Goal: Transaction & Acquisition: Purchase product/service

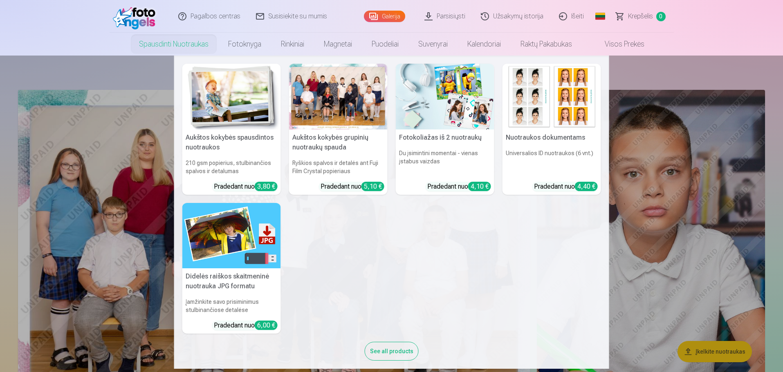
click at [387, 352] on div "See all products" at bounding box center [392, 351] width 54 height 19
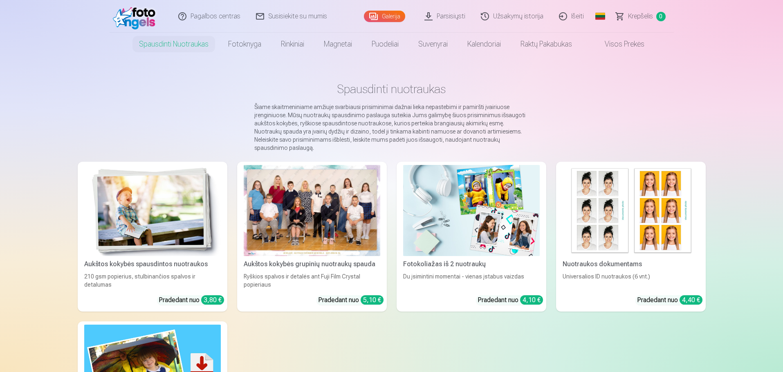
click at [465, 16] on link "Parsisiųsti" at bounding box center [445, 16] width 56 height 33
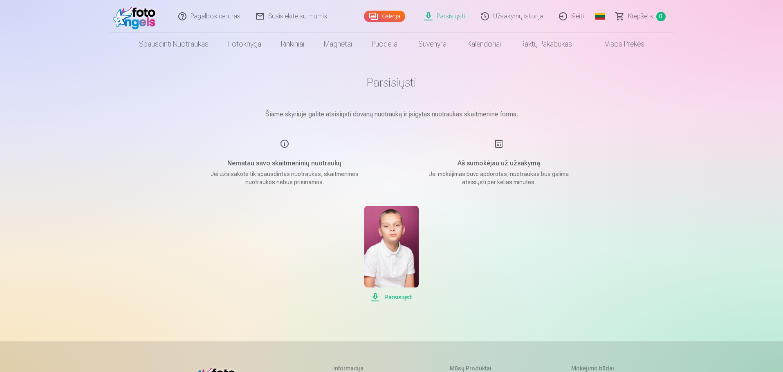
click at [400, 296] on span "Parsisiųsti" at bounding box center [391, 298] width 54 height 10
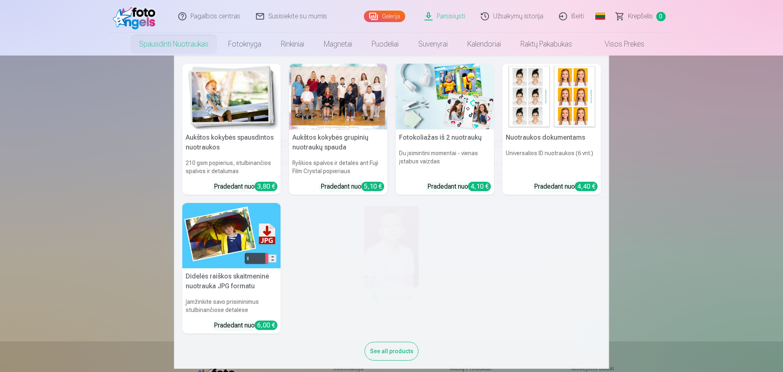
click at [190, 42] on link "Spausdinti nuotraukas" at bounding box center [173, 44] width 89 height 23
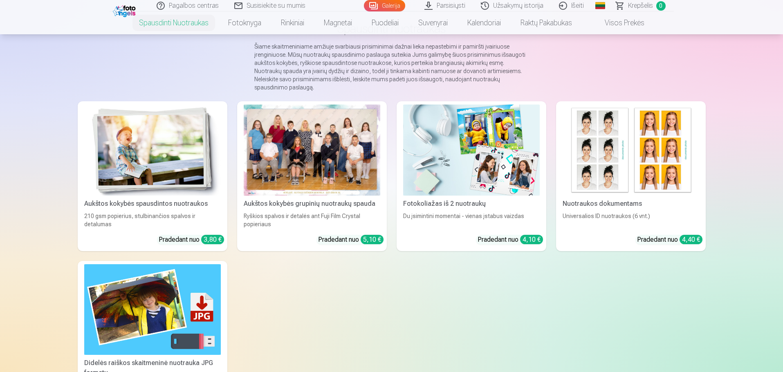
scroll to position [123, 0]
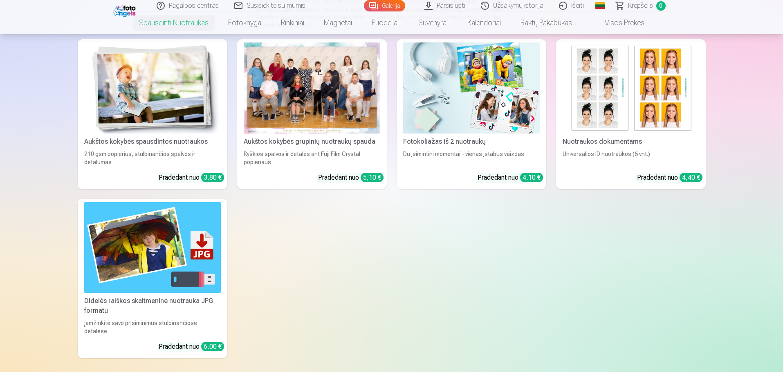
click at [187, 137] on div "Aukštos kokybės spausdintos nuotraukos" at bounding box center [152, 142] width 143 height 10
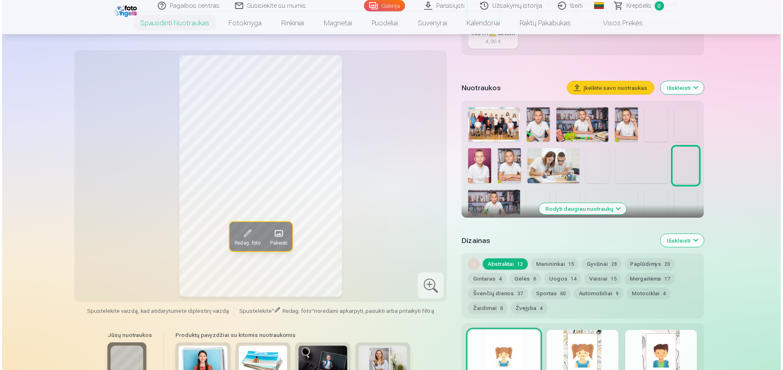
scroll to position [163, 0]
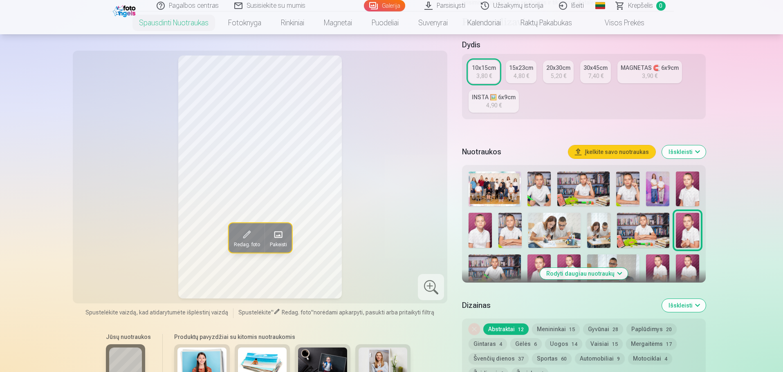
click at [491, 184] on img at bounding box center [494, 189] width 52 height 35
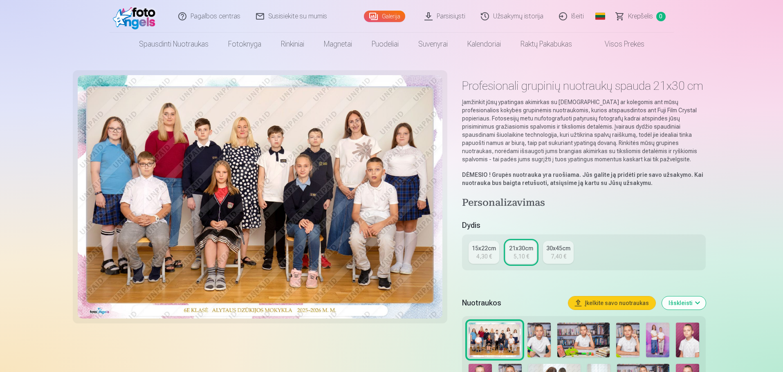
click at [488, 256] on div "4,30 €" at bounding box center [484, 257] width 16 height 8
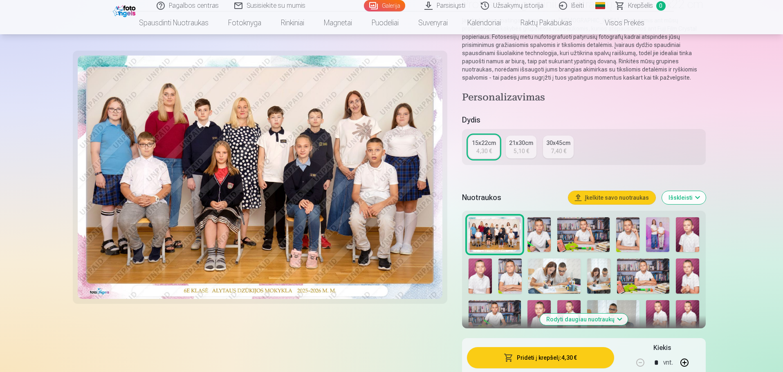
scroll to position [123, 0]
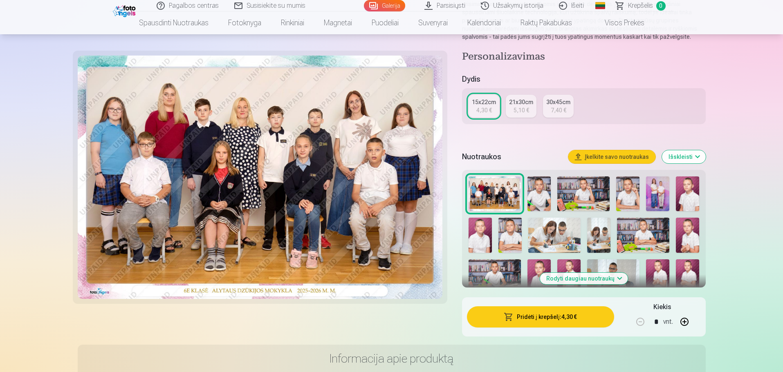
click at [577, 317] on button "Pridėti į krepšelį : 4,30 €" at bounding box center [540, 316] width 147 height 21
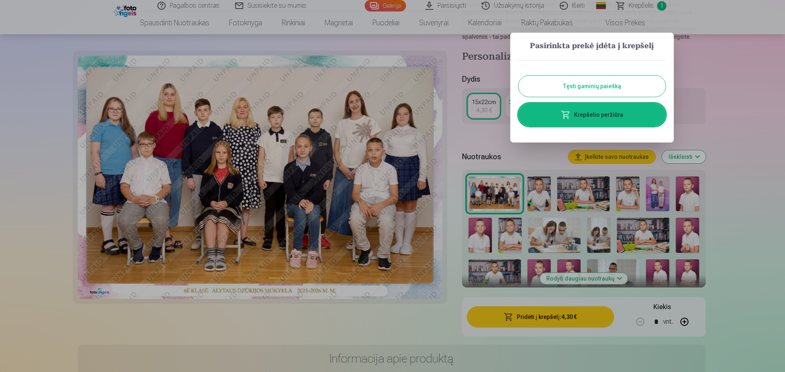
click at [623, 83] on button "Tęsti gaminių paiešką" at bounding box center [591, 86] width 147 height 21
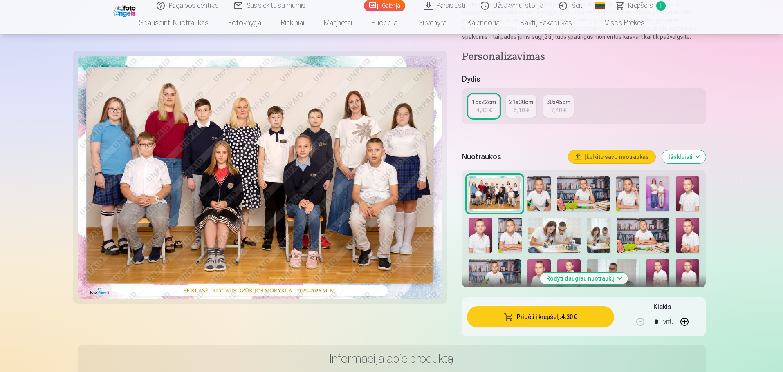
click at [539, 195] on img at bounding box center [538, 194] width 23 height 35
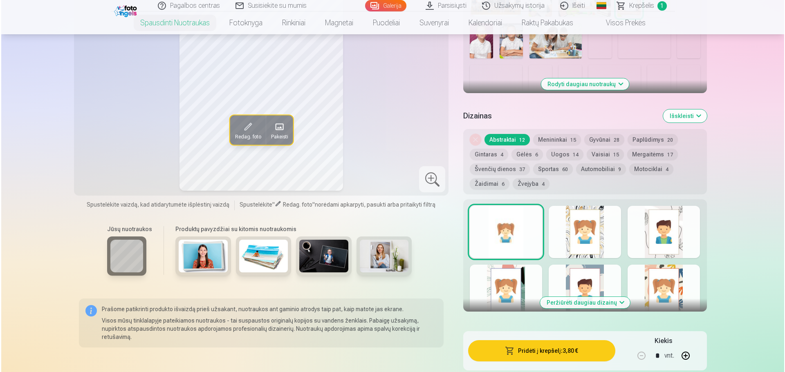
scroll to position [368, 0]
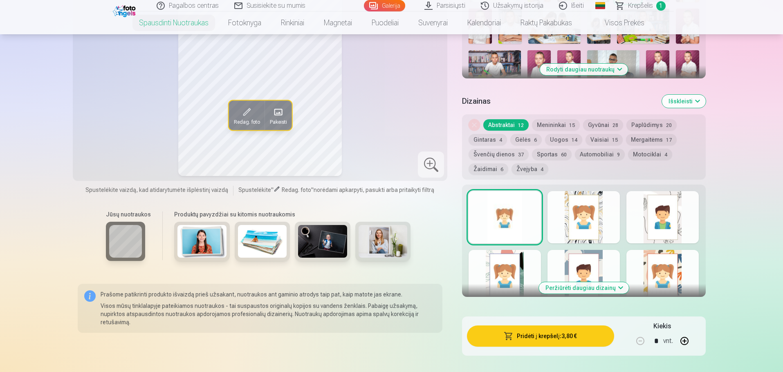
click at [582, 335] on button "Pridėti į krepšelį : 3,80 €" at bounding box center [540, 336] width 147 height 21
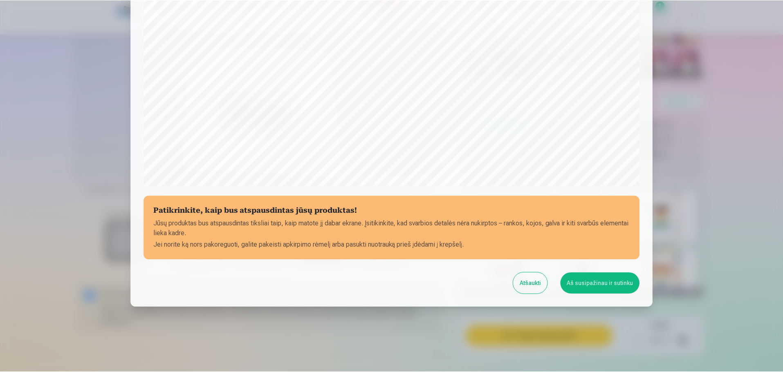
scroll to position [216, 0]
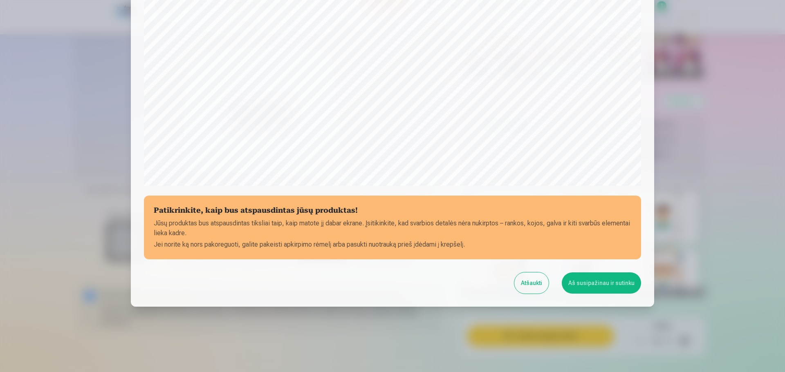
click at [593, 291] on button "Aš susipažinau ir sutinku" at bounding box center [600, 283] width 79 height 21
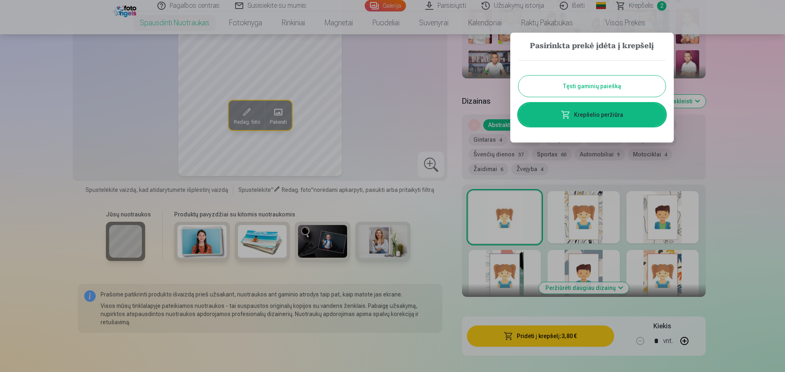
click at [628, 78] on button "Tęsti gaminių paiešką" at bounding box center [591, 86] width 147 height 21
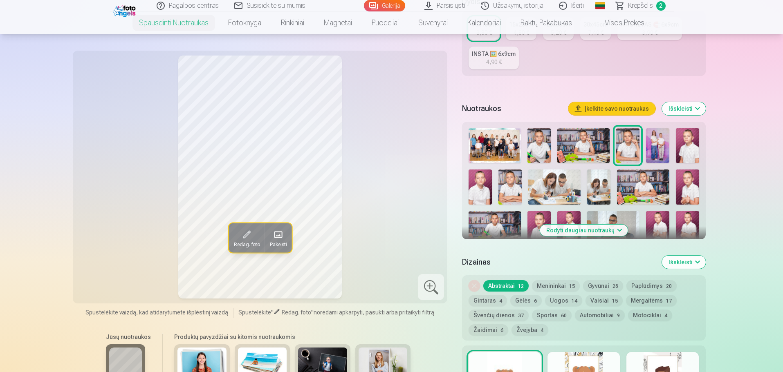
scroll to position [204, 0]
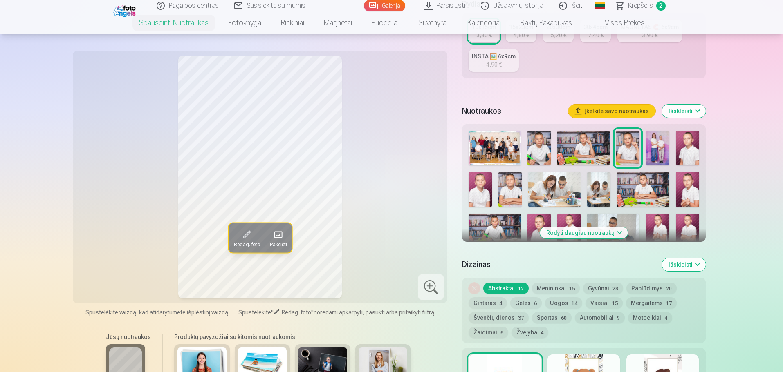
click at [537, 148] on img at bounding box center [538, 148] width 23 height 35
click at [590, 152] on img at bounding box center [583, 148] width 52 height 35
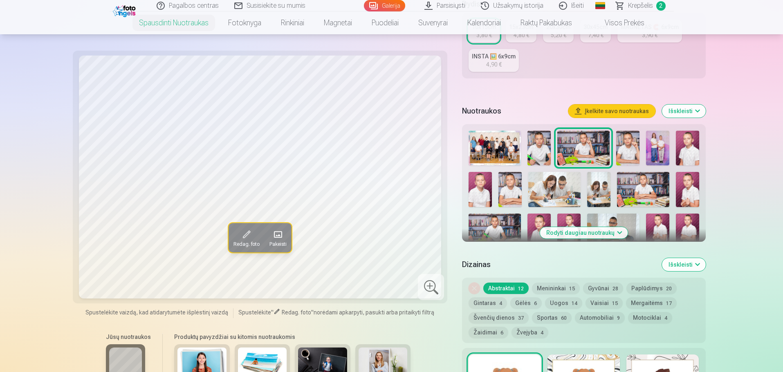
click at [631, 150] on img at bounding box center [627, 148] width 23 height 35
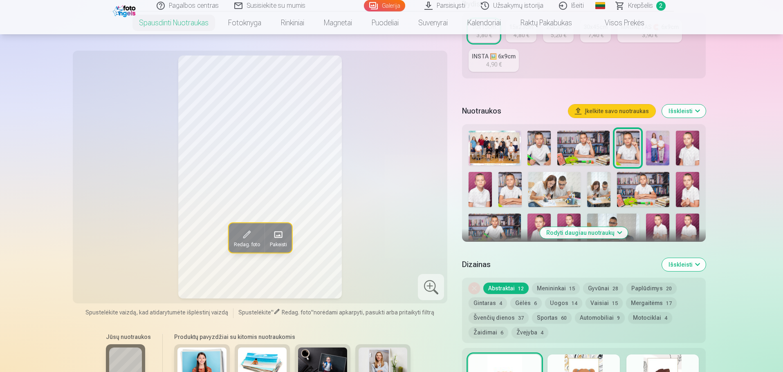
click at [595, 151] on img at bounding box center [583, 148] width 52 height 35
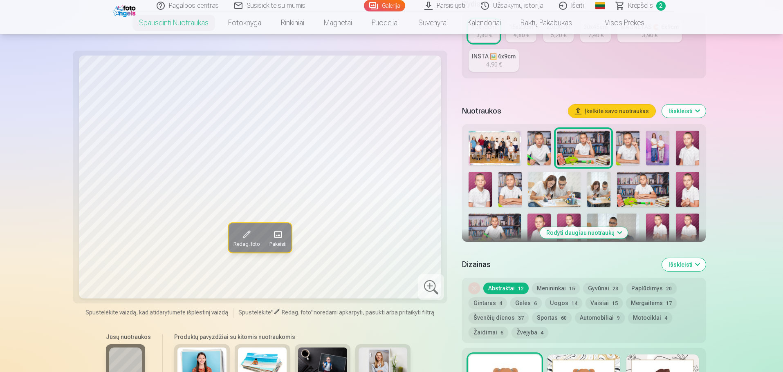
click at [538, 151] on img at bounding box center [538, 148] width 23 height 35
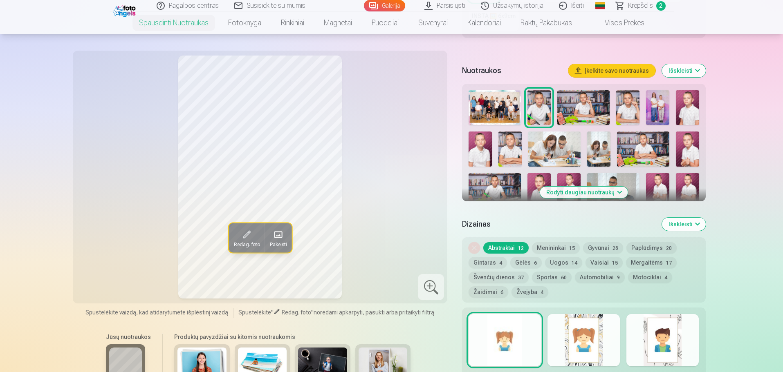
scroll to position [41, 0]
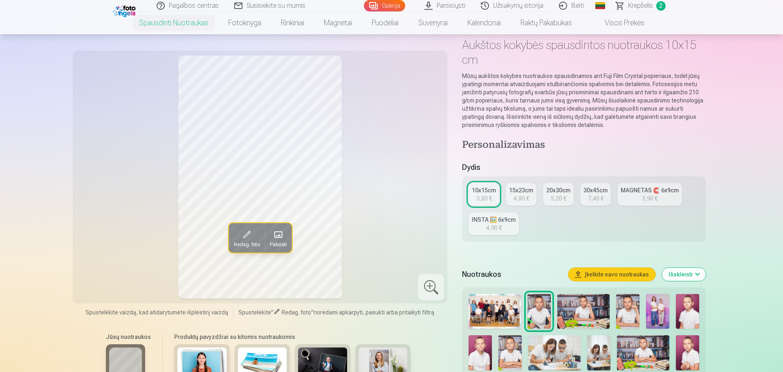
click at [633, 1] on span "Krepšelis" at bounding box center [640, 6] width 25 height 10
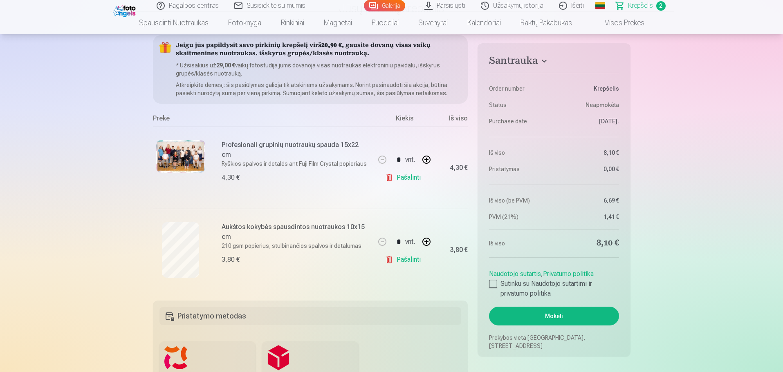
scroll to position [82, 0]
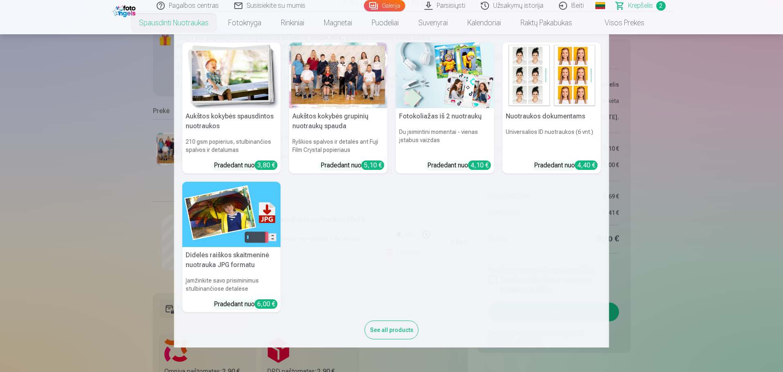
click at [217, 88] on img at bounding box center [231, 75] width 98 height 66
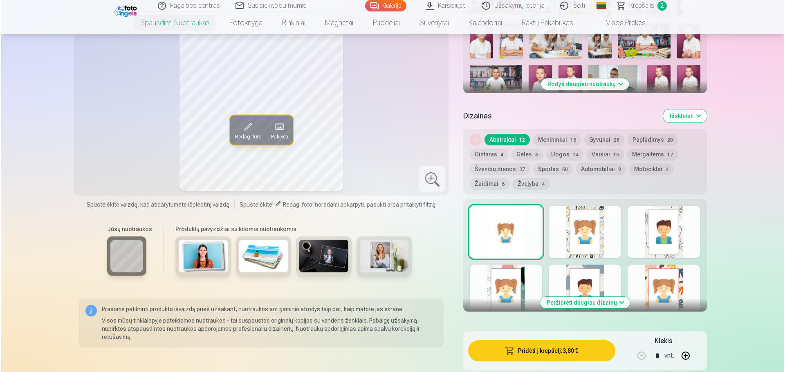
scroll to position [368, 0]
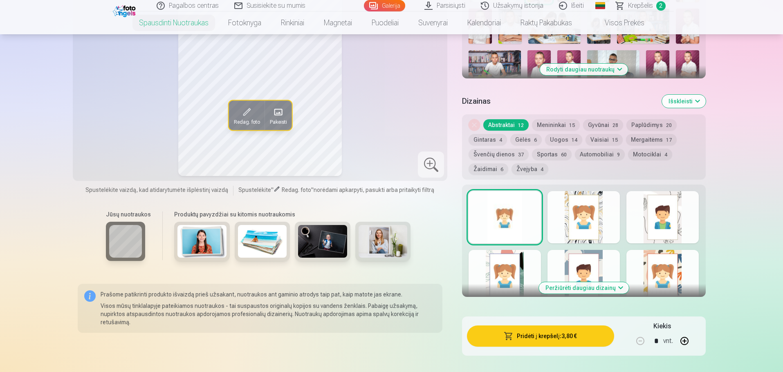
click at [555, 333] on button "Pridėti į krepšelį : 3,80 €" at bounding box center [540, 336] width 147 height 21
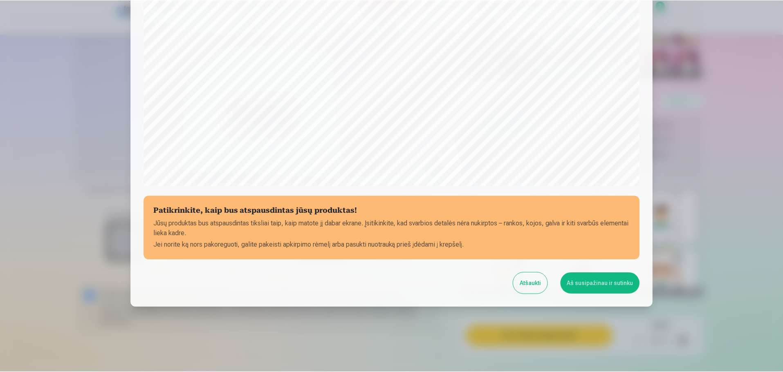
scroll to position [216, 0]
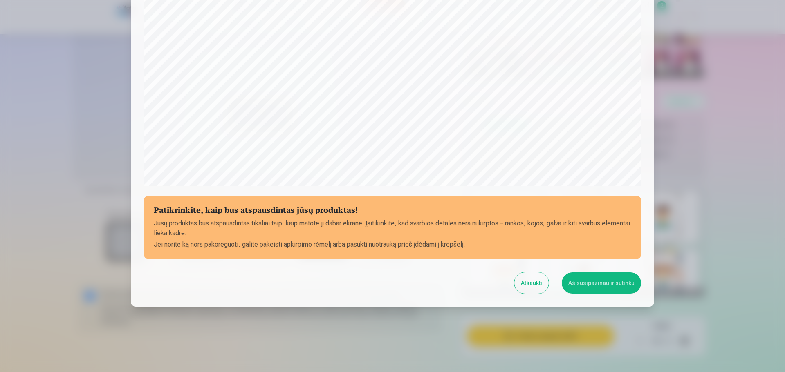
click at [579, 285] on button "Aš susipažinau ir sutinku" at bounding box center [600, 283] width 79 height 21
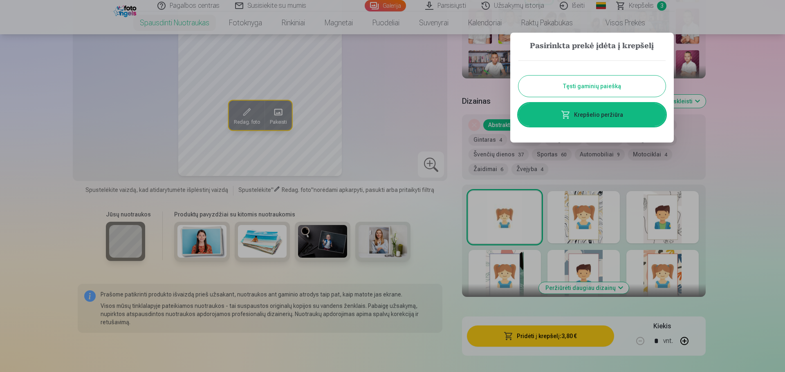
click at [617, 86] on button "Tęsti gaminių paiešką" at bounding box center [591, 86] width 147 height 21
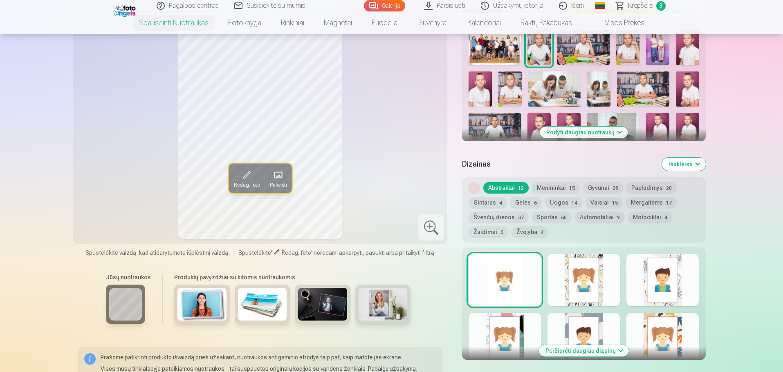
scroll to position [245, 0]
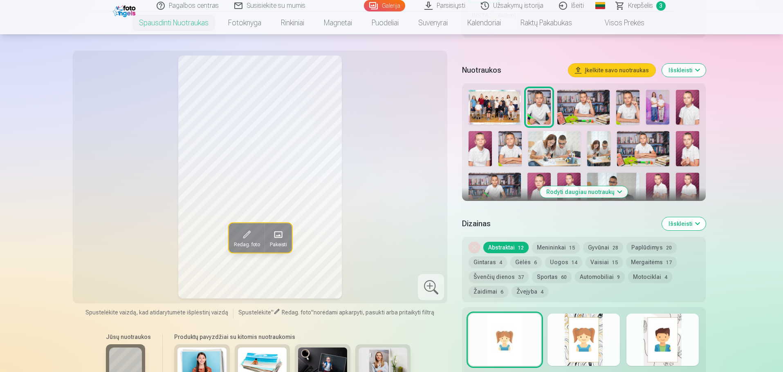
click at [591, 99] on img at bounding box center [583, 107] width 52 height 35
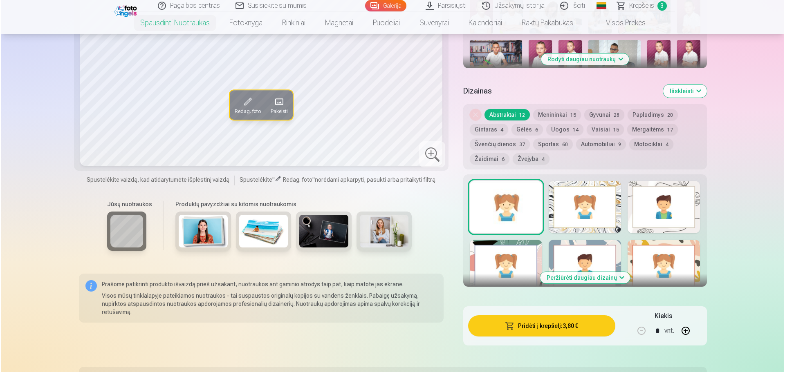
scroll to position [409, 0]
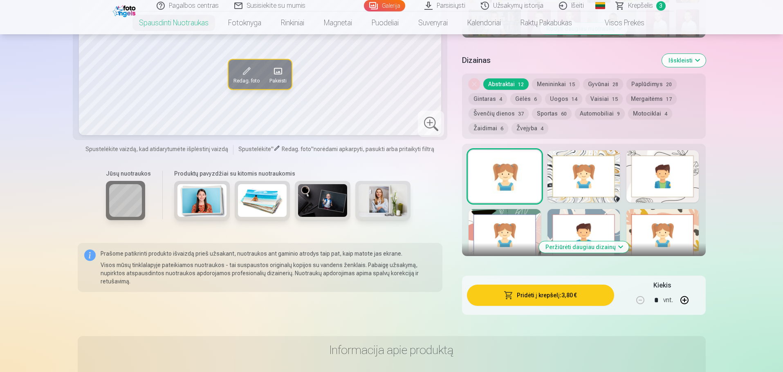
click at [555, 292] on button "Pridėti į krepšelį : 3,80 €" at bounding box center [540, 295] width 147 height 21
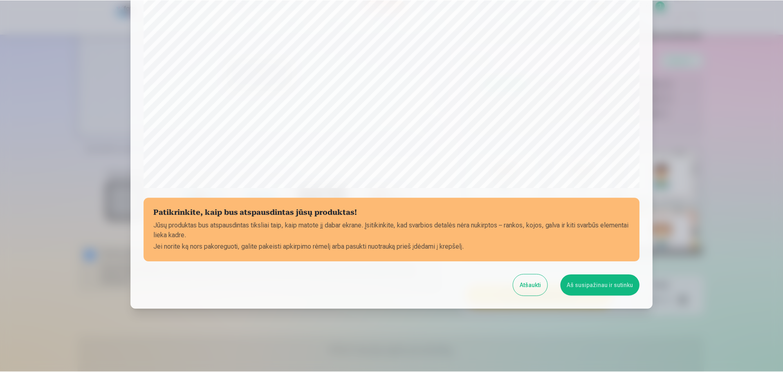
scroll to position [216, 0]
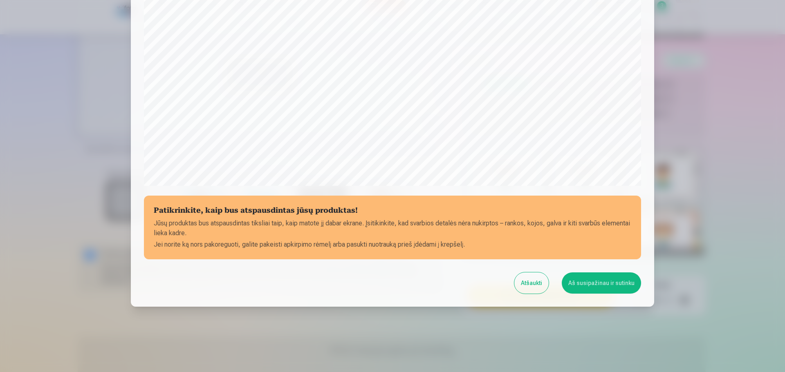
click at [586, 286] on button "Aš susipažinau ir sutinku" at bounding box center [600, 283] width 79 height 21
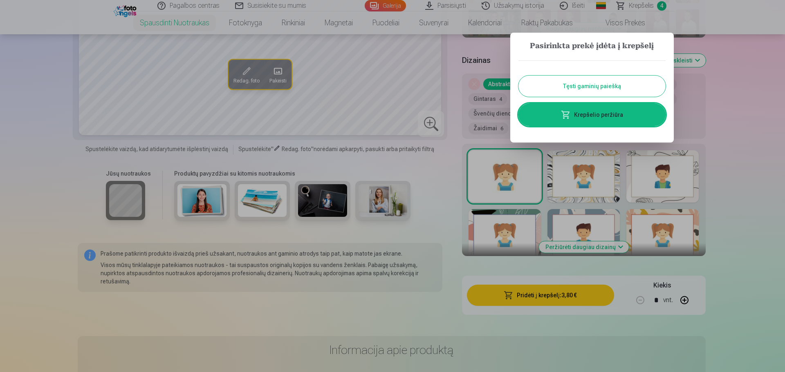
click at [609, 89] on button "Tęsti gaminių paiešką" at bounding box center [591, 86] width 147 height 21
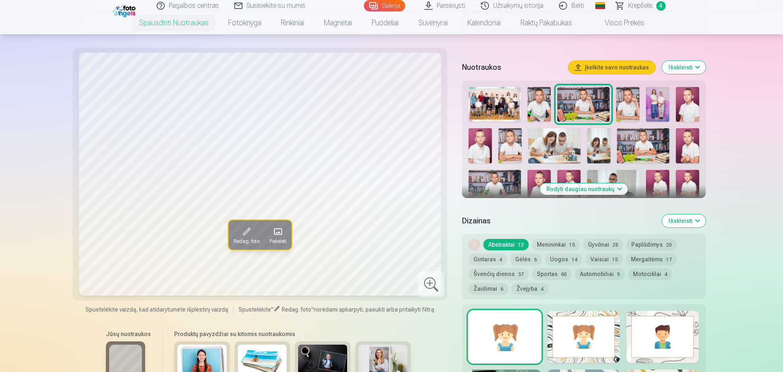
scroll to position [245, 0]
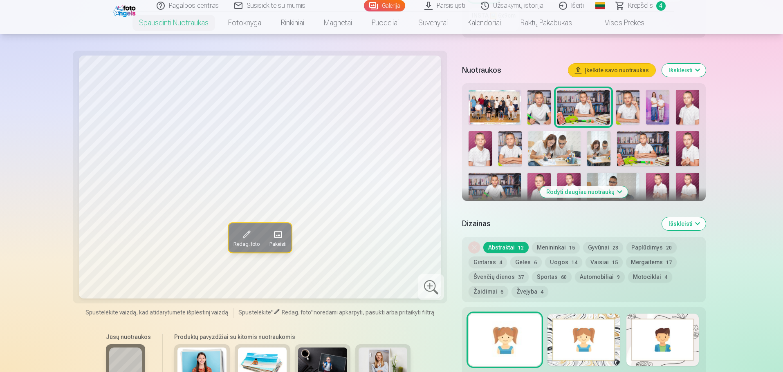
click at [654, 99] on img at bounding box center [657, 107] width 23 height 35
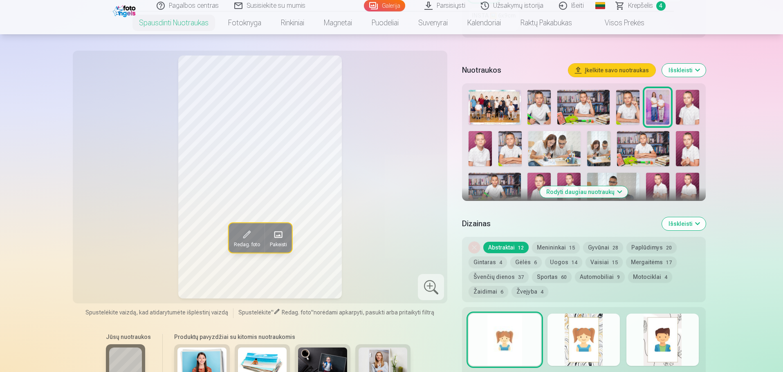
click at [690, 103] on img at bounding box center [687, 107] width 23 height 35
click at [481, 146] on img at bounding box center [479, 148] width 23 height 35
click at [693, 104] on img at bounding box center [687, 107] width 23 height 35
click at [482, 148] on img at bounding box center [479, 148] width 23 height 35
click at [684, 104] on img at bounding box center [687, 107] width 23 height 35
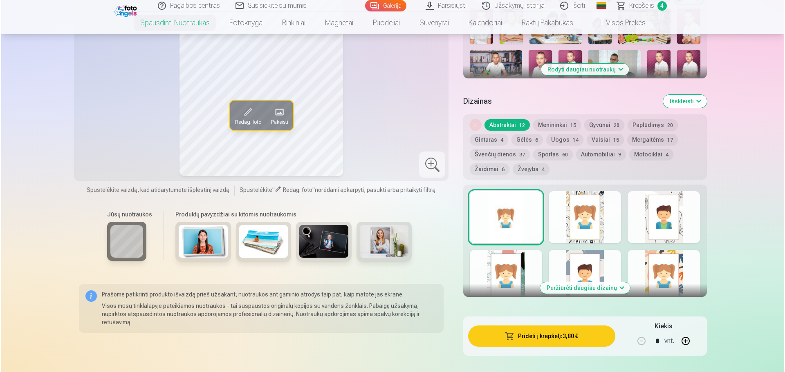
scroll to position [450, 0]
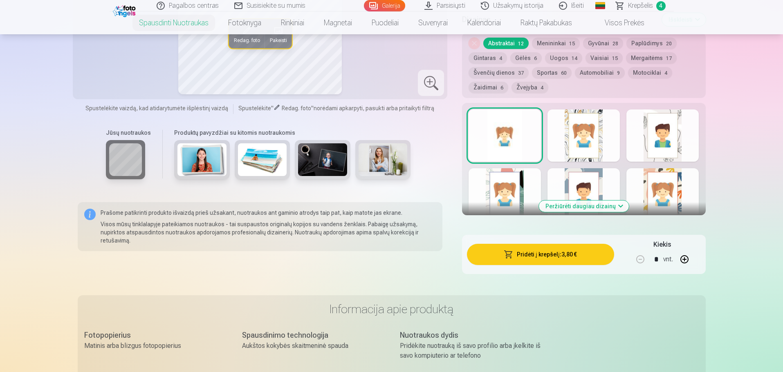
click at [568, 254] on button "Pridėti į krepšelį : 3,80 €" at bounding box center [540, 254] width 147 height 21
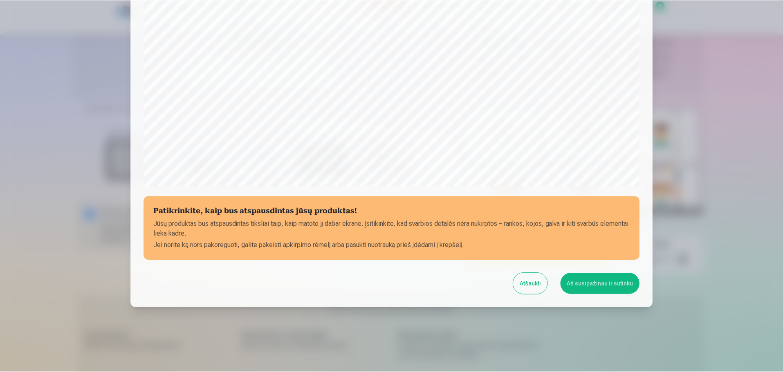
scroll to position [216, 0]
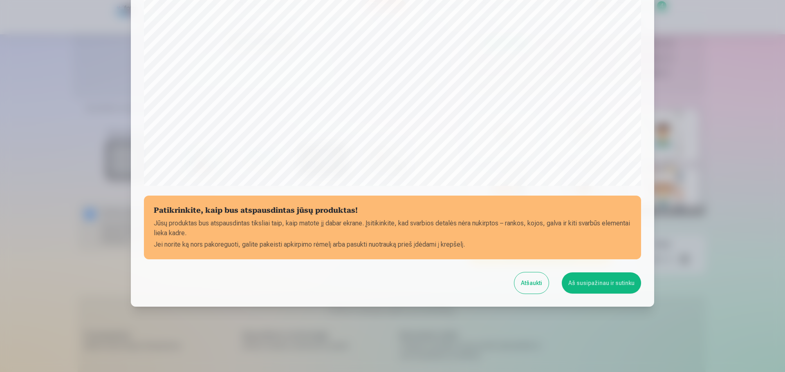
click at [591, 287] on button "Aš susipažinau ir sutinku" at bounding box center [600, 283] width 79 height 21
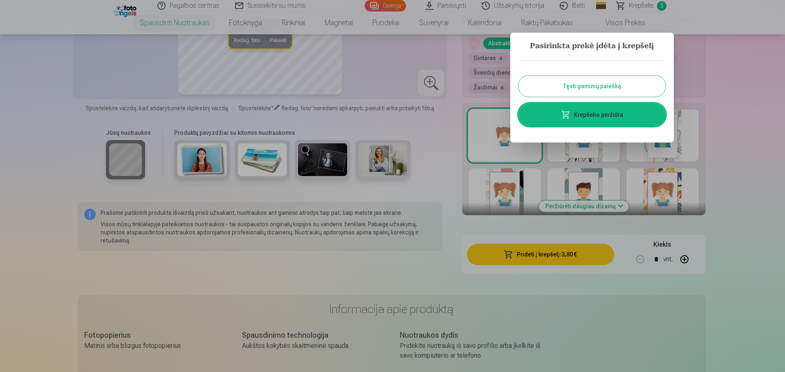
click at [613, 87] on button "Tęsti gaminių paiešką" at bounding box center [591, 86] width 147 height 21
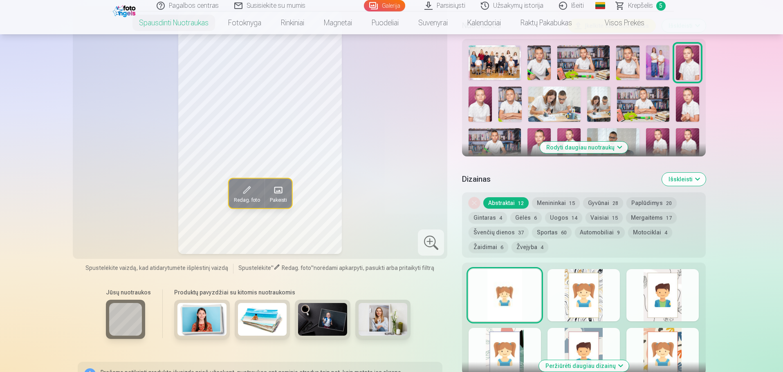
scroll to position [286, 0]
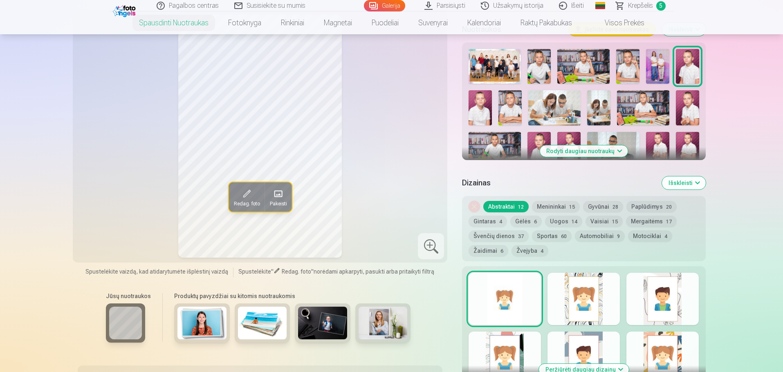
click at [476, 102] on img at bounding box center [479, 107] width 23 height 35
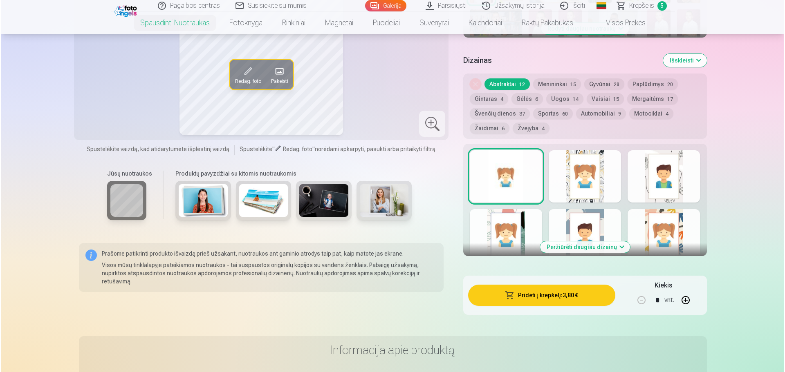
scroll to position [450, 0]
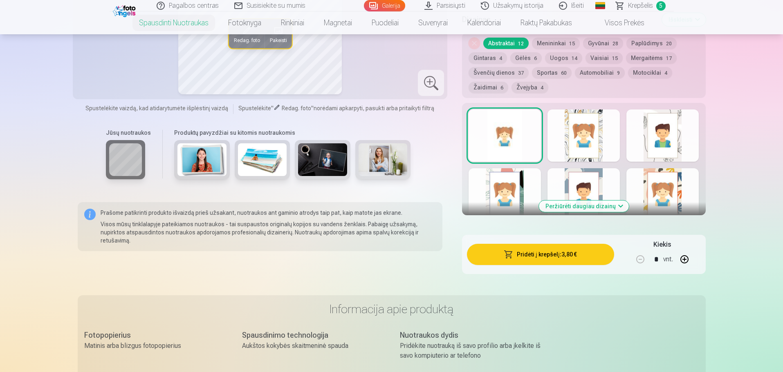
click at [544, 257] on button "Pridėti į krepšelį : 3,80 €" at bounding box center [540, 254] width 147 height 21
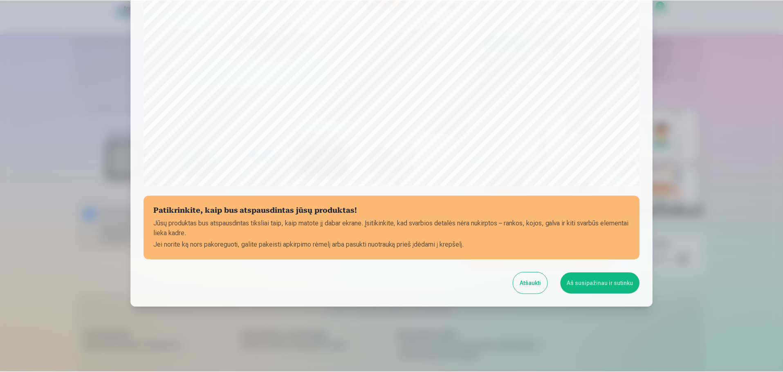
scroll to position [216, 0]
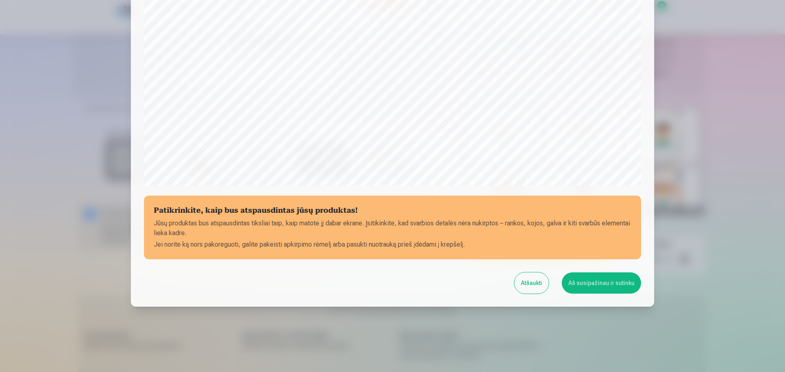
click at [587, 283] on button "Aš susipažinau ir sutinku" at bounding box center [600, 283] width 79 height 21
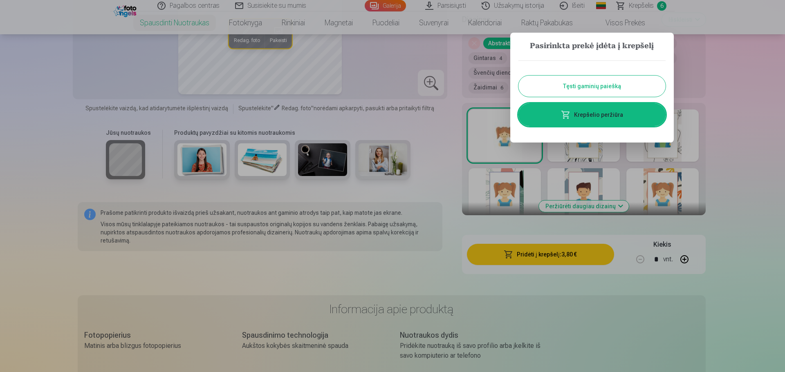
click at [615, 84] on button "Tęsti gaminių paiešką" at bounding box center [591, 86] width 147 height 21
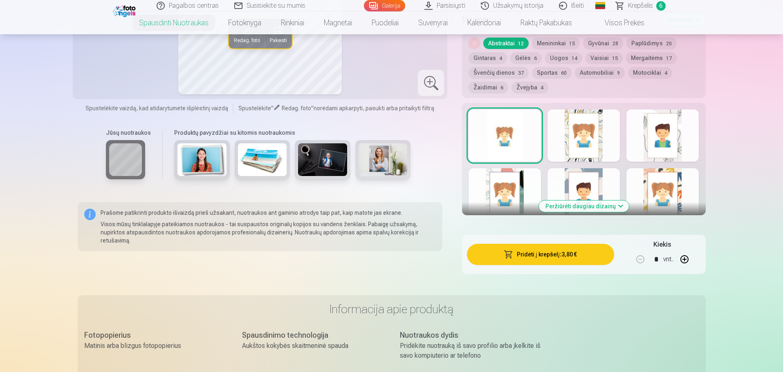
scroll to position [286, 0]
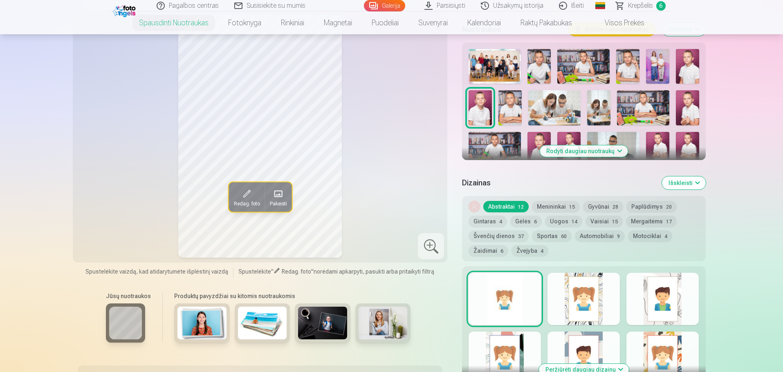
click at [511, 110] on img at bounding box center [509, 107] width 23 height 35
click at [560, 105] on img at bounding box center [554, 107] width 52 height 35
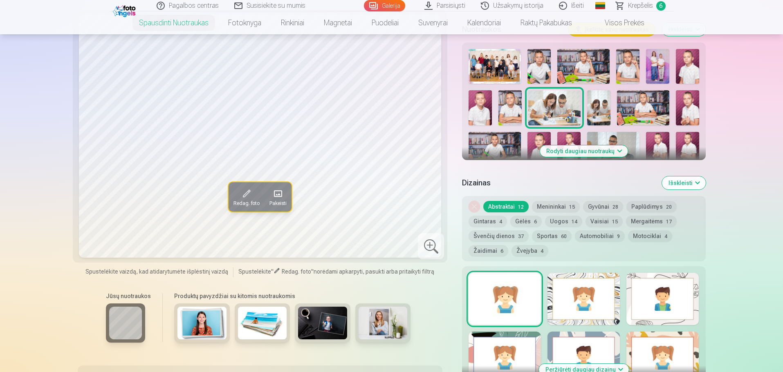
click at [602, 106] on img at bounding box center [598, 107] width 23 height 35
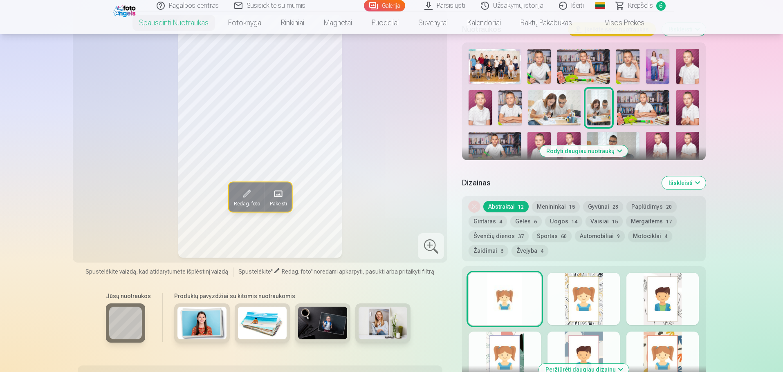
click at [560, 106] on img at bounding box center [554, 107] width 52 height 35
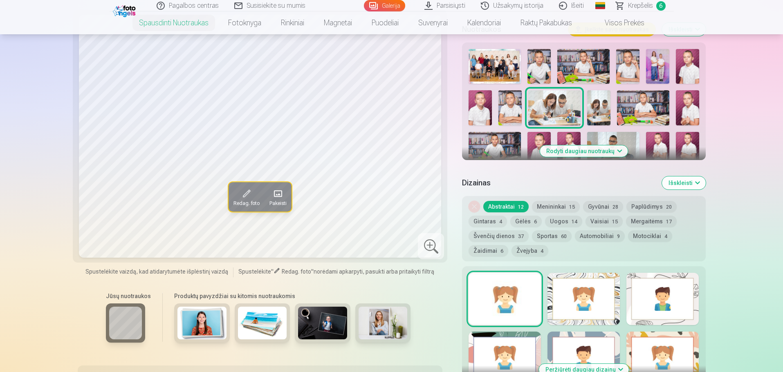
click at [605, 107] on img at bounding box center [598, 107] width 23 height 35
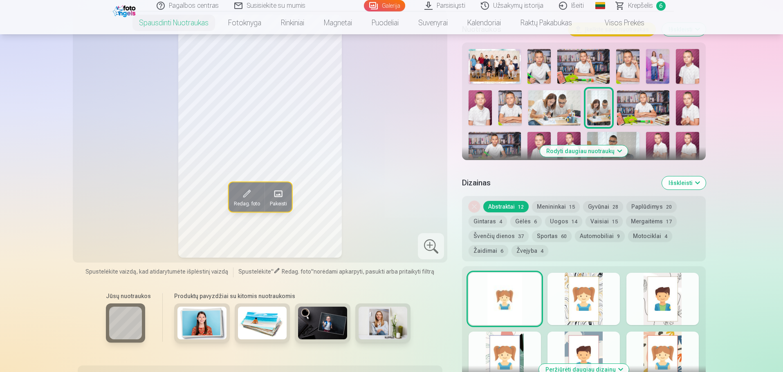
click at [564, 105] on img at bounding box center [554, 107] width 52 height 35
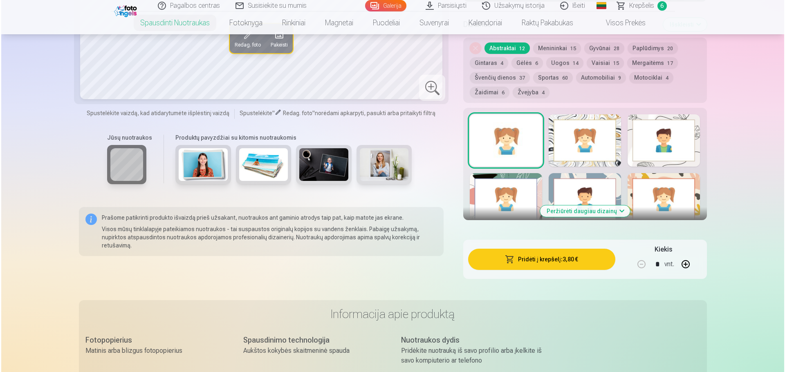
scroll to position [490, 0]
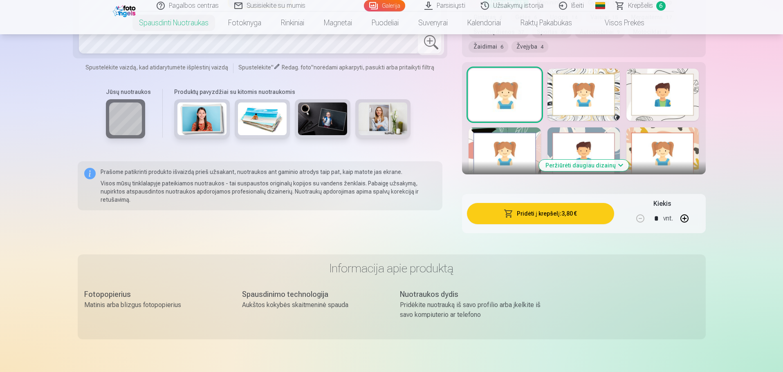
click at [689, 217] on button "button" at bounding box center [684, 219] width 20 height 20
click at [587, 212] on button "Pridėti į krepšelį : 7,60 €" at bounding box center [540, 213] width 147 height 21
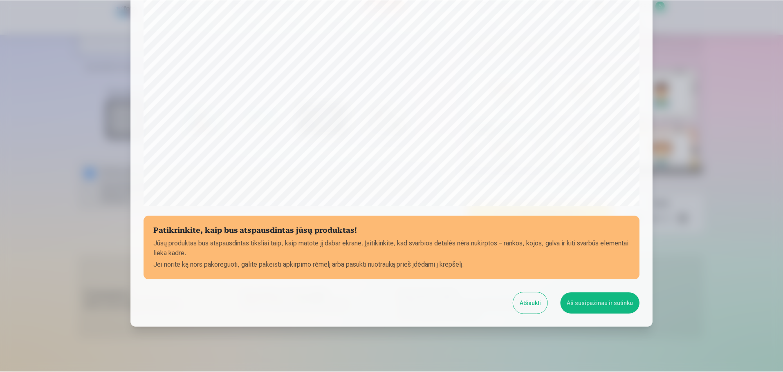
scroll to position [216, 0]
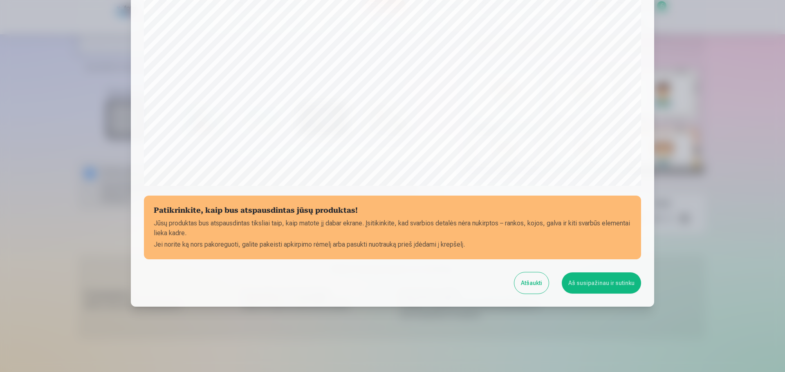
click at [612, 286] on button "Aš susipažinau ir sutinku" at bounding box center [600, 283] width 79 height 21
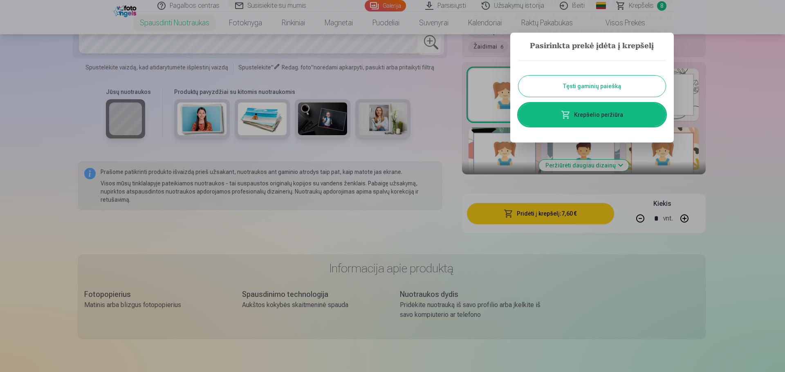
click at [624, 83] on button "Tęsti gaminių paiešką" at bounding box center [591, 86] width 147 height 21
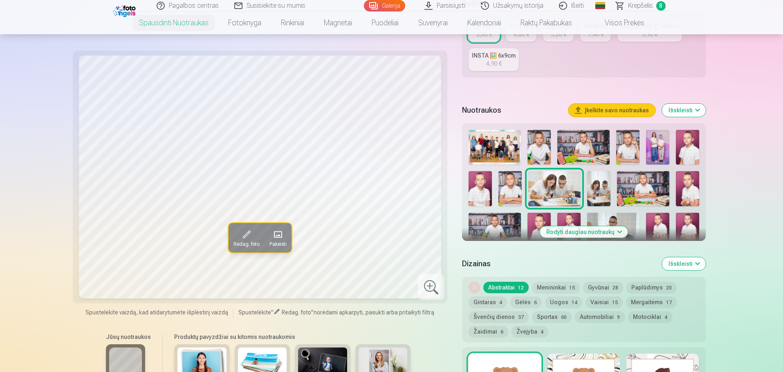
scroll to position [204, 0]
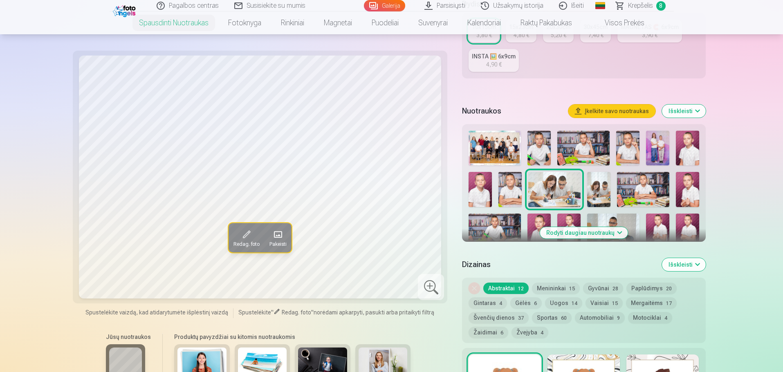
click at [639, 188] on img at bounding box center [643, 189] width 52 height 35
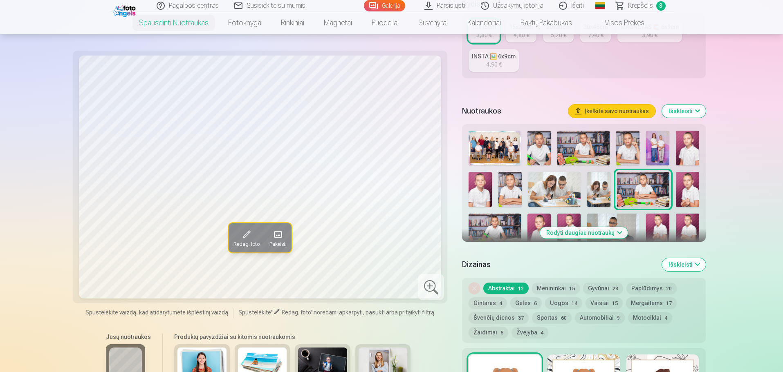
click at [515, 192] on img at bounding box center [509, 189] width 23 height 35
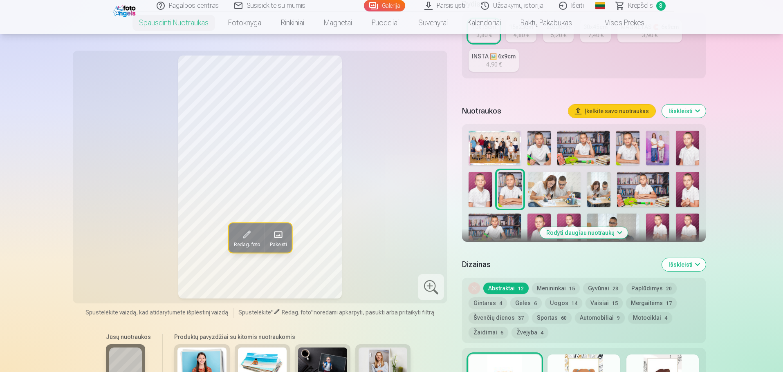
click at [684, 189] on img at bounding box center [687, 189] width 23 height 35
click at [492, 233] on img at bounding box center [494, 231] width 52 height 35
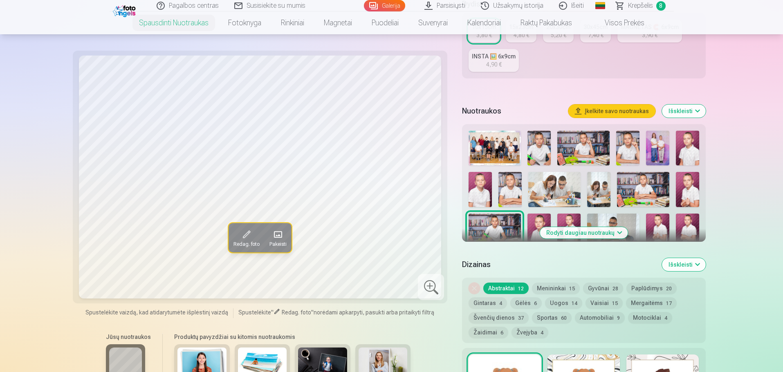
click at [688, 184] on img at bounding box center [687, 189] width 23 height 35
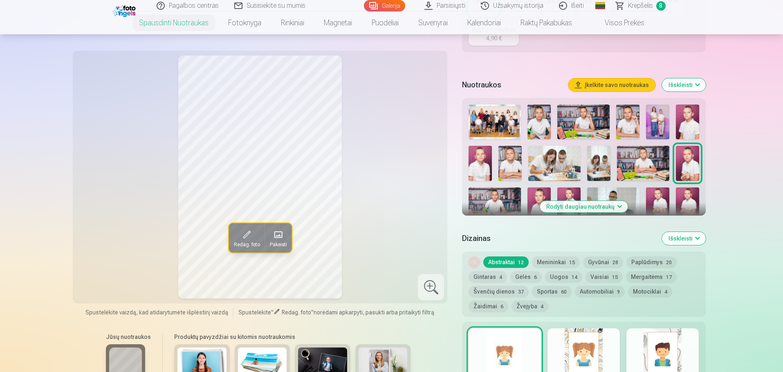
scroll to position [245, 0]
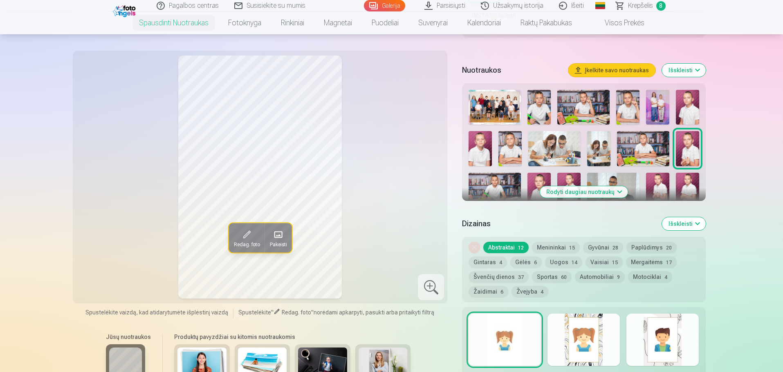
click at [572, 189] on button "Rodyti daugiau nuotraukų" at bounding box center [583, 191] width 88 height 11
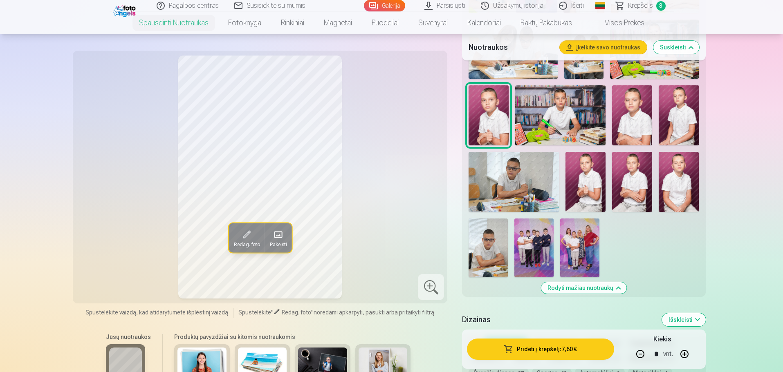
scroll to position [450, 0]
click at [573, 130] on img at bounding box center [560, 115] width 90 height 60
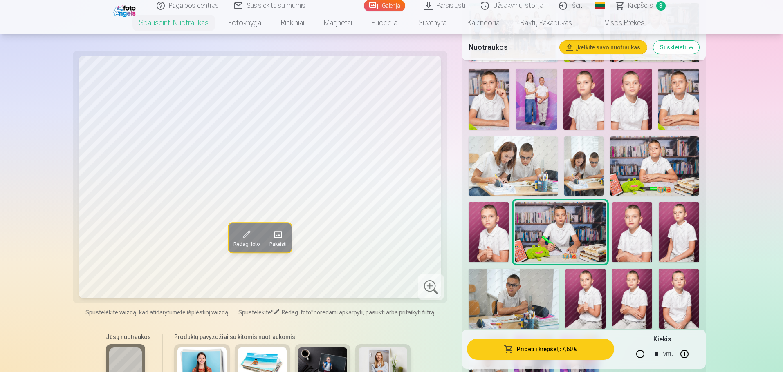
scroll to position [286, 0]
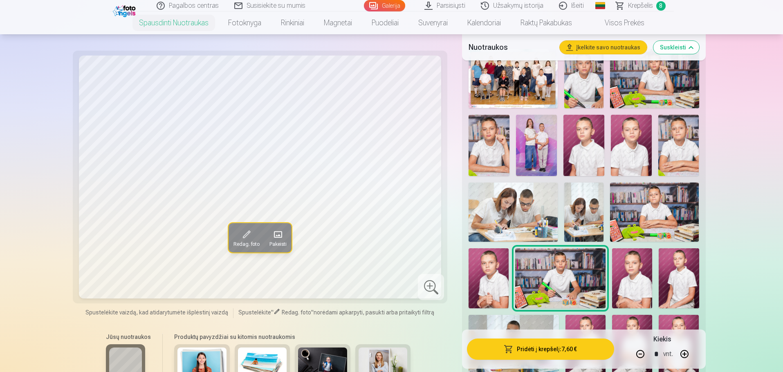
click at [527, 215] on img at bounding box center [512, 212] width 89 height 59
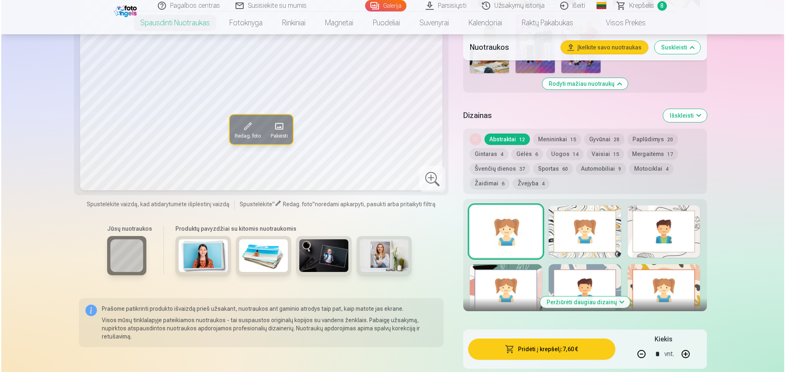
scroll to position [654, 0]
click at [571, 341] on button "Pridėti į krepšelį : 7,60 €" at bounding box center [540, 349] width 147 height 21
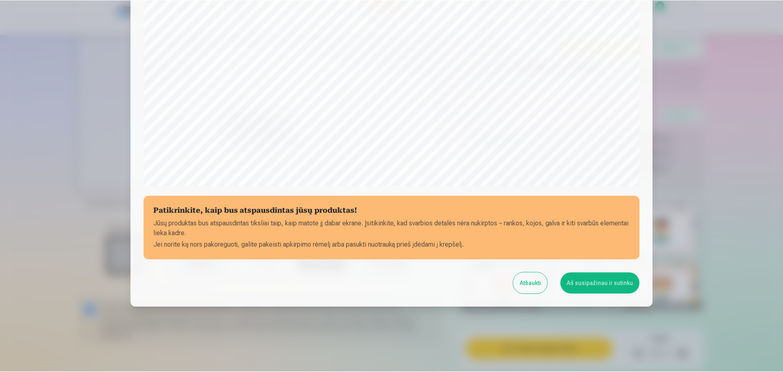
scroll to position [216, 0]
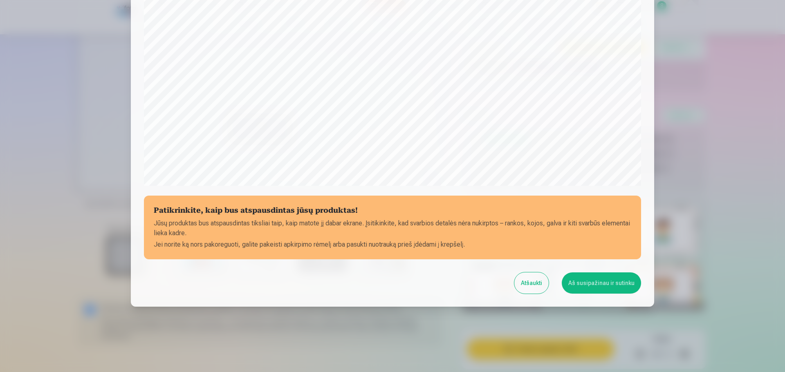
click at [605, 285] on button "Aš susipažinau ir sutinku" at bounding box center [600, 283] width 79 height 21
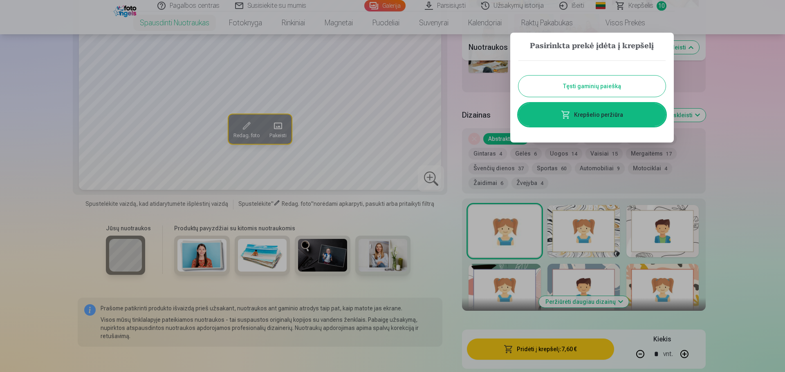
click at [613, 88] on button "Tęsti gaminių paiešką" at bounding box center [591, 86] width 147 height 21
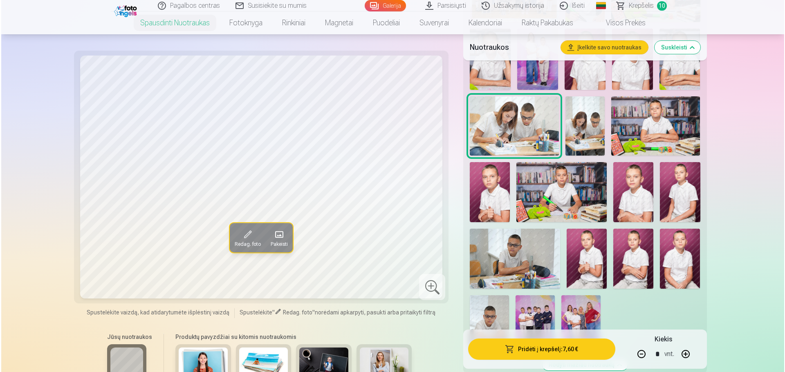
scroll to position [368, 0]
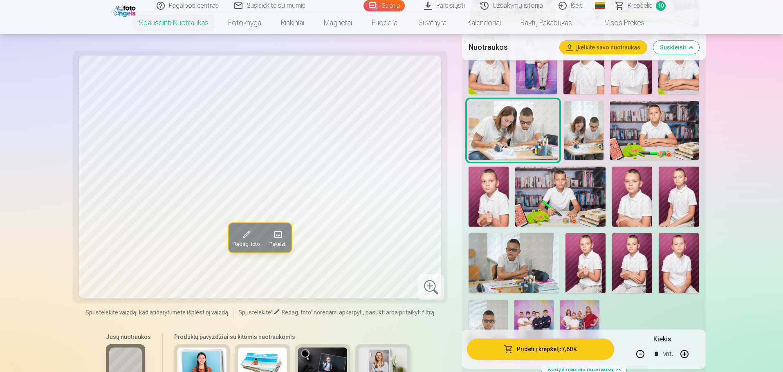
click at [558, 217] on img at bounding box center [560, 197] width 90 height 60
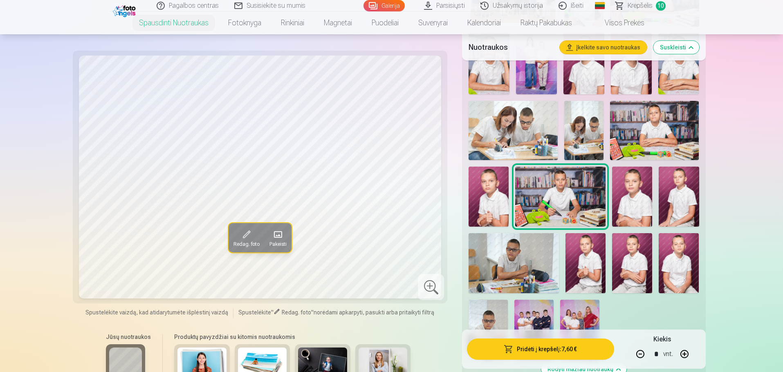
click at [641, 355] on button "button" at bounding box center [640, 354] width 20 height 20
type input "*"
click at [554, 347] on button "Pridėti į krepšelį : 3,80 €" at bounding box center [540, 349] width 147 height 21
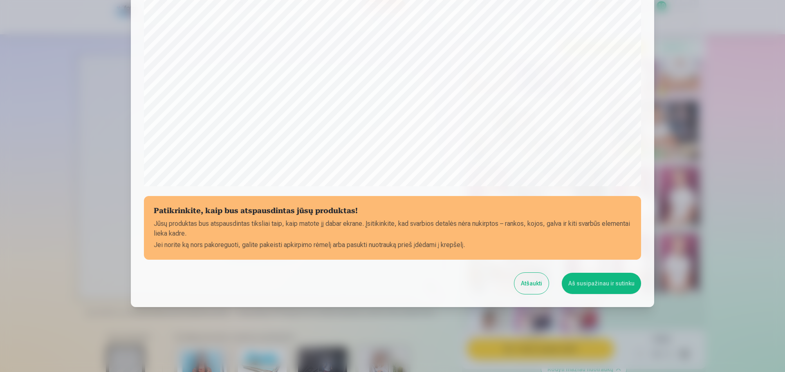
scroll to position [216, 0]
click at [601, 289] on button "Aš susipažinau ir sutinku" at bounding box center [600, 283] width 79 height 21
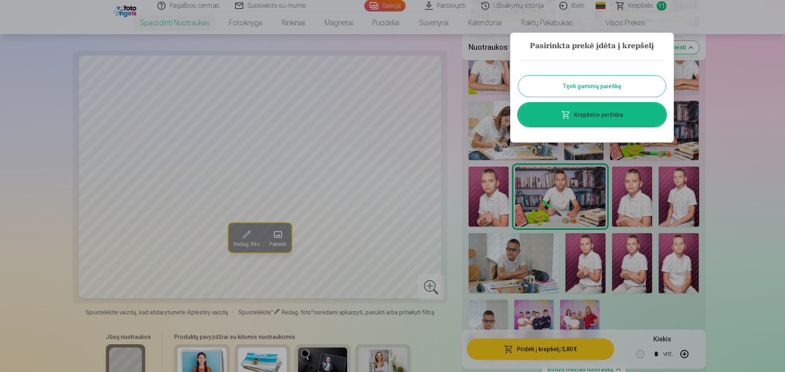
click at [608, 112] on link "Krepšelio peržiūra" at bounding box center [591, 114] width 147 height 23
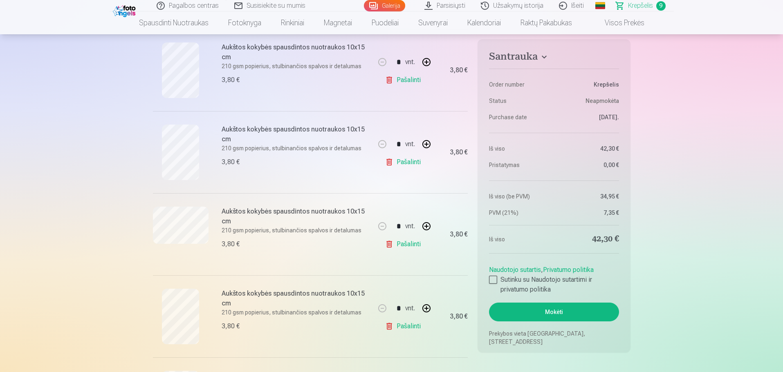
scroll to position [245, 0]
click at [402, 160] on link "Pašalinti" at bounding box center [404, 163] width 39 height 16
type input "*"
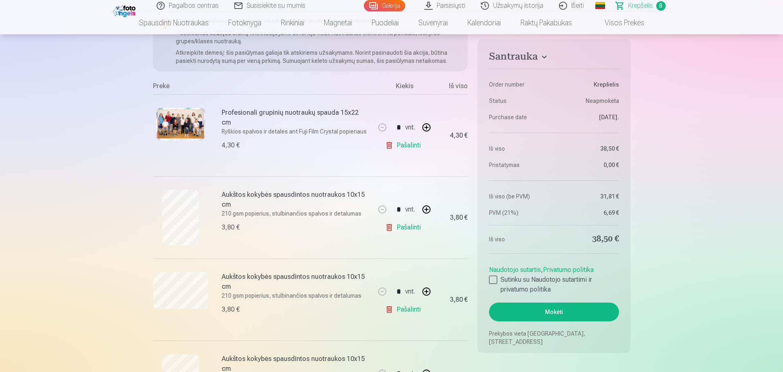
scroll to position [82, 0]
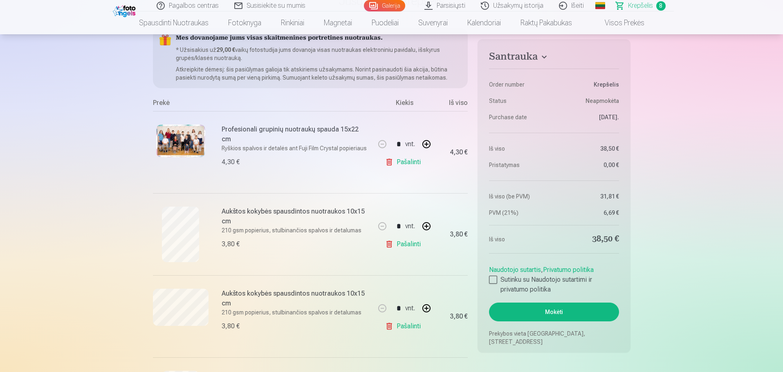
click at [412, 162] on link "Pašalinti" at bounding box center [404, 162] width 39 height 16
type input "*"
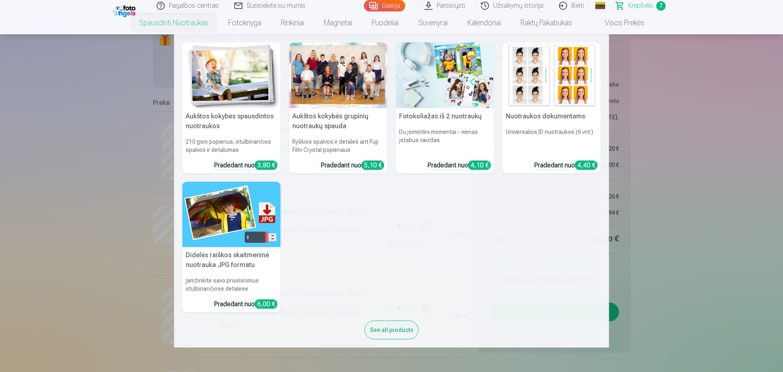
click at [190, 25] on link "Spausdinti nuotraukas" at bounding box center [173, 22] width 89 height 23
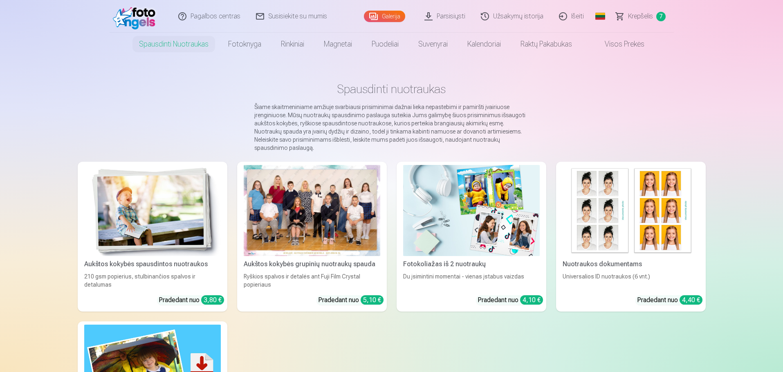
click at [166, 259] on div "Aukštos kokybės spausdintos nuotraukos" at bounding box center [152, 264] width 143 height 10
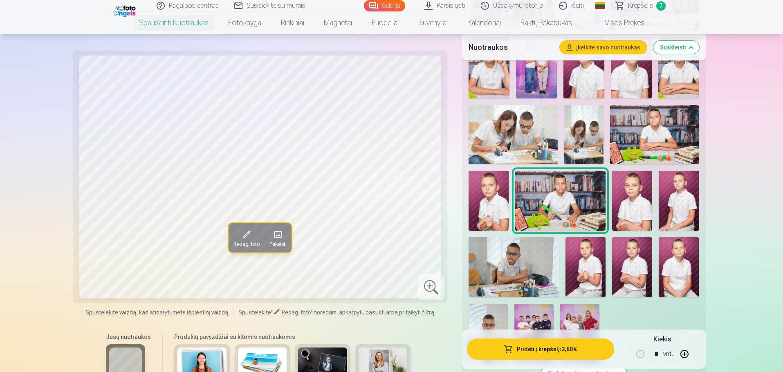
scroll to position [409, 0]
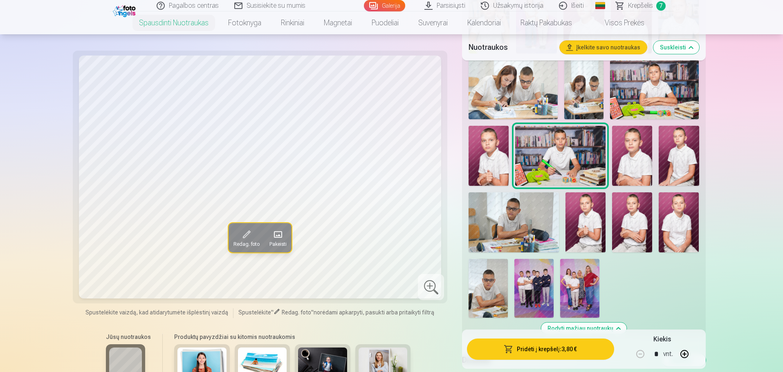
click at [476, 277] on img at bounding box center [487, 288] width 39 height 59
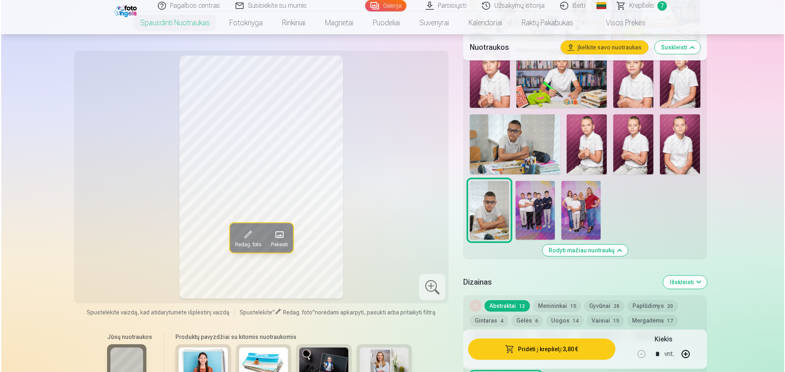
scroll to position [490, 0]
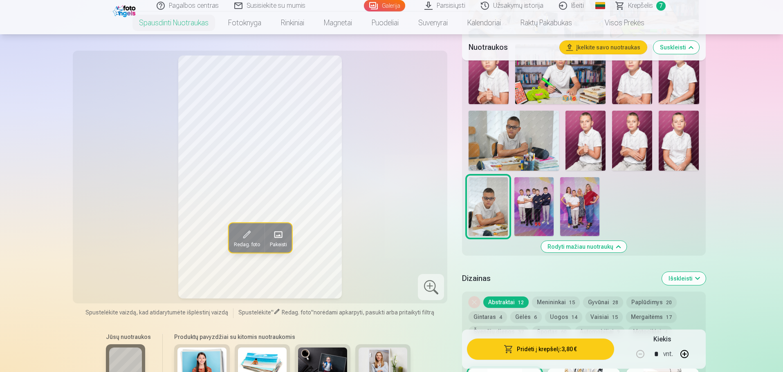
click at [555, 349] on button "Pridėti į krepšelį : 3,80 €" at bounding box center [540, 349] width 147 height 21
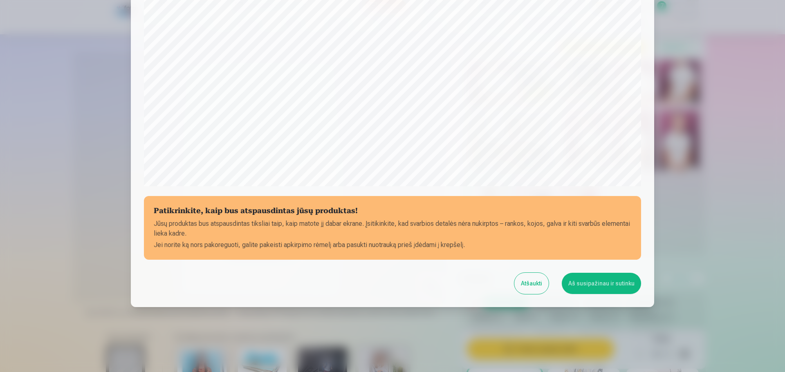
scroll to position [216, 0]
click at [593, 285] on button "Aš susipažinau ir sutinku" at bounding box center [600, 283] width 79 height 21
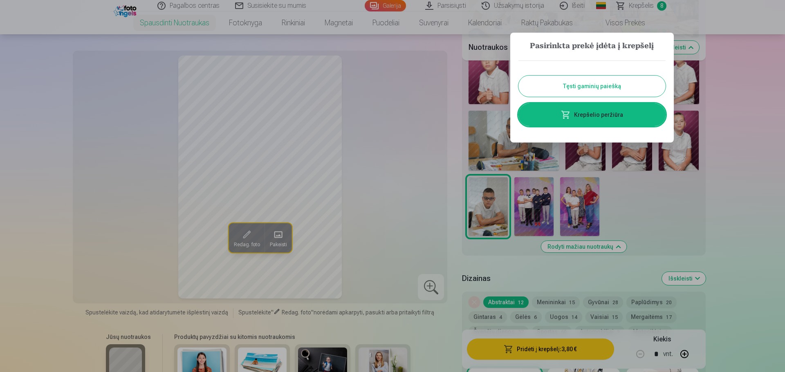
click at [613, 85] on button "Tęsti gaminių paiešką" at bounding box center [591, 86] width 147 height 21
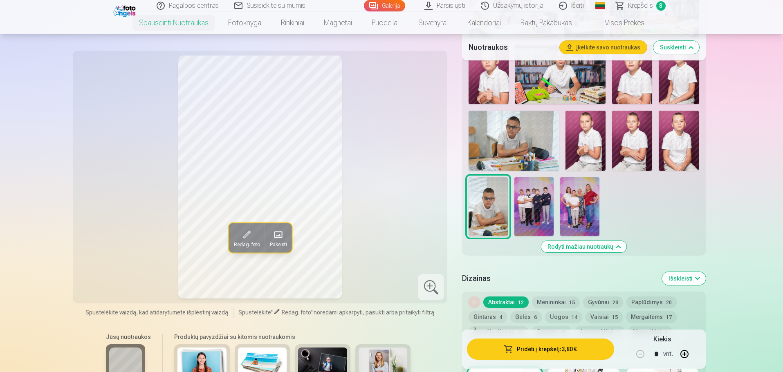
click at [535, 206] on img at bounding box center [533, 206] width 39 height 59
click at [579, 211] on img at bounding box center [579, 206] width 39 height 59
click at [566, 351] on button "Pridėti į krepšelį : 3,80 €" at bounding box center [540, 349] width 147 height 21
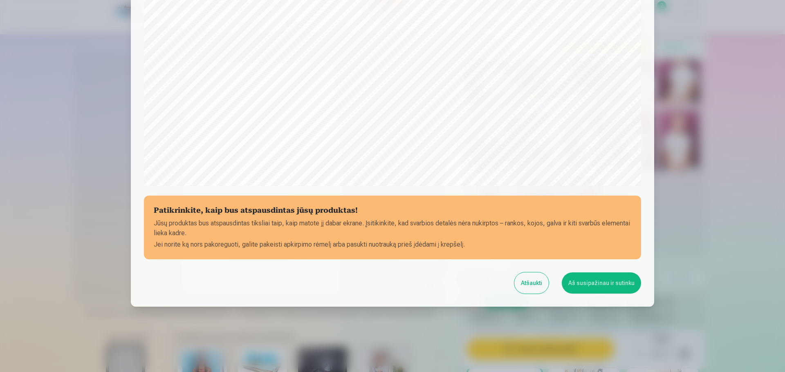
click at [605, 283] on button "Aš susipažinau ir sutinku" at bounding box center [600, 283] width 79 height 21
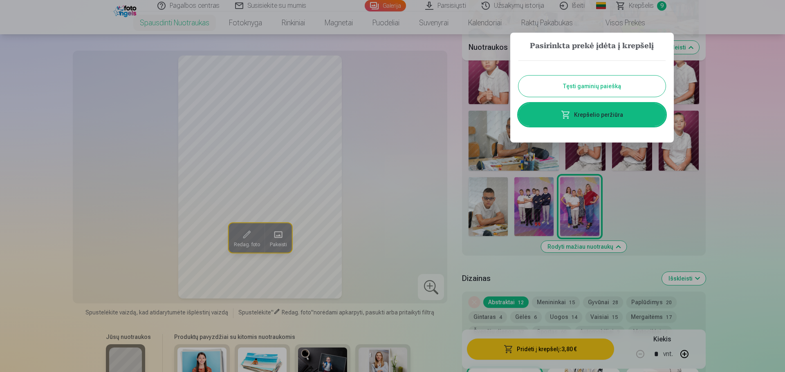
click at [616, 86] on button "Tęsti gaminių paiešką" at bounding box center [591, 86] width 147 height 21
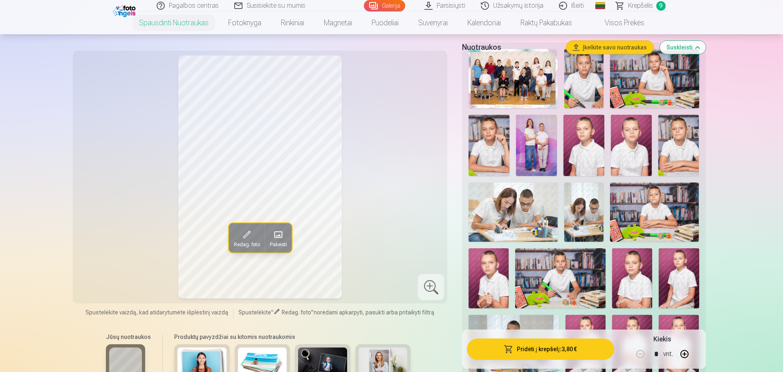
scroll to position [163, 0]
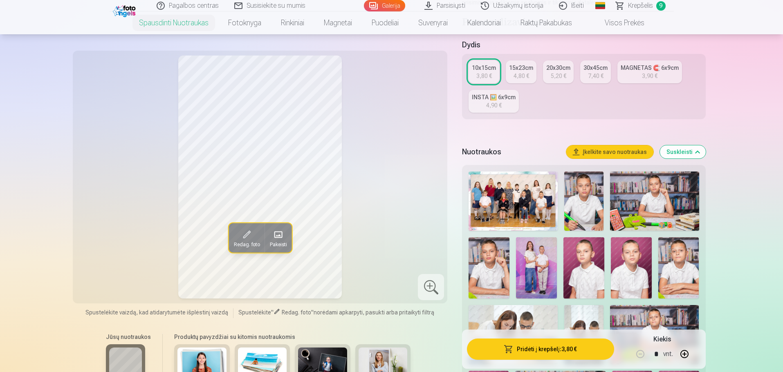
click at [525, 200] on img at bounding box center [512, 201] width 89 height 59
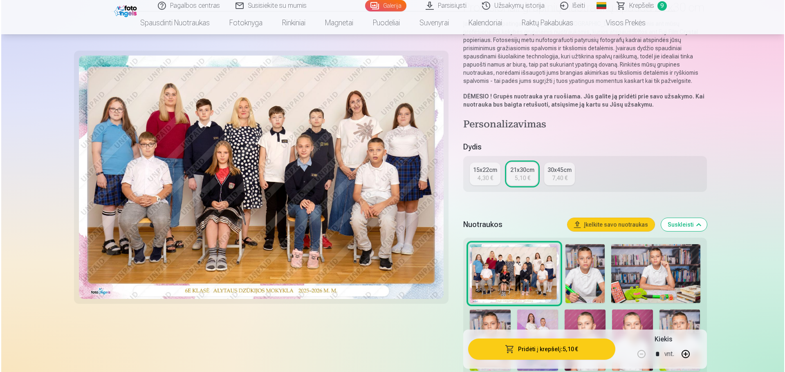
scroll to position [82, 0]
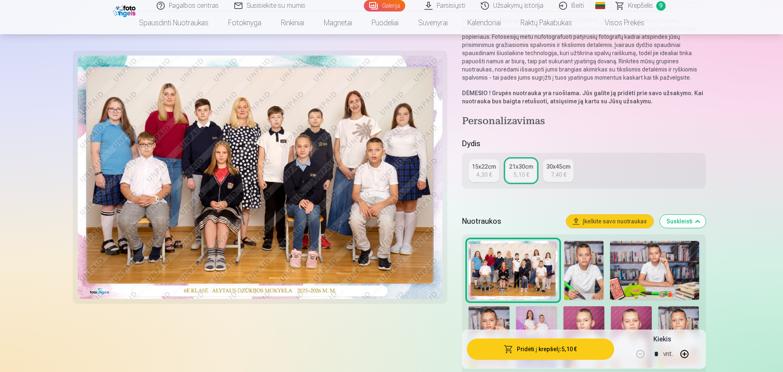
click at [561, 349] on button "Pridėti į krepšelį : 5,10 €" at bounding box center [540, 349] width 147 height 21
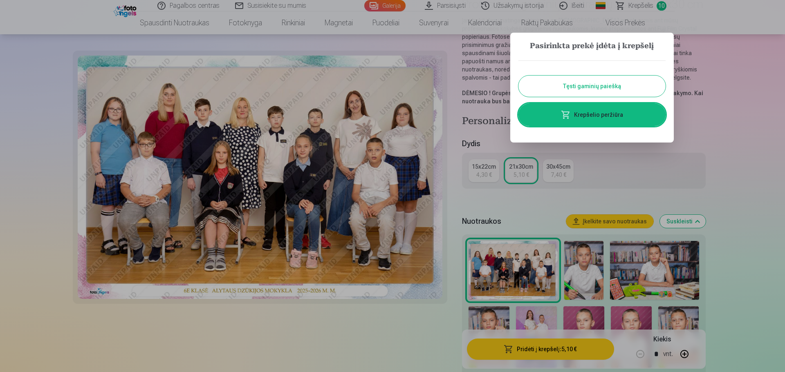
click at [605, 119] on link "Krepšelio peržiūra" at bounding box center [591, 114] width 147 height 23
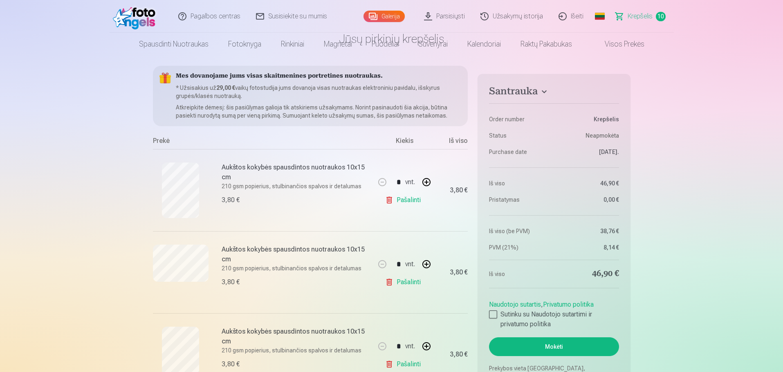
scroll to position [82, 0]
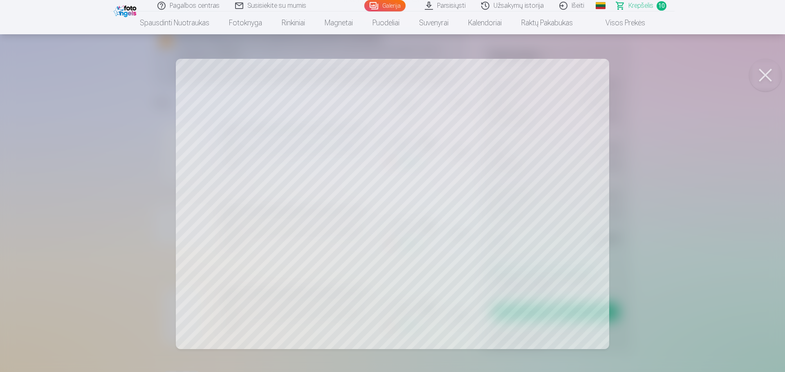
click at [766, 76] on button at bounding box center [765, 75] width 33 height 33
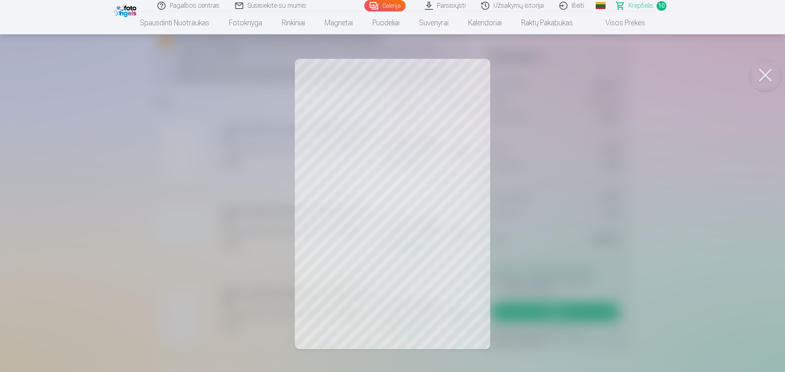
click at [761, 71] on button at bounding box center [765, 75] width 33 height 33
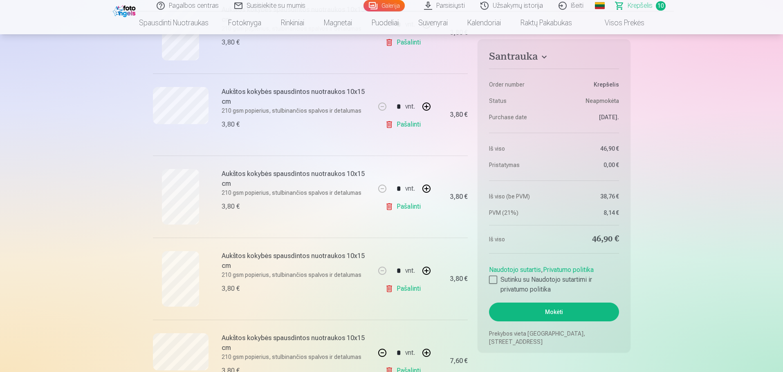
scroll to position [204, 0]
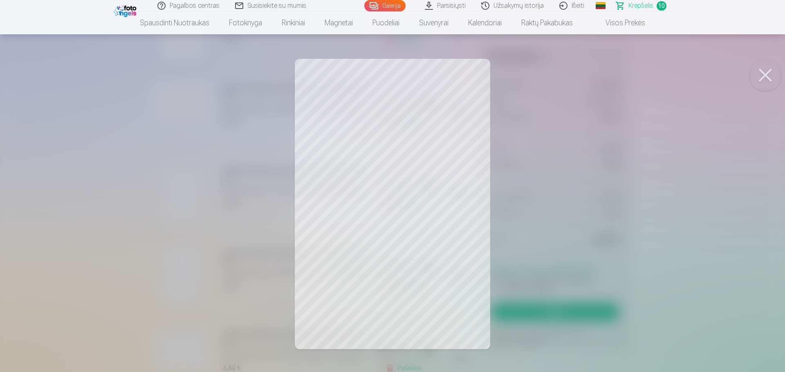
click at [761, 72] on button at bounding box center [765, 75] width 33 height 33
click at [770, 76] on button at bounding box center [765, 75] width 33 height 33
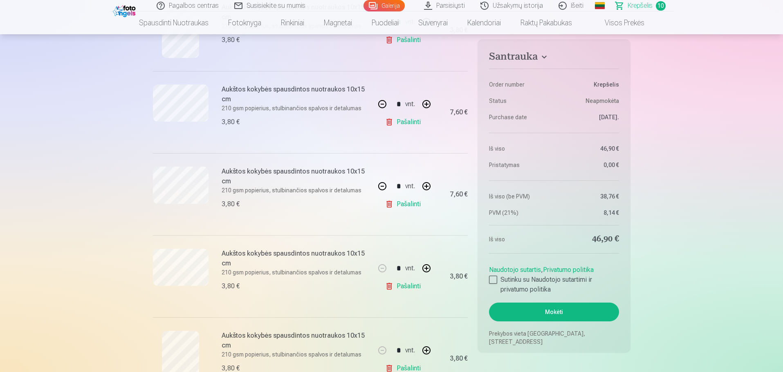
scroll to position [450, 0]
click at [412, 205] on link "Pašalinti" at bounding box center [404, 205] width 39 height 16
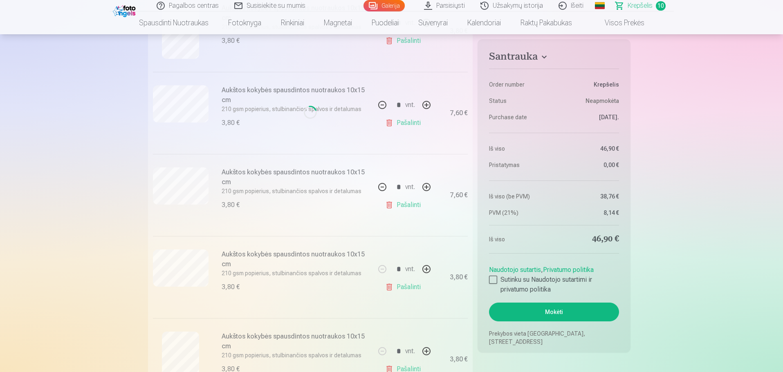
type input "*"
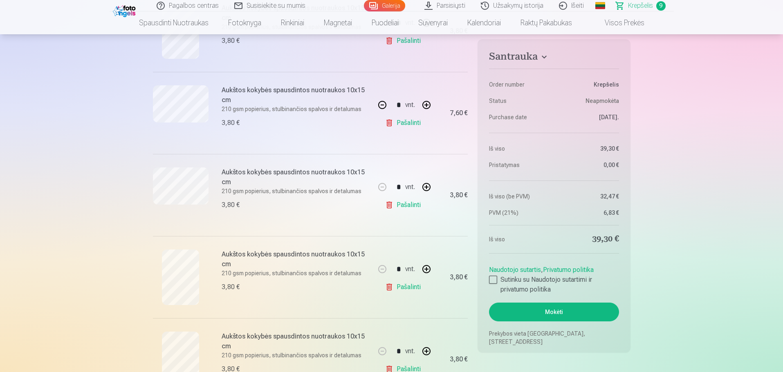
click at [376, 106] on button "button" at bounding box center [382, 105] width 20 height 20
type input "*"
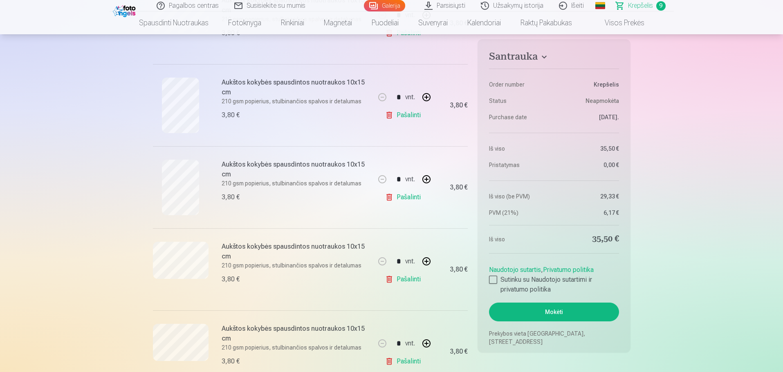
scroll to position [368, 0]
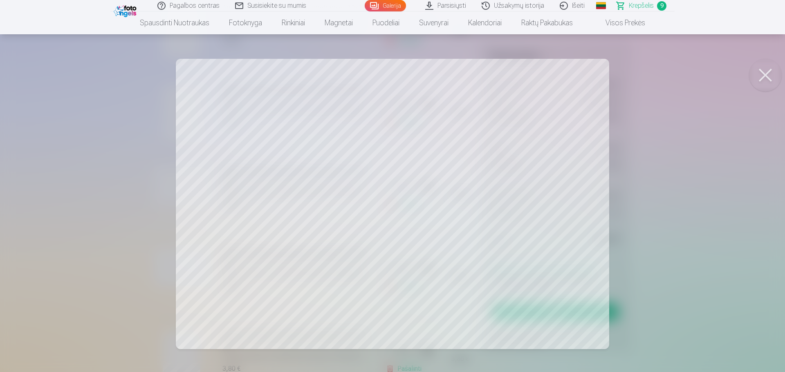
click at [760, 74] on button at bounding box center [765, 75] width 33 height 33
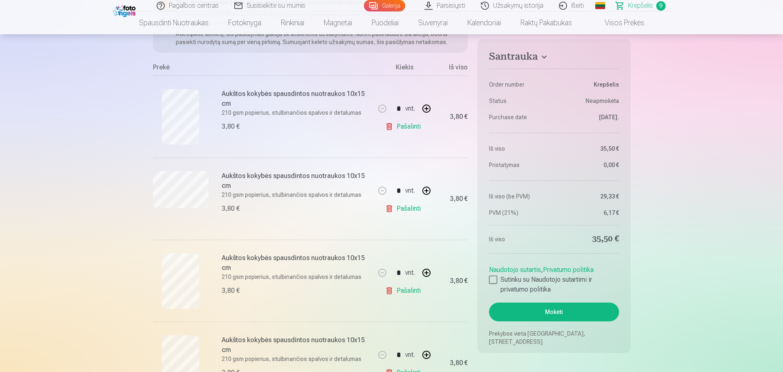
scroll to position [82, 0]
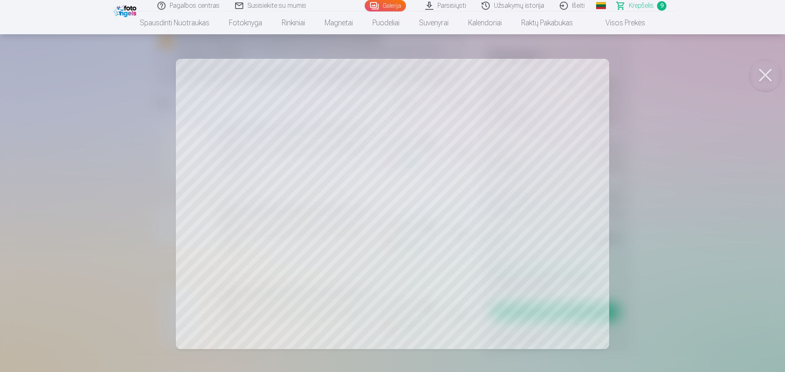
click at [760, 74] on button at bounding box center [765, 75] width 33 height 33
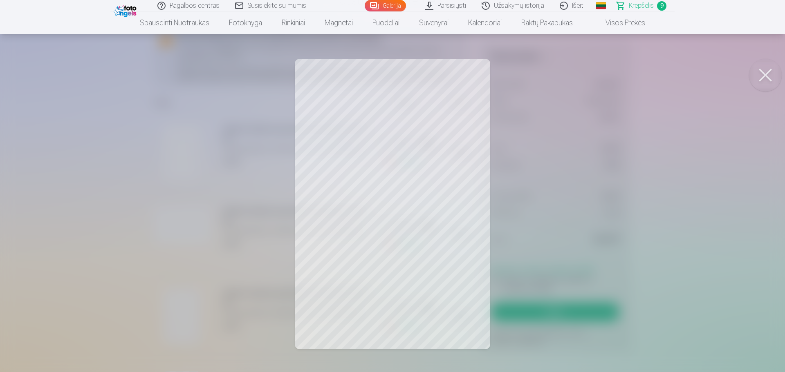
click at [764, 74] on button at bounding box center [765, 75] width 33 height 33
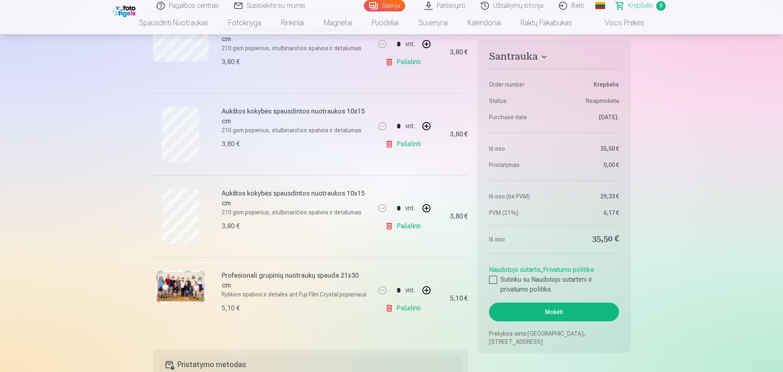
scroll to position [613, 0]
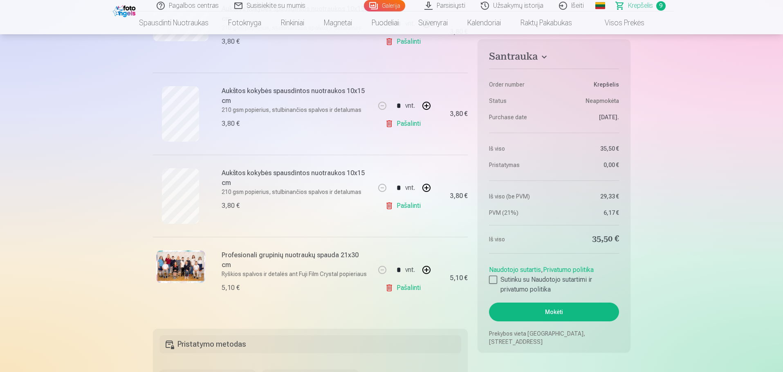
click at [412, 287] on link "Pašalinti" at bounding box center [404, 288] width 39 height 16
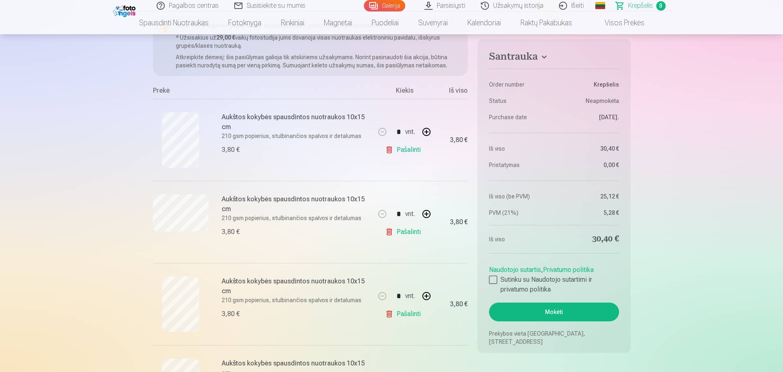
scroll to position [0, 0]
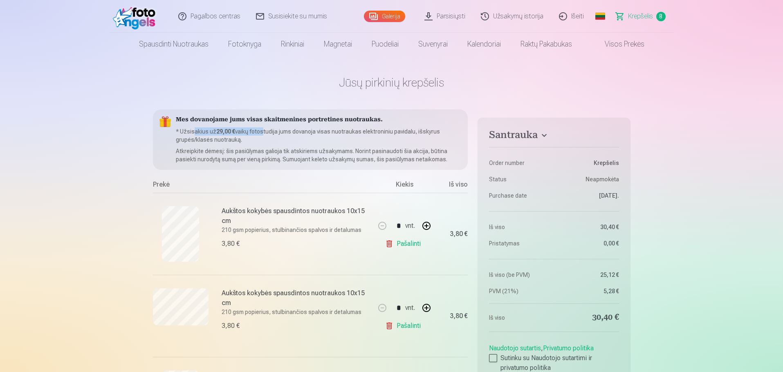
drag, startPoint x: 236, startPoint y: 133, endPoint x: 259, endPoint y: 135, distance: 23.4
click at [259, 135] on p "* Užsisakius už 29,00 € vaikų fotostudija jums dovanoja visas nuotraukas elektr…" at bounding box center [319, 135] width 286 height 16
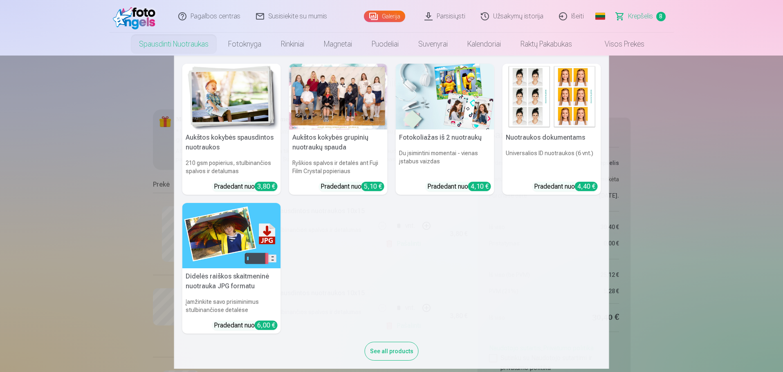
click at [192, 45] on link "Spausdinti nuotraukas" at bounding box center [173, 44] width 89 height 23
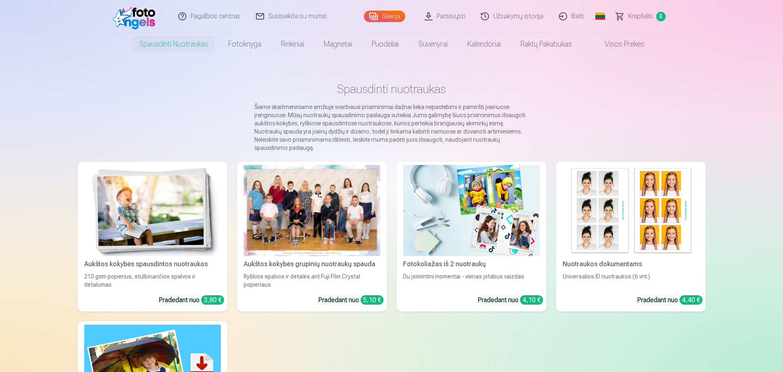
click at [184, 259] on div "Aukštos kokybės spausdintos nuotraukos" at bounding box center [152, 264] width 143 height 10
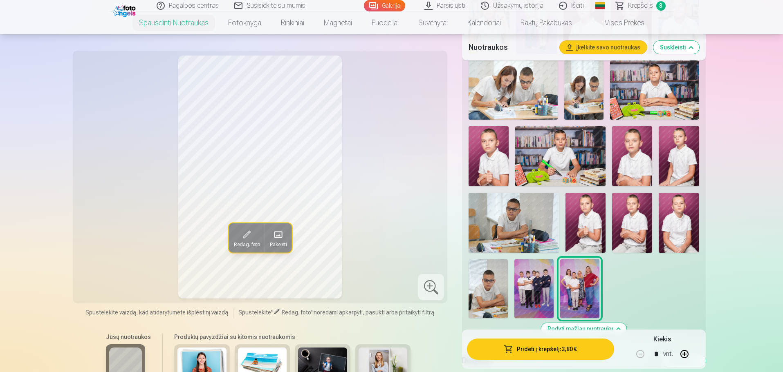
scroll to position [409, 0]
click at [645, 161] on img at bounding box center [632, 156] width 40 height 60
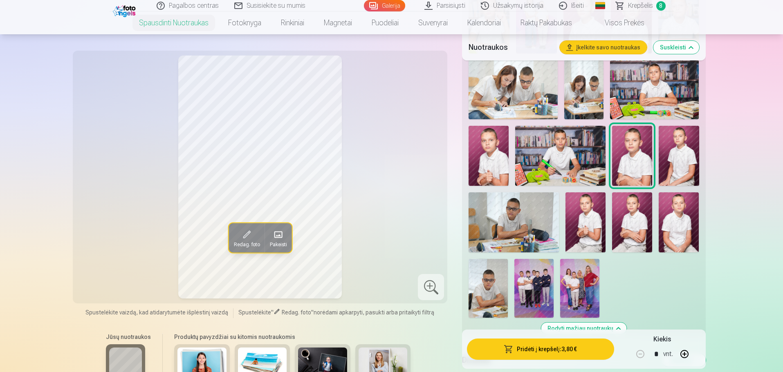
click at [684, 154] on img at bounding box center [678, 156] width 40 height 60
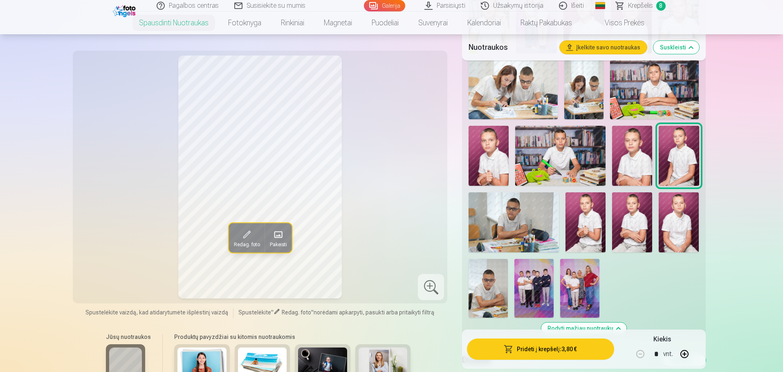
click at [579, 227] on img at bounding box center [585, 222] width 40 height 60
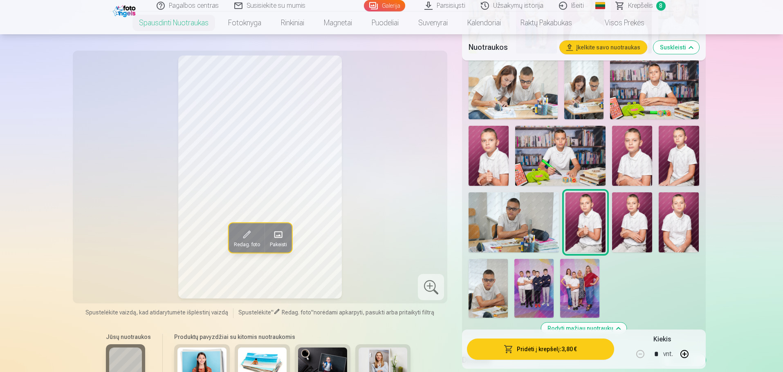
click at [638, 219] on img at bounding box center [632, 222] width 40 height 60
click at [687, 225] on img at bounding box center [678, 222] width 40 height 60
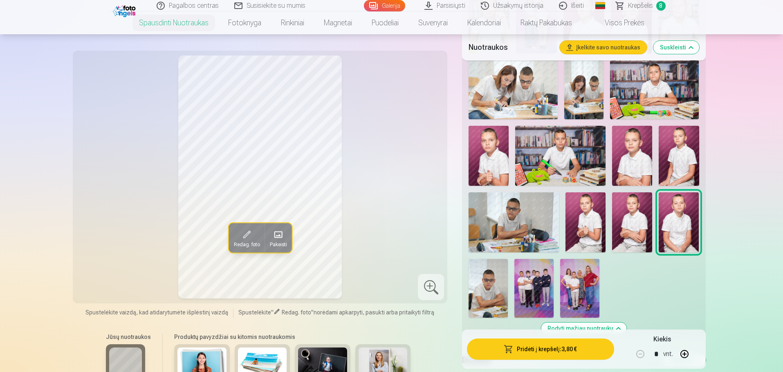
click at [492, 297] on img at bounding box center [487, 288] width 39 height 59
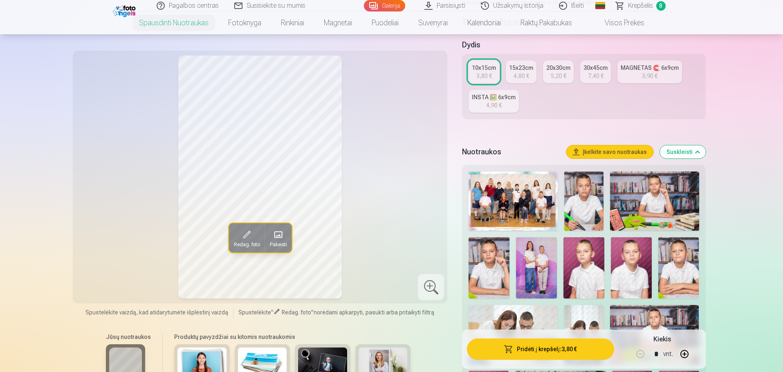
scroll to position [0, 0]
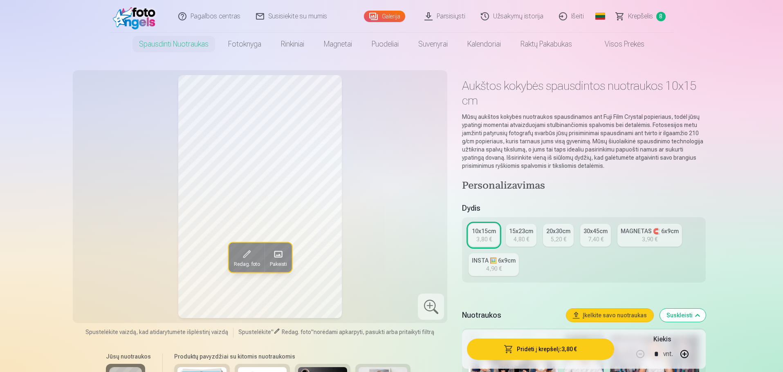
click at [636, 13] on span "Krepšelis" at bounding box center [640, 16] width 25 height 10
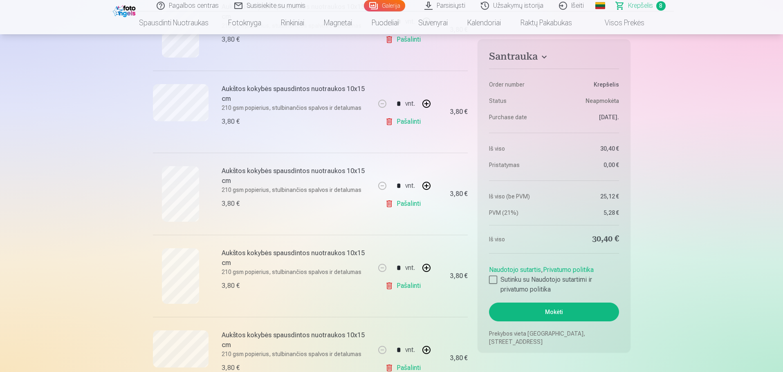
scroll to position [245, 0]
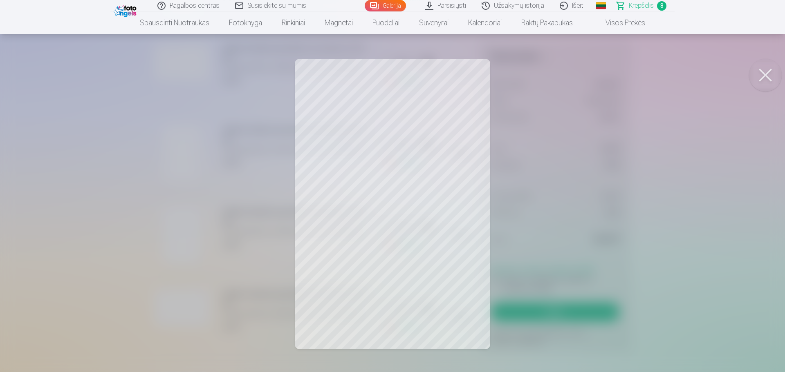
click at [757, 75] on button at bounding box center [765, 75] width 33 height 33
click at [765, 69] on button at bounding box center [765, 75] width 33 height 33
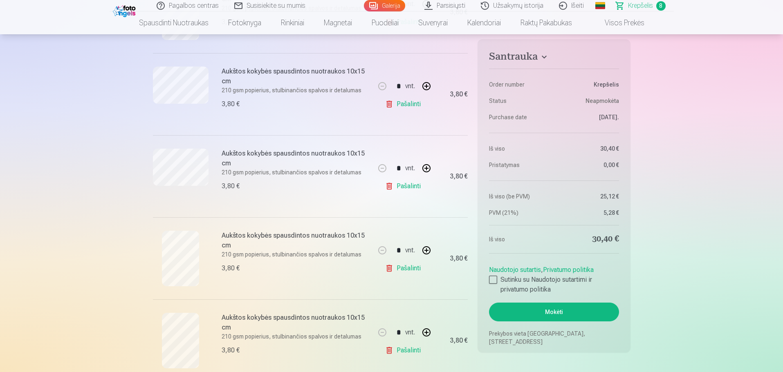
scroll to position [450, 0]
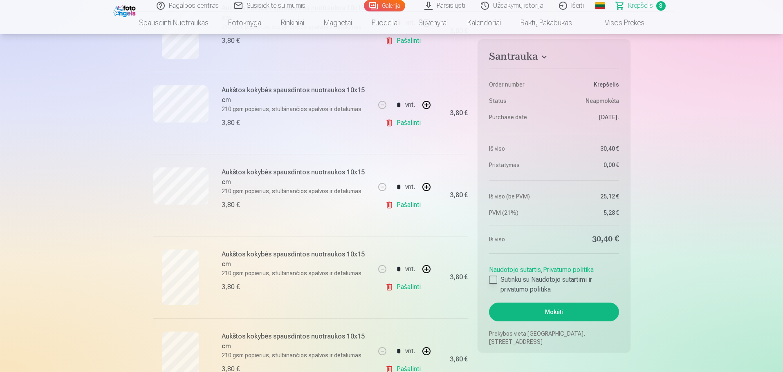
click at [496, 279] on div at bounding box center [493, 280] width 8 height 8
click at [564, 312] on button "Mokėti" at bounding box center [554, 312] width 130 height 19
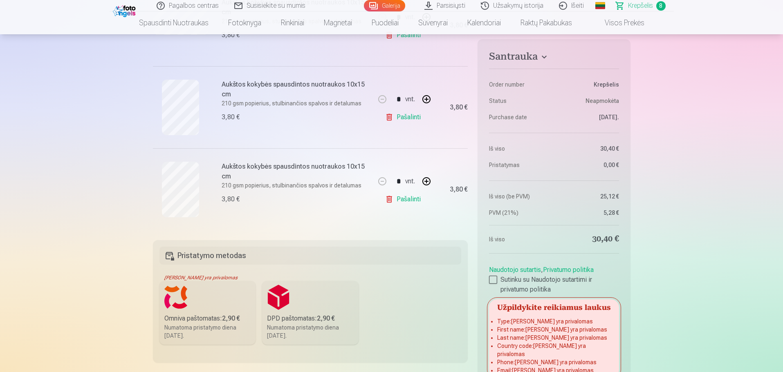
scroll to position [695, 0]
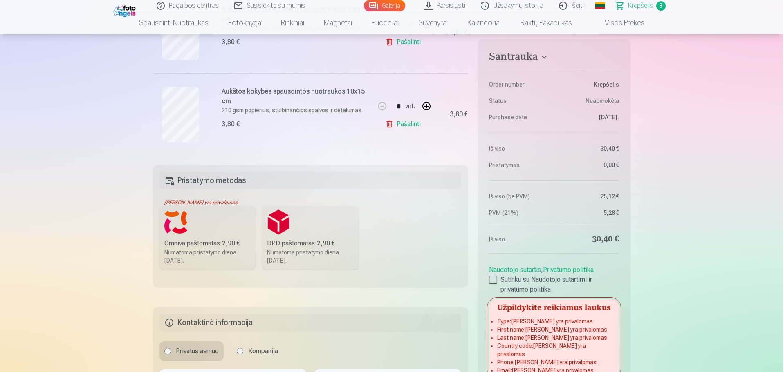
click at [289, 231] on label "DPD paštomatas : 2,90 € Numatoma pristatymo diena 1.11.2025." at bounding box center [310, 238] width 96 height 64
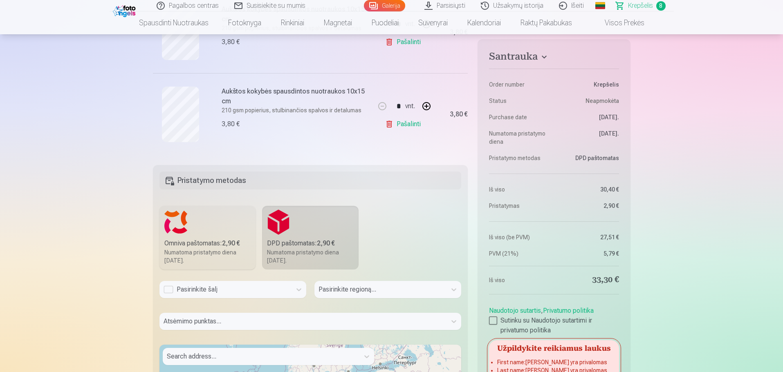
click at [245, 288] on div "Pasirinkite šalį" at bounding box center [225, 290] width 124 height 10
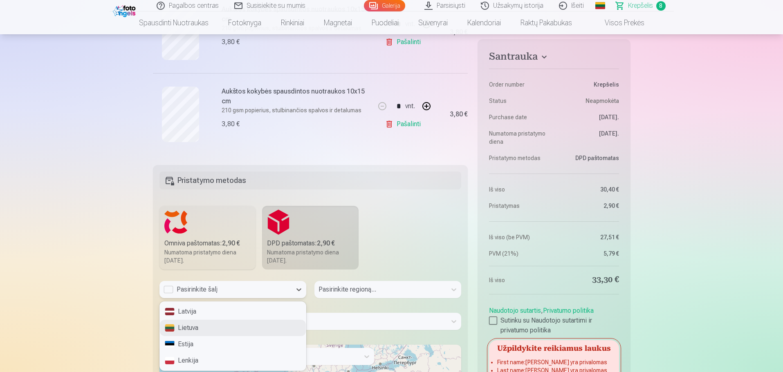
click at [226, 327] on div "Lietuva" at bounding box center [233, 328] width 146 height 16
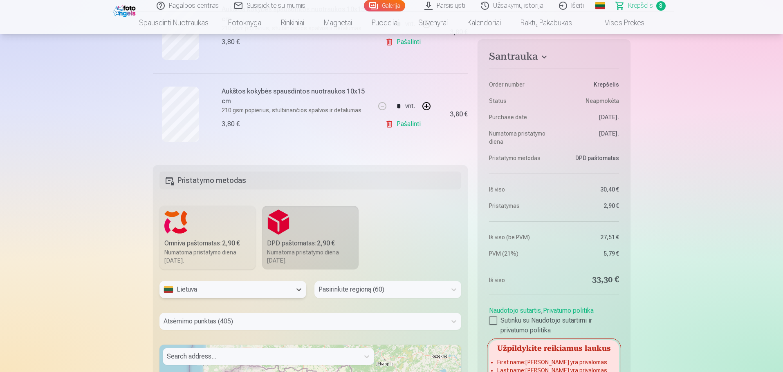
scroll to position [751, 0]
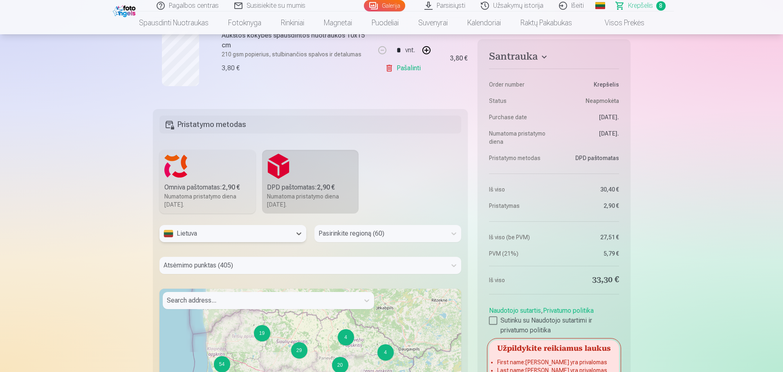
click at [363, 242] on div "Pasirinkite regioną (60)" at bounding box center [387, 233] width 147 height 17
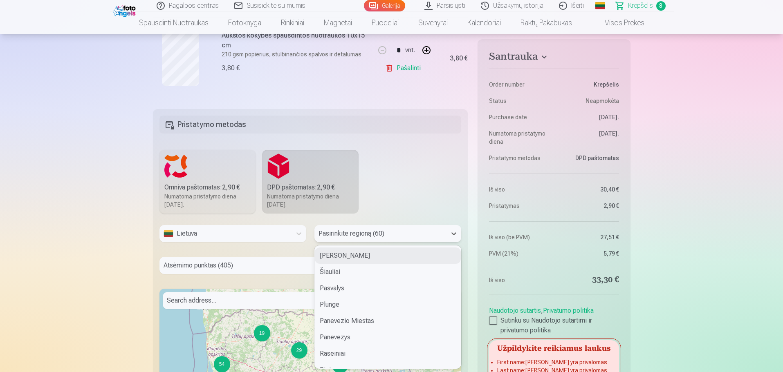
click at [351, 234] on div at bounding box center [380, 233] width 124 height 11
type input "**"
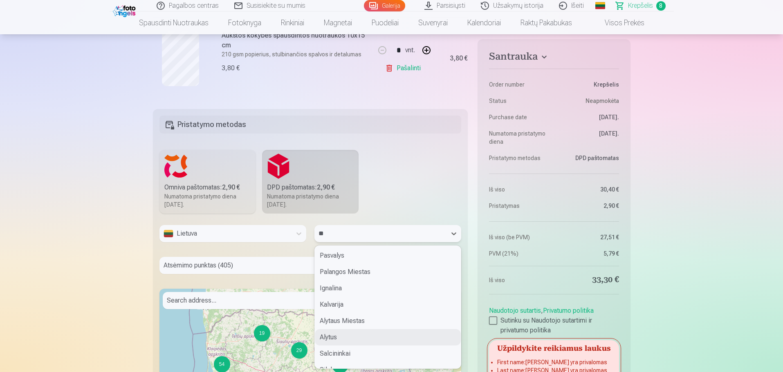
click at [350, 338] on div "Alytus" at bounding box center [388, 337] width 146 height 16
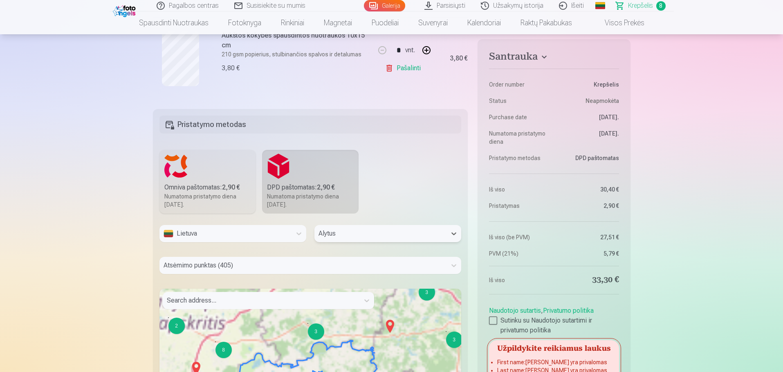
click at [268, 266] on div "Atsėmimo punktas (405)" at bounding box center [310, 265] width 302 height 17
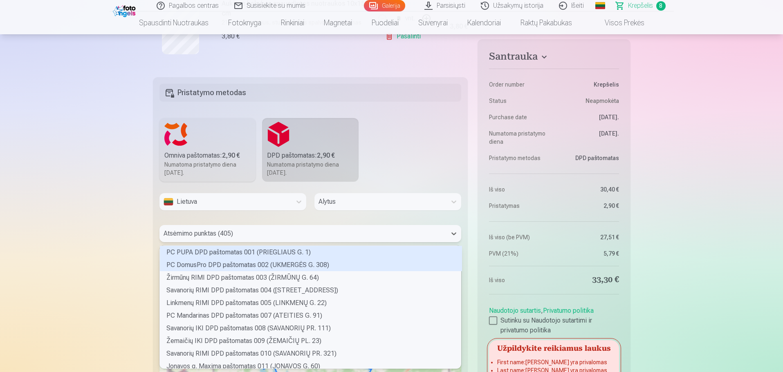
scroll to position [121, 299]
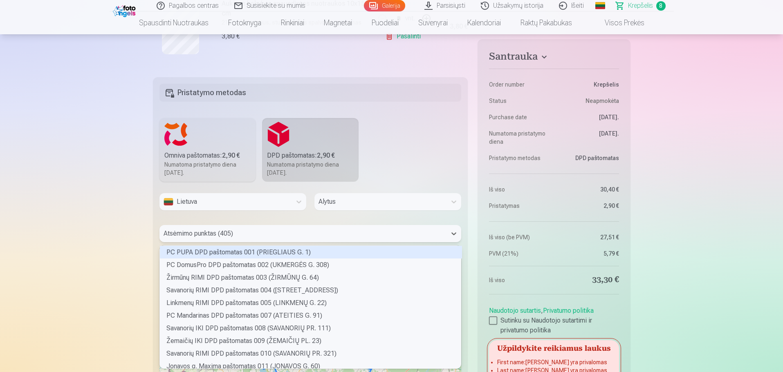
click at [265, 234] on div at bounding box center [302, 233] width 279 height 11
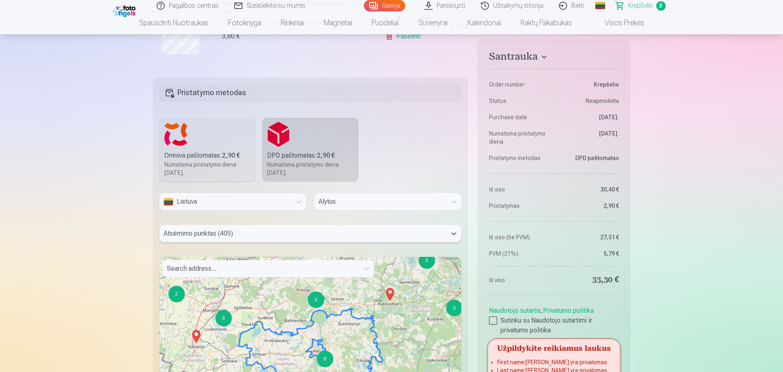
click at [265, 234] on div at bounding box center [302, 233] width 279 height 11
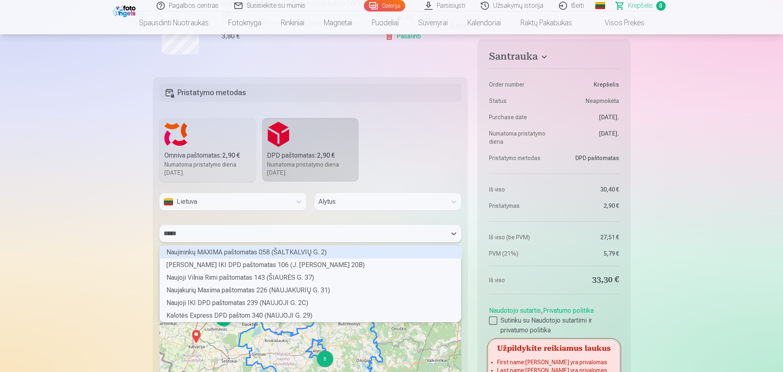
scroll to position [36, 299]
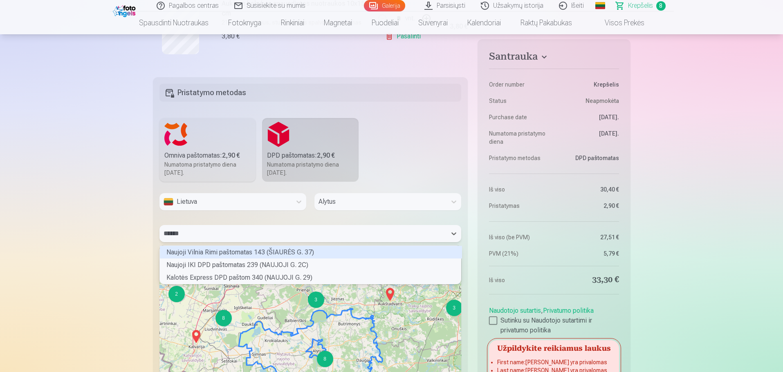
type input "*******"
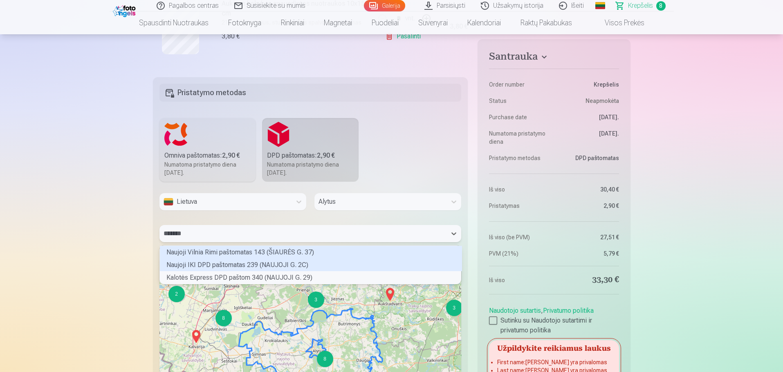
click at [248, 264] on div "Naujoji IKI DPD paštomatas 239 (NAUJOJI G. 2C)" at bounding box center [311, 265] width 302 height 13
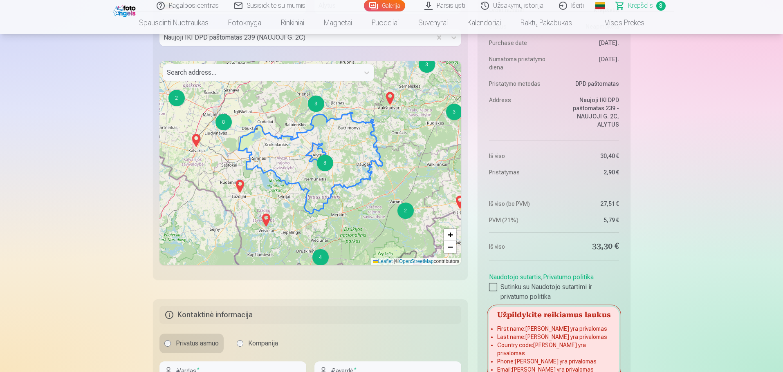
scroll to position [1069, 0]
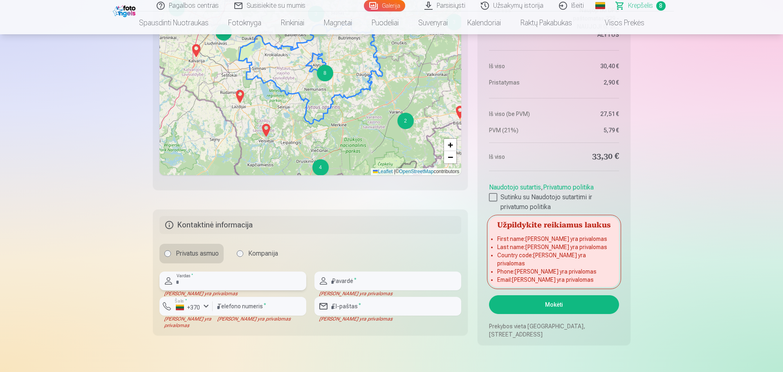
click at [224, 280] on input "text" at bounding box center [232, 281] width 147 height 19
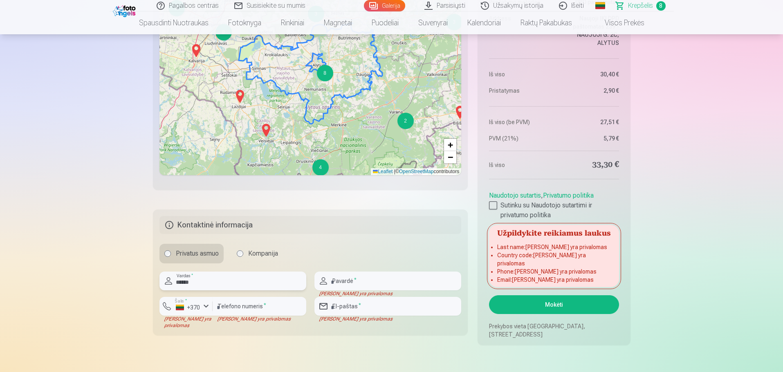
drag, startPoint x: 200, startPoint y: 282, endPoint x: 58, endPoint y: 246, distance: 147.1
type input "******"
click at [372, 282] on input "text" at bounding box center [387, 281] width 147 height 19
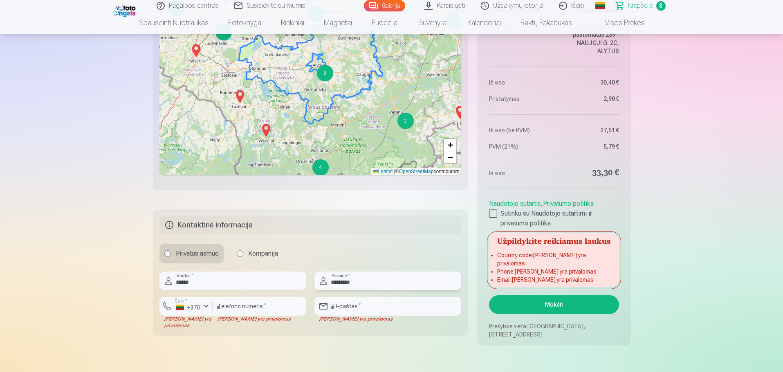
type input "*********"
click at [238, 305] on input "number" at bounding box center [259, 306] width 94 height 19
type input "*********"
type input "**********"
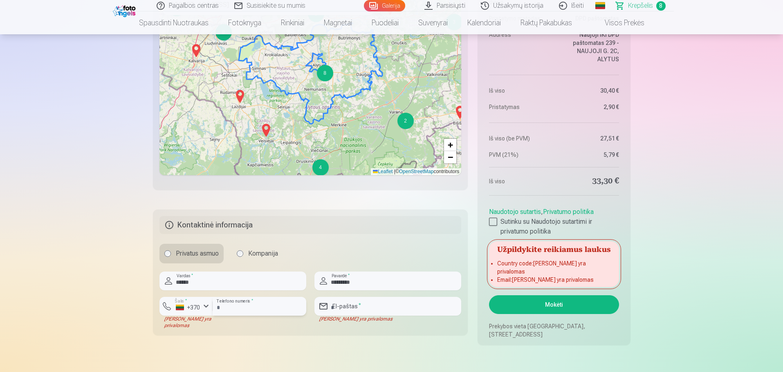
drag, startPoint x: 256, startPoint y: 311, endPoint x: 172, endPoint y: 291, distance: 85.7
click at [172, 291] on div "****** Vardas * ********* Pavardė * Šalis * +370 Laukas yra privalomas ********…" at bounding box center [310, 300] width 302 height 57
type input "********"
click at [359, 300] on input "email" at bounding box center [387, 306] width 147 height 19
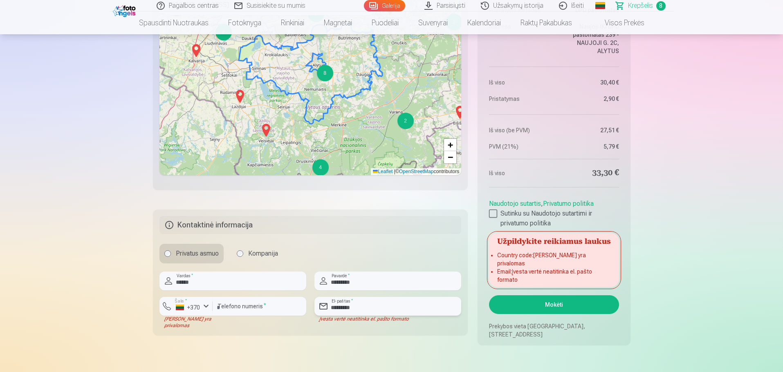
type input "**********"
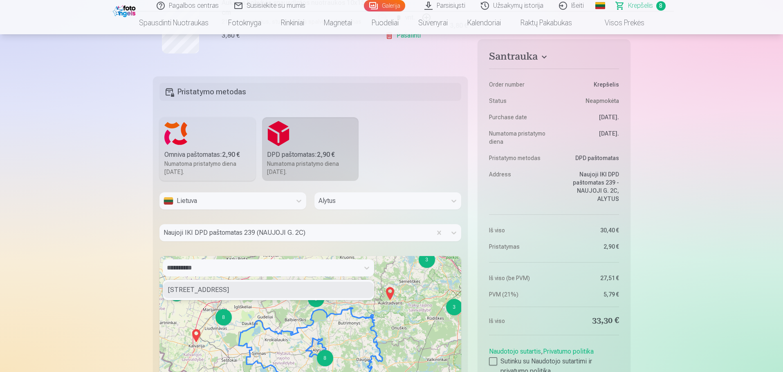
scroll to position [783, 0]
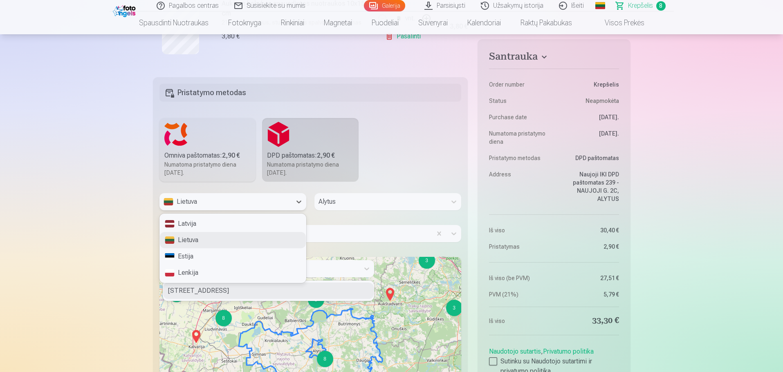
click at [231, 205] on div "Lietuva" at bounding box center [225, 202] width 124 height 10
click at [217, 237] on div "Lietuva" at bounding box center [233, 240] width 146 height 16
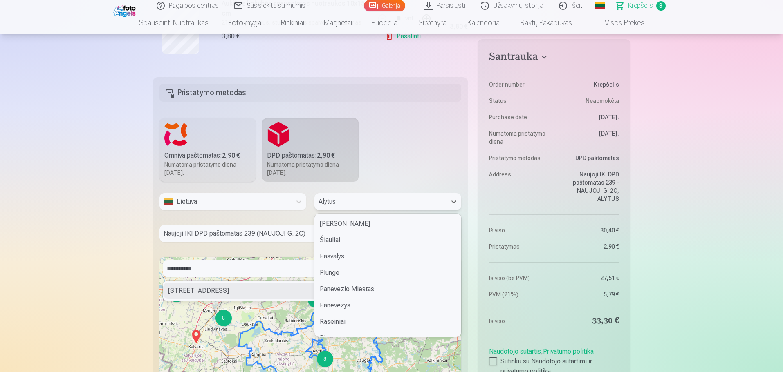
click at [341, 203] on div at bounding box center [380, 201] width 124 height 11
click at [362, 327] on div "Alytus" at bounding box center [388, 323] width 146 height 16
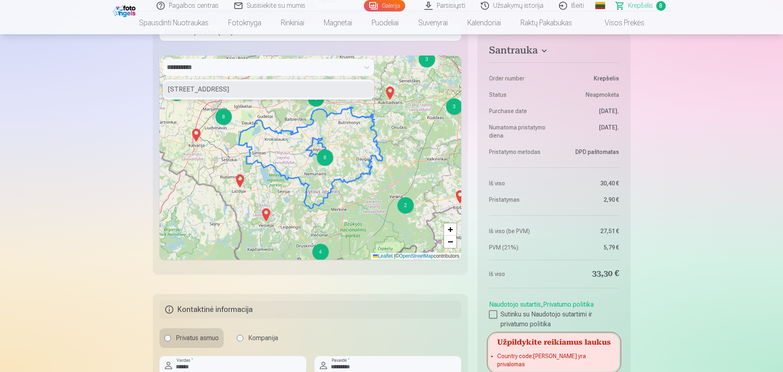
scroll to position [946, 0]
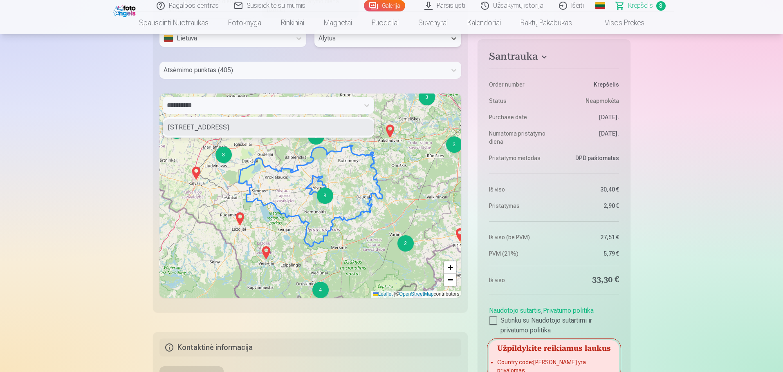
click at [221, 105] on div "**********" at bounding box center [261, 105] width 188 height 11
click at [367, 106] on icon at bounding box center [366, 105] width 5 height 3
click at [239, 107] on div at bounding box center [261, 105] width 188 height 11
click at [274, 67] on div at bounding box center [302, 70] width 279 height 11
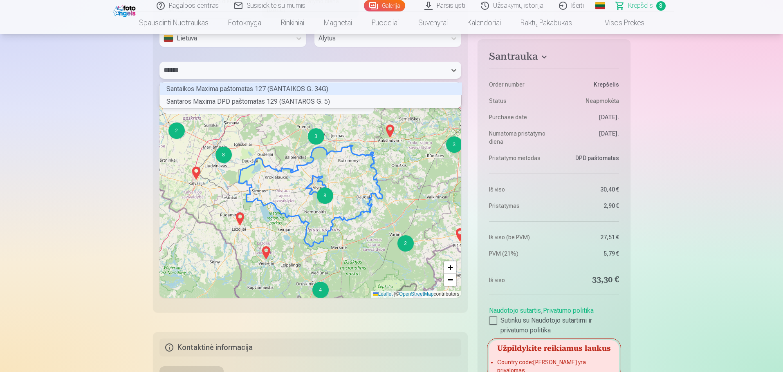
scroll to position [11, 299]
type input "*******"
click at [280, 89] on div "Santaikos Maxima paštomatas 127 (SANTAIKOS G. 34G)" at bounding box center [311, 89] width 302 height 13
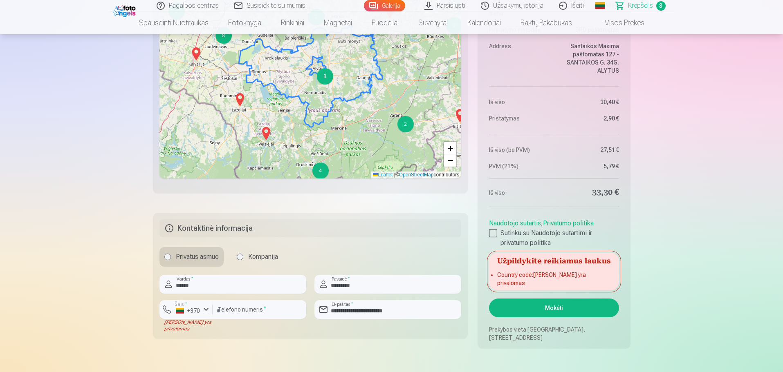
scroll to position [1069, 0]
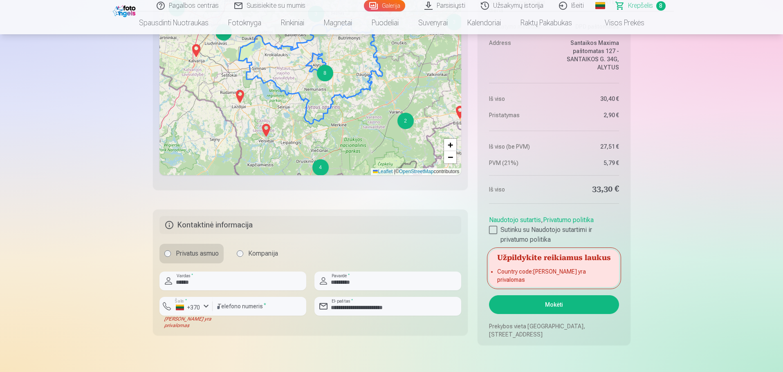
click at [543, 309] on button "Mokėti" at bounding box center [554, 304] width 130 height 19
click at [552, 306] on button "Mokėti" at bounding box center [554, 304] width 130 height 19
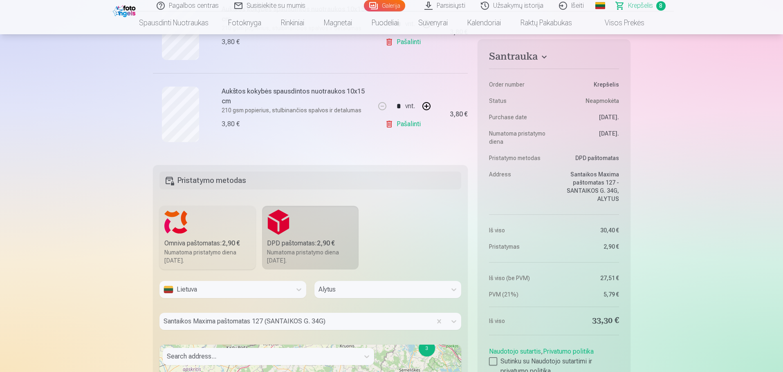
scroll to position [858, 0]
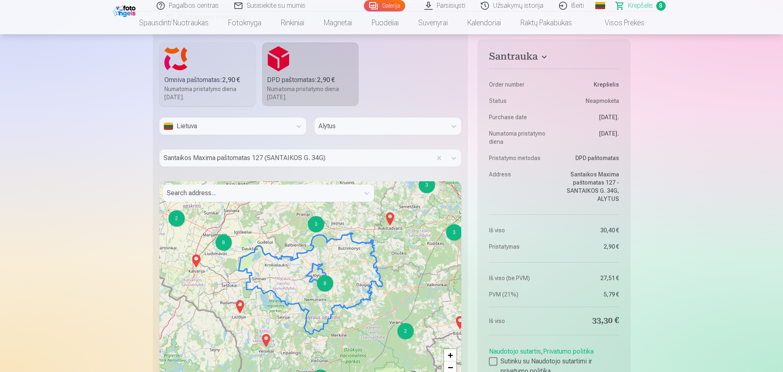
click at [306, 90] on div "Numatoma pristatymo diena 1.11.2025." at bounding box center [310, 93] width 87 height 16
click at [234, 129] on div "Lietuva" at bounding box center [225, 126] width 124 height 10
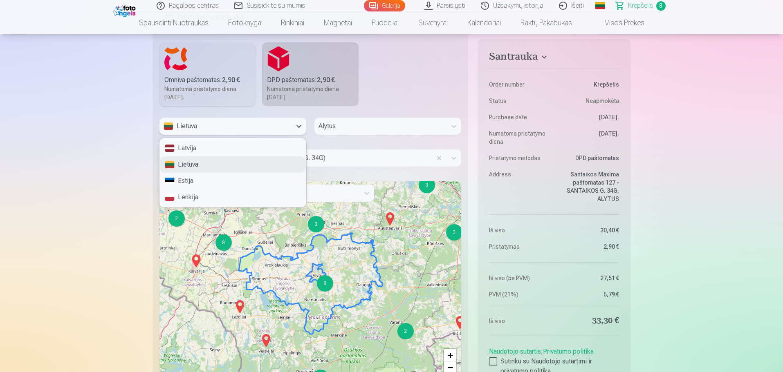
drag, startPoint x: 219, startPoint y: 161, endPoint x: 234, endPoint y: 161, distance: 15.6
click at [219, 161] on div "Lietuva" at bounding box center [233, 165] width 146 height 16
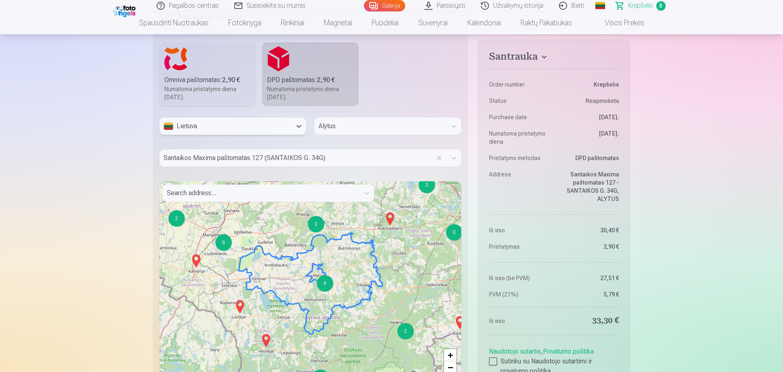
click at [359, 131] on div at bounding box center [380, 126] width 124 height 11
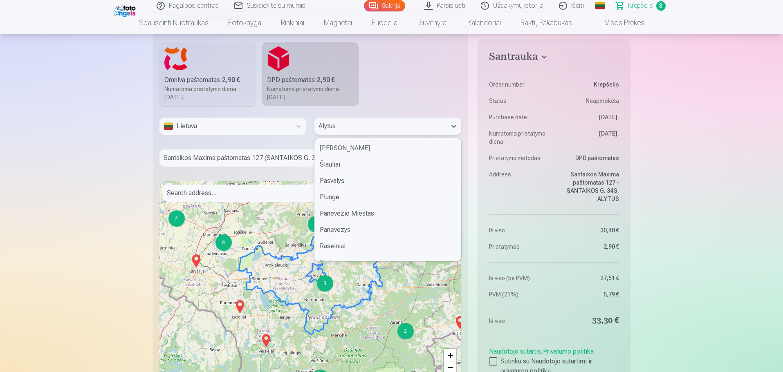
scroll to position [473, 0]
click at [364, 249] on div "Alytus" at bounding box center [388, 247] width 146 height 16
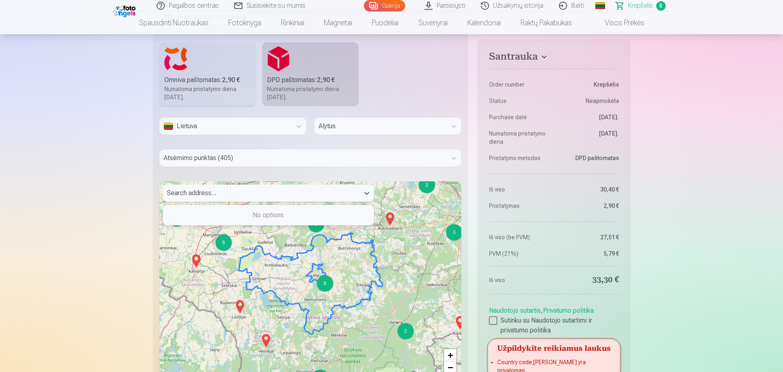
click at [339, 196] on div at bounding box center [261, 193] width 188 height 11
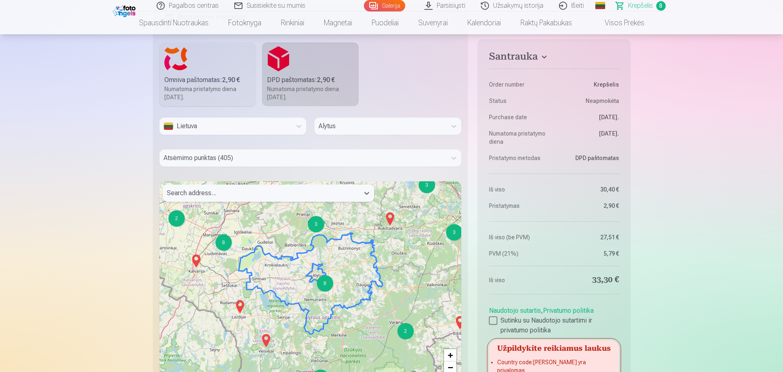
click at [313, 192] on div at bounding box center [261, 193] width 188 height 11
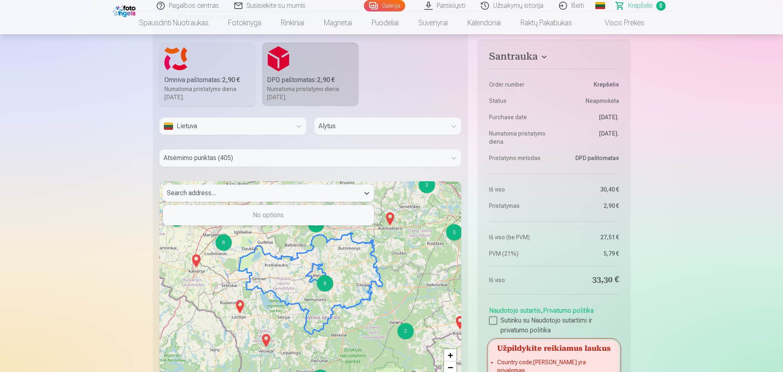
click at [313, 192] on div at bounding box center [261, 193] width 188 height 11
type input "******"
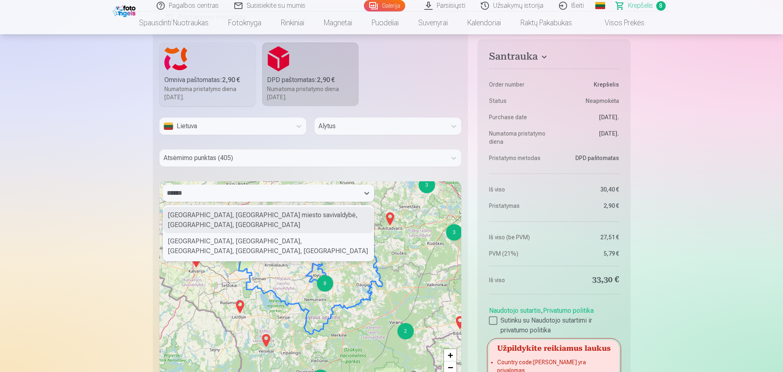
click at [263, 213] on div "Alytus, Alytaus miesto savivaldybė, Alytus County, Lithuania" at bounding box center [268, 220] width 210 height 26
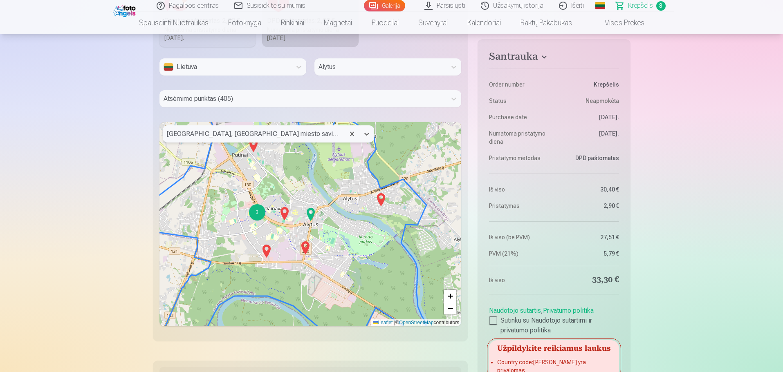
scroll to position [981, 0]
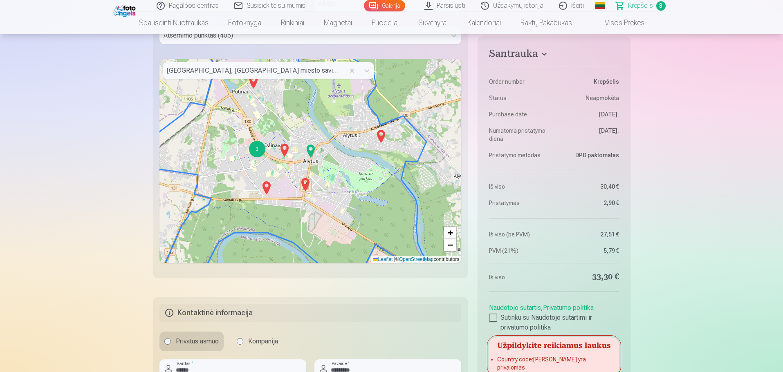
click at [304, 185] on img at bounding box center [305, 185] width 13 height 20
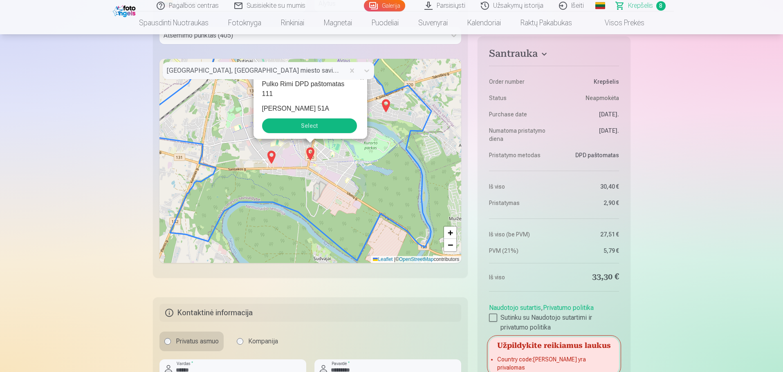
click at [360, 82] on span "×" at bounding box center [362, 78] width 4 height 7
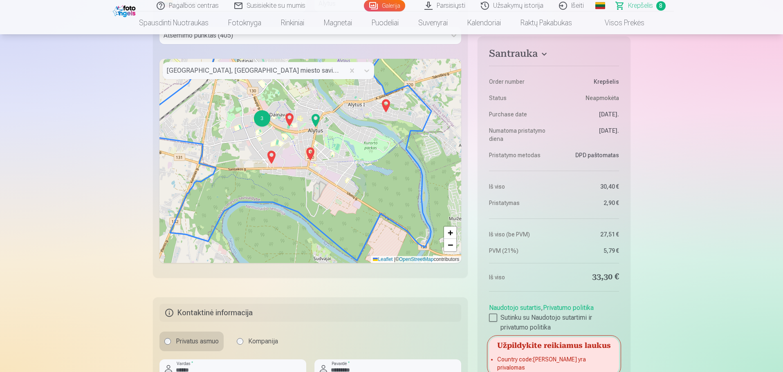
click at [289, 125] on img at bounding box center [289, 120] width 13 height 20
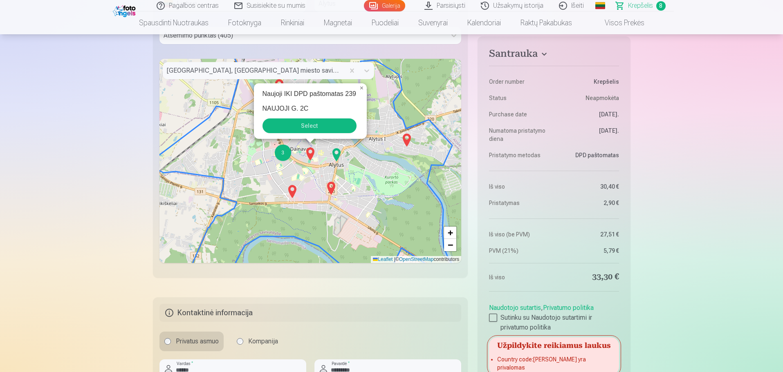
click at [290, 195] on img at bounding box center [292, 192] width 13 height 20
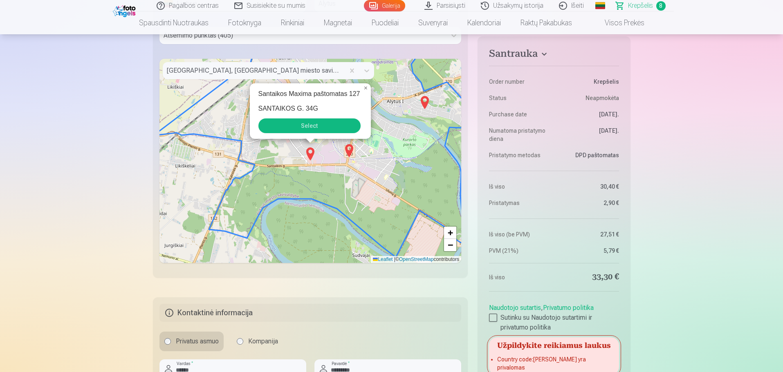
click at [319, 133] on div "Santaikos Maxima paštomatas 127 SANTAIKOS G. 34G Select" at bounding box center [310, 111] width 121 height 56
click at [320, 128] on button "Select" at bounding box center [309, 126] width 102 height 15
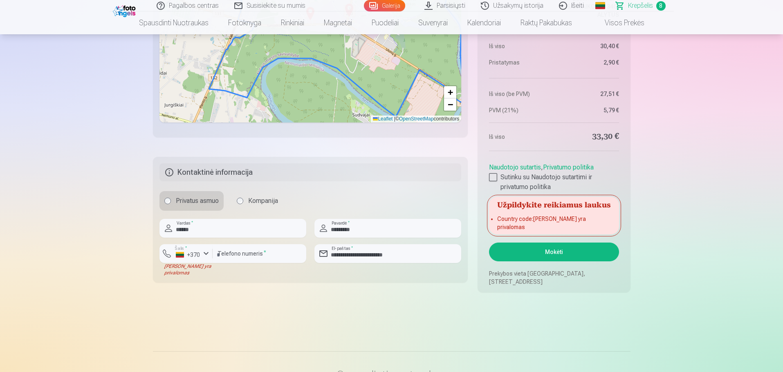
scroll to position [1185, 0]
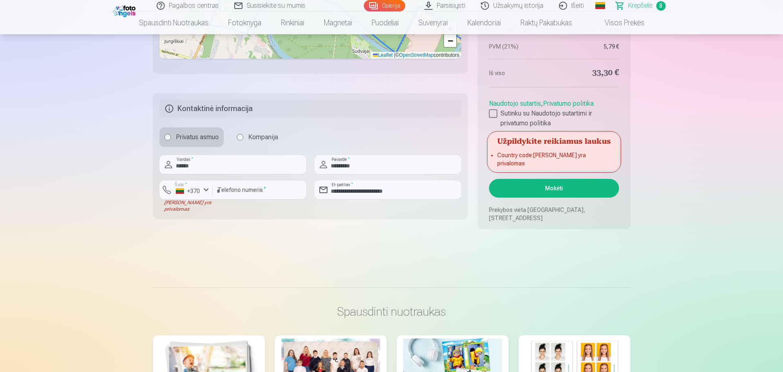
click at [560, 187] on button "Mokėti" at bounding box center [554, 188] width 130 height 19
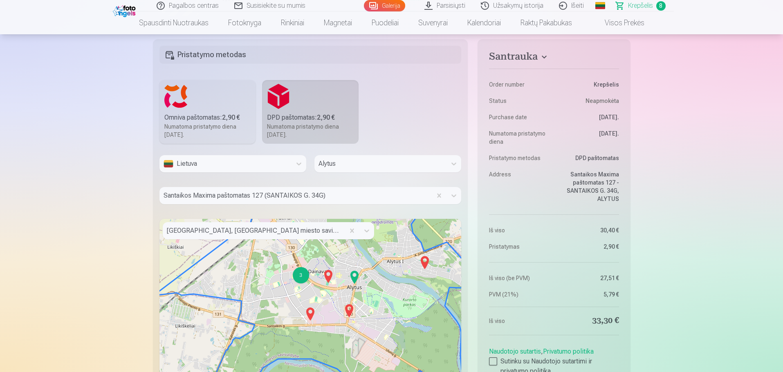
scroll to position [736, 0]
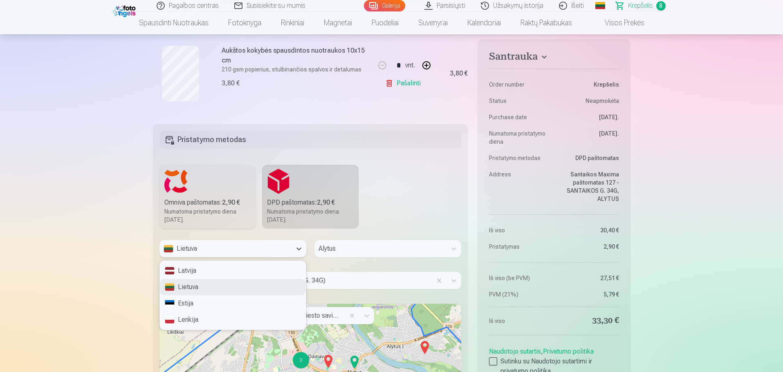
click at [264, 248] on div "Lietuva" at bounding box center [225, 249] width 124 height 10
click at [245, 283] on div "Lietuva" at bounding box center [233, 287] width 146 height 16
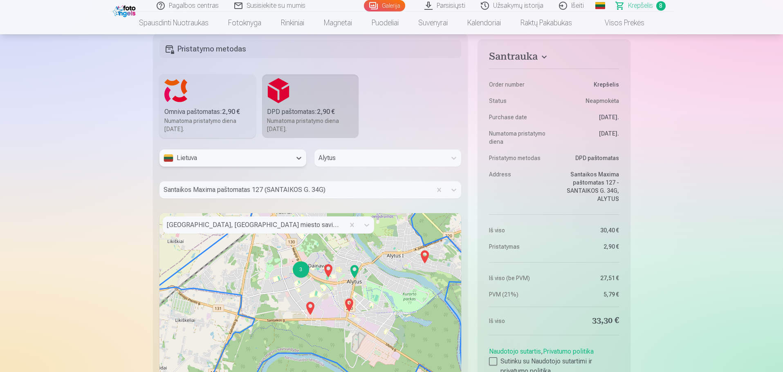
scroll to position [817, 0]
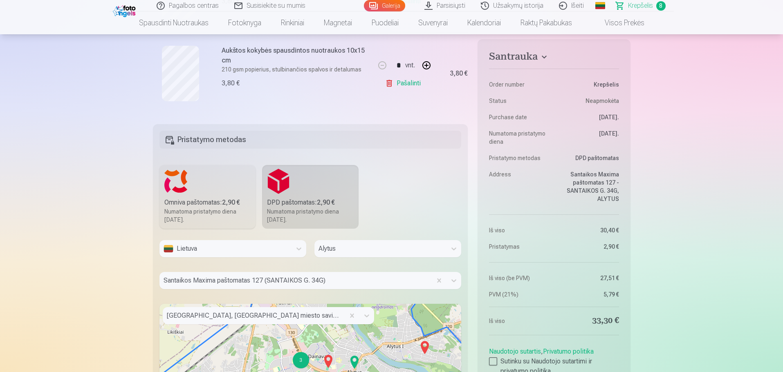
scroll to position [695, 0]
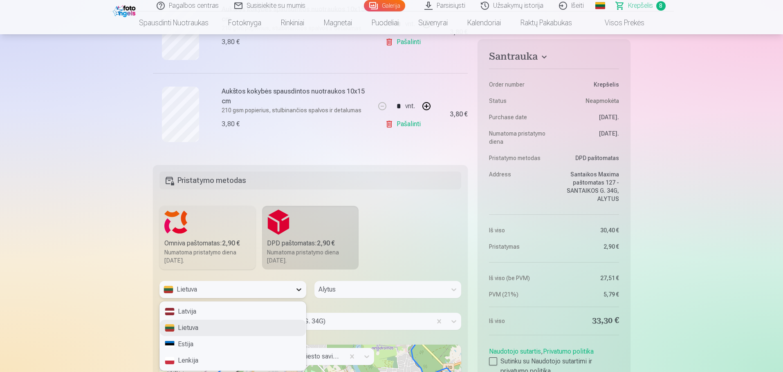
click at [297, 291] on icon at bounding box center [299, 290] width 8 height 8
click at [242, 329] on div "Lietuva" at bounding box center [233, 328] width 146 height 16
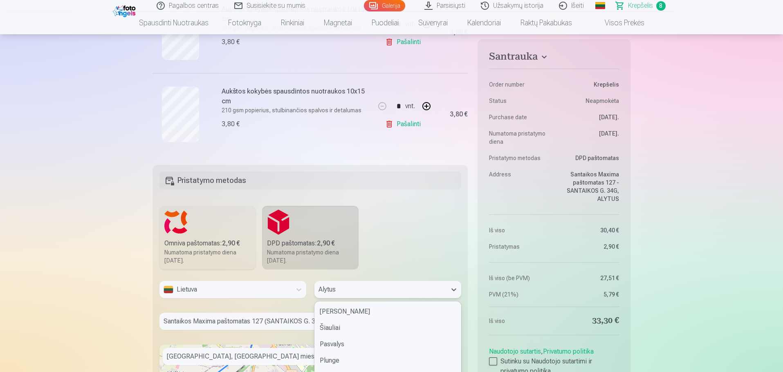
click at [372, 291] on div "60 results available. Use Up and Down to choose options, press Enter to select …" at bounding box center [387, 289] width 147 height 17
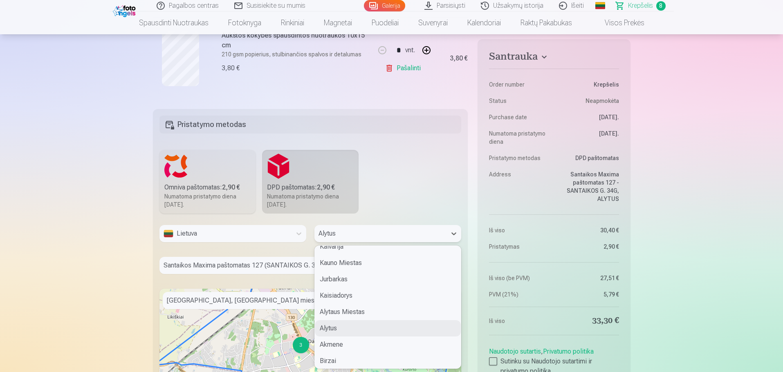
scroll to position [514, 0]
click at [350, 315] on div "Alytus" at bounding box center [388, 314] width 146 height 16
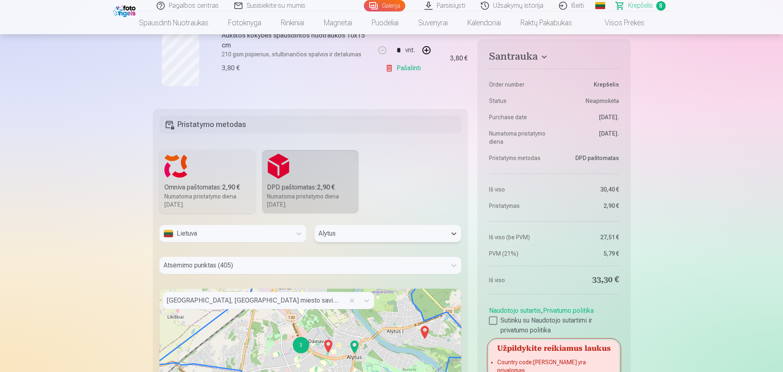
click at [333, 272] on div "Atsėmimo punktas (405)" at bounding box center [310, 265] width 302 height 17
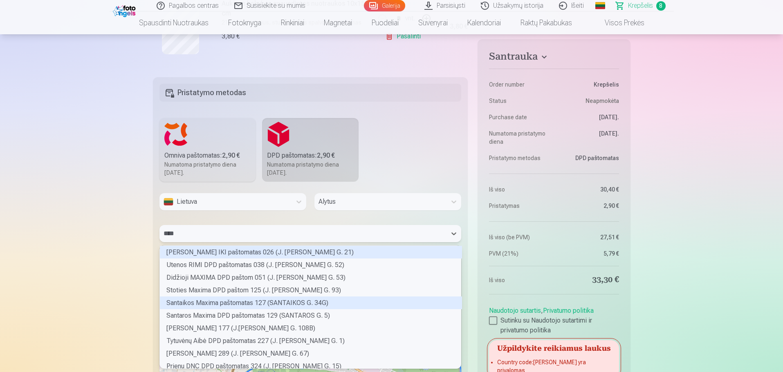
scroll to position [23, 299]
type input "*****"
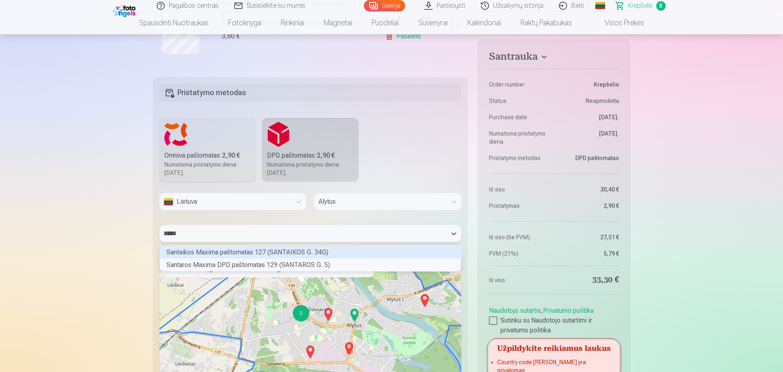
click at [275, 252] on div "Santaikos Maxima paštomatas 127 (SANTAIKOS G. 34G)" at bounding box center [311, 252] width 302 height 13
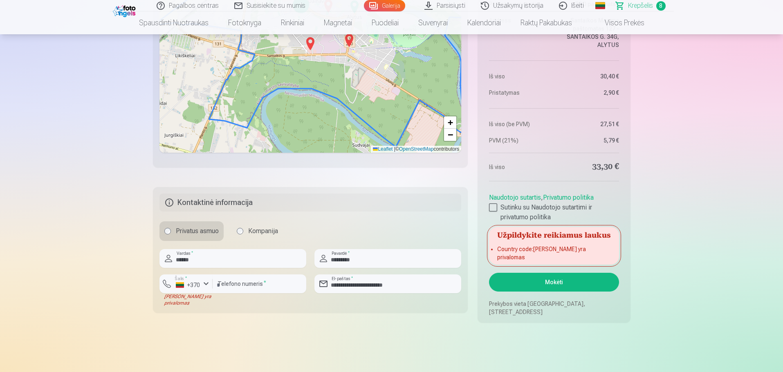
scroll to position [1109, 0]
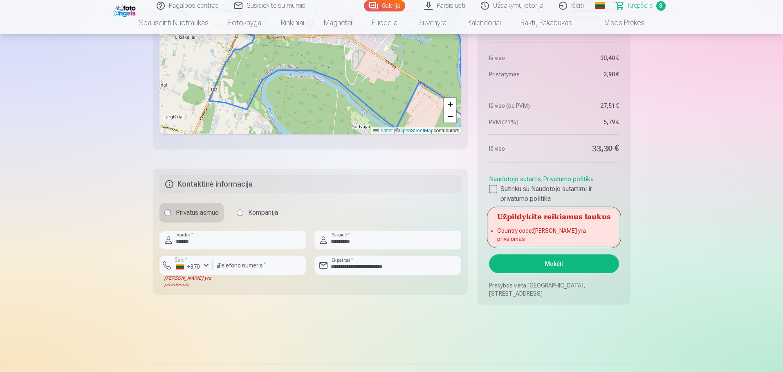
click at [560, 266] on button "Mokėti" at bounding box center [554, 264] width 130 height 19
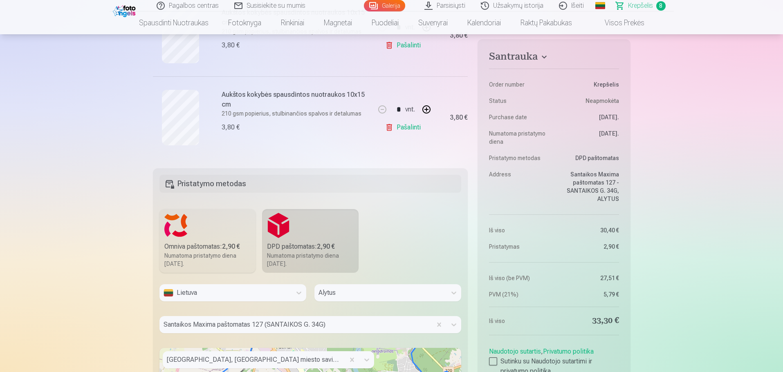
scroll to position [783, 0]
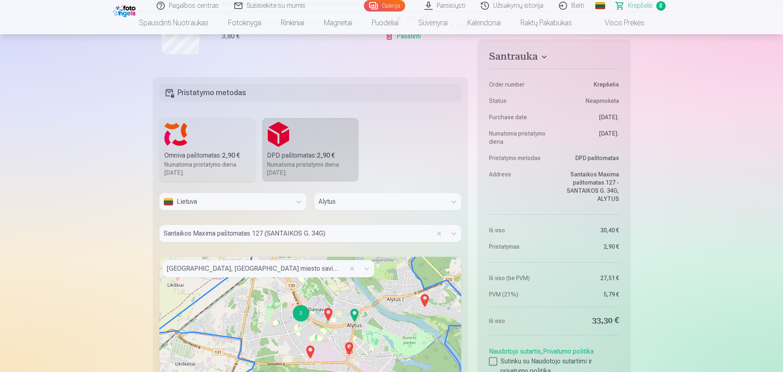
click at [217, 141] on label "Omniva paštomatas : 2,90 € Numatoma pristatymo diena 1.11.2025." at bounding box center [207, 150] width 96 height 64
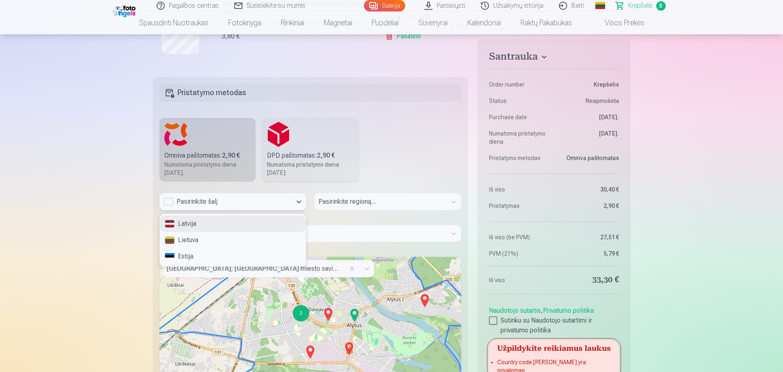
click at [165, 202] on div "Pasirinkite šalį" at bounding box center [225, 202] width 124 height 10
click at [194, 236] on div "Lietuva" at bounding box center [233, 240] width 146 height 16
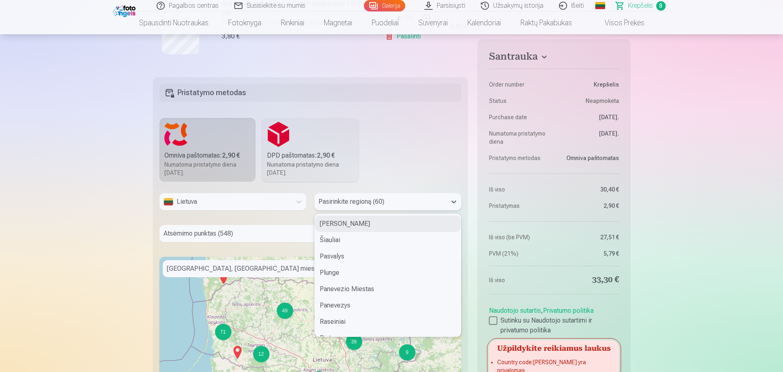
click at [373, 204] on div at bounding box center [380, 201] width 124 height 11
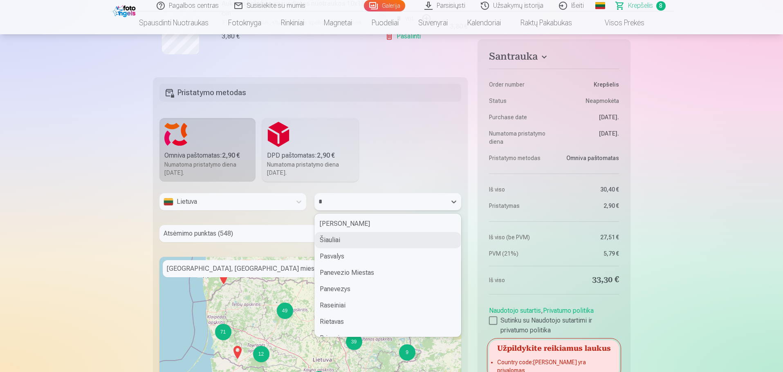
type input "**"
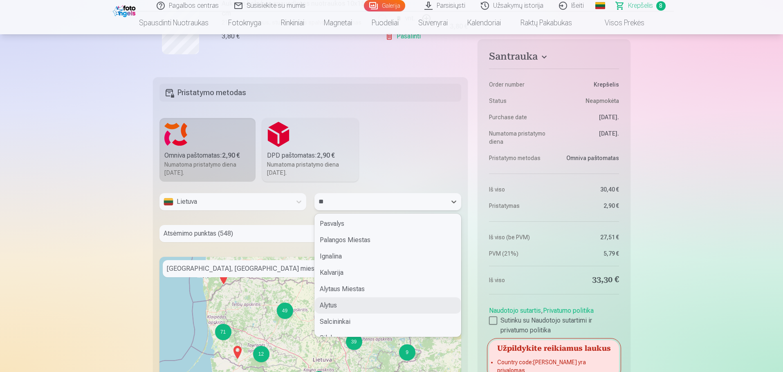
click at [351, 306] on div "Alytus" at bounding box center [388, 305] width 146 height 16
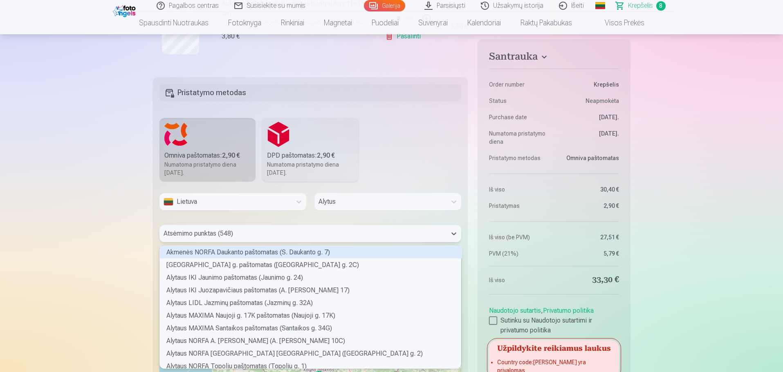
click at [258, 230] on div at bounding box center [302, 233] width 279 height 11
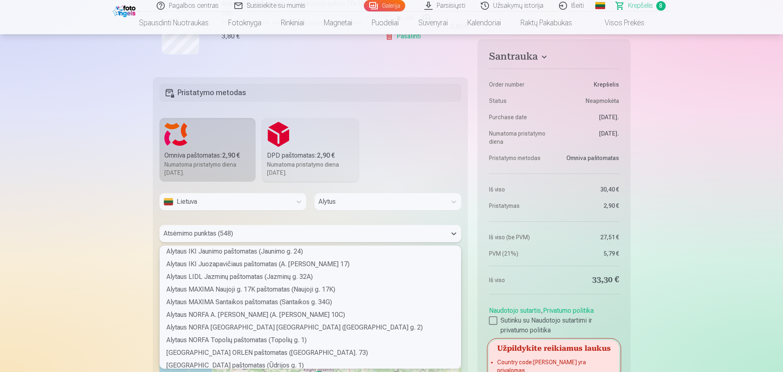
scroll to position [41, 0]
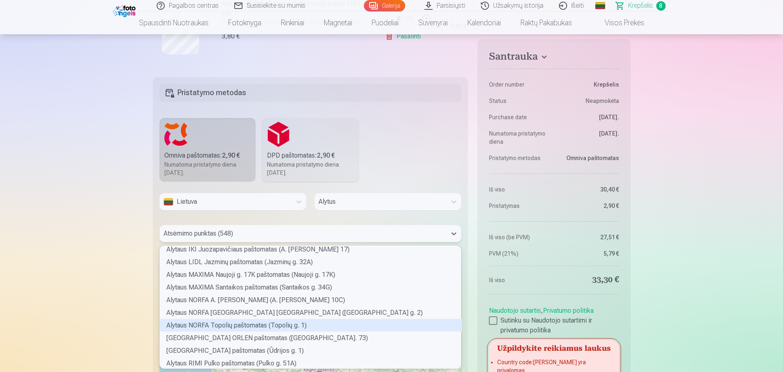
click at [242, 324] on div "Alytaus NORFA Topolių paštomatas (Topolių g. 1)" at bounding box center [311, 325] width 302 height 13
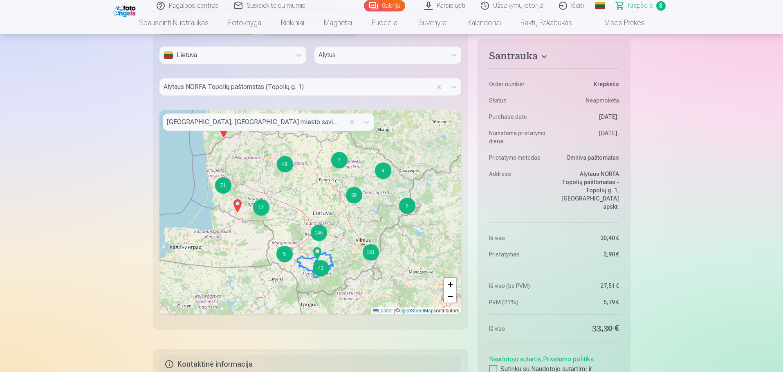
scroll to position [987, 0]
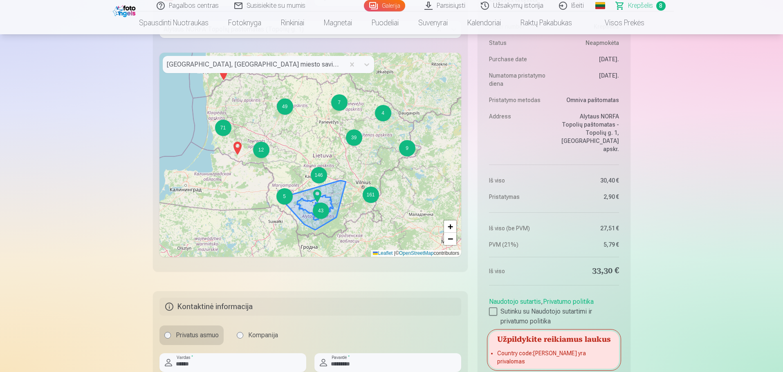
click at [322, 208] on div "43" at bounding box center [321, 211] width 16 height 16
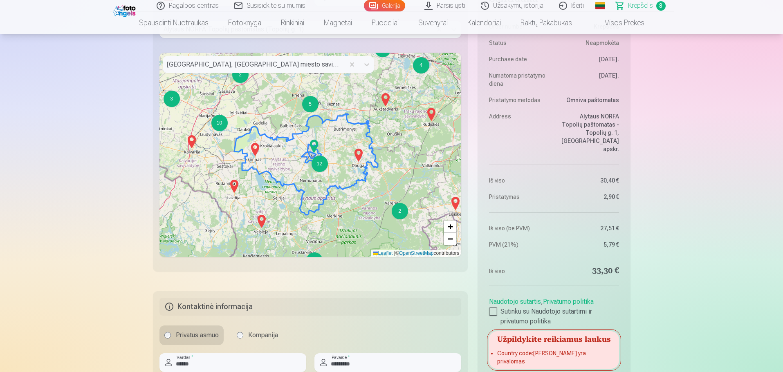
click at [320, 168] on div "12" at bounding box center [319, 164] width 16 height 16
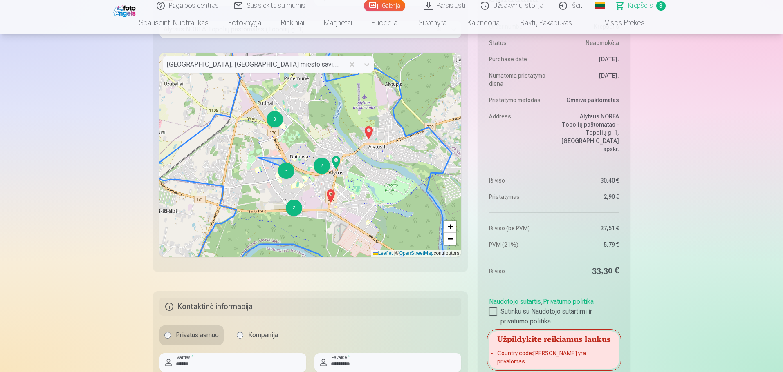
click at [288, 173] on div "3" at bounding box center [286, 171] width 16 height 16
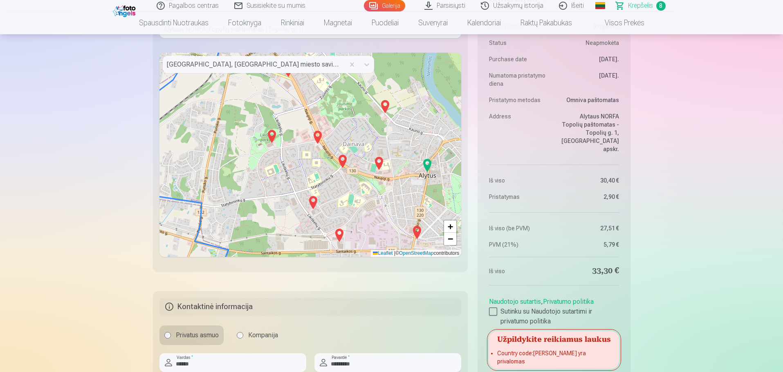
click at [342, 163] on img at bounding box center [342, 162] width 13 height 20
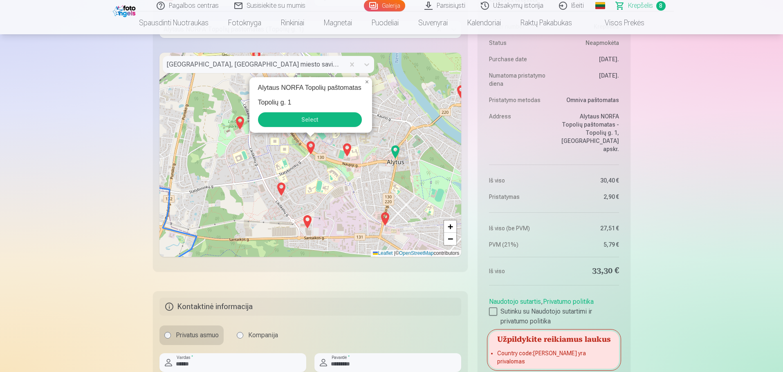
click at [339, 123] on button "Select" at bounding box center [310, 119] width 104 height 15
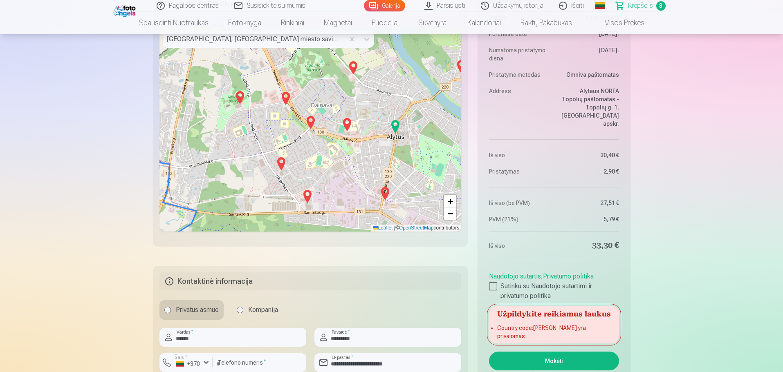
scroll to position [1069, 0]
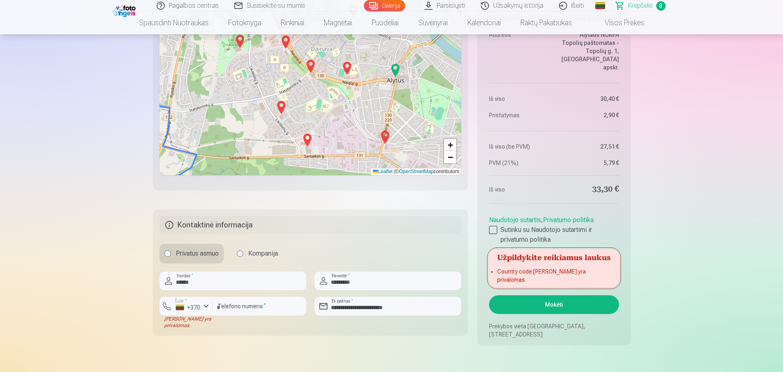
click at [528, 275] on div "Užpildykite reikiamus laukus Country code : Laukas yra privalomas" at bounding box center [554, 269] width 130 height 38
click at [528, 274] on div "Užpildykite reikiamus laukus Country code : Laukas yra privalomas" at bounding box center [554, 269] width 130 height 38
click at [528, 273] on div "Užpildykite reikiamus laukus Country code : Laukas yra privalomas" at bounding box center [554, 269] width 130 height 38
click at [544, 264] on h5 "Užpildykite reikiamus laukus" at bounding box center [554, 257] width 130 height 15
click at [562, 303] on button "Mokėti" at bounding box center [554, 304] width 130 height 19
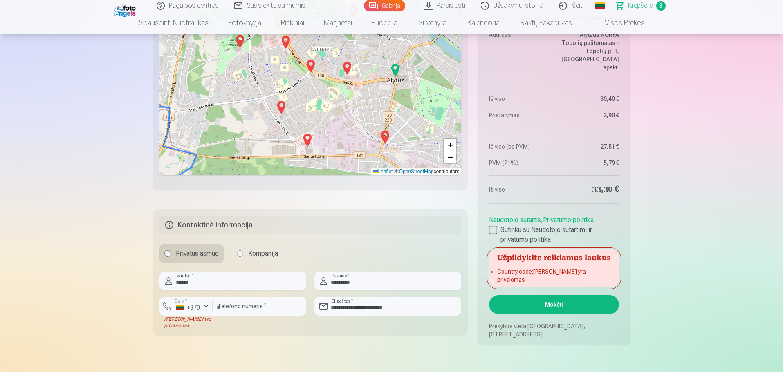
drag, startPoint x: 561, startPoint y: 300, endPoint x: 557, endPoint y: 297, distance: 5.0
click at [561, 300] on button "Mokėti" at bounding box center [554, 304] width 130 height 19
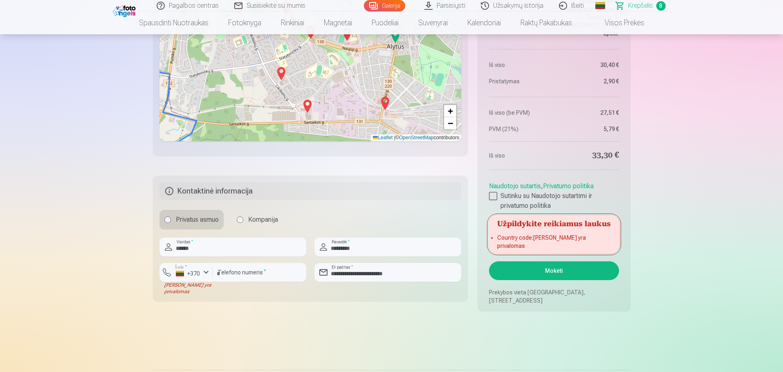
scroll to position [1103, 0]
click at [498, 242] on li "Country code : Laukas yra privalomas" at bounding box center [553, 241] width 113 height 16
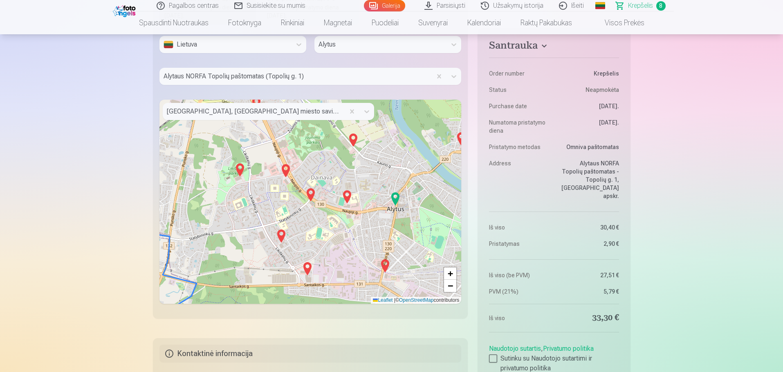
scroll to position [817, 0]
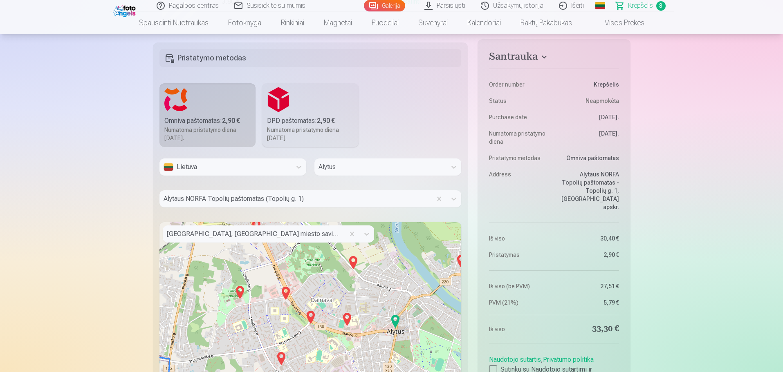
click at [343, 233] on div "Alytus, Alytaus miesto savivaldybė, Alytus County, Lithuania" at bounding box center [254, 234] width 182 height 17
click at [317, 239] on div at bounding box center [261, 233] width 188 height 11
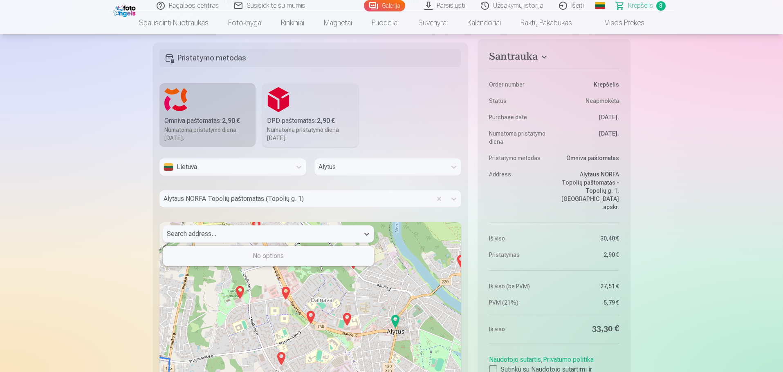
click at [316, 238] on div at bounding box center [261, 233] width 188 height 11
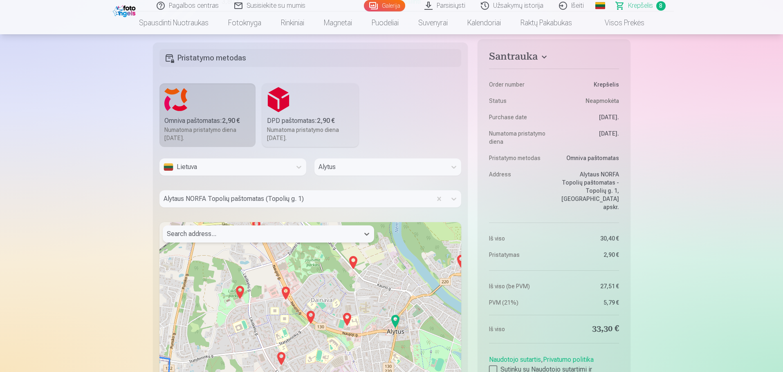
click at [314, 232] on div at bounding box center [261, 233] width 188 height 11
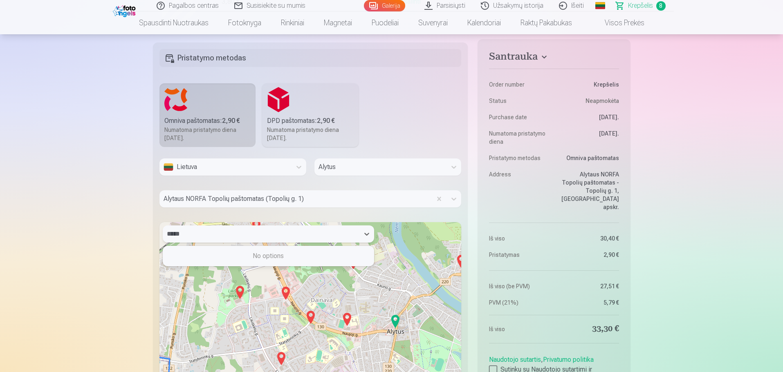
type input "******"
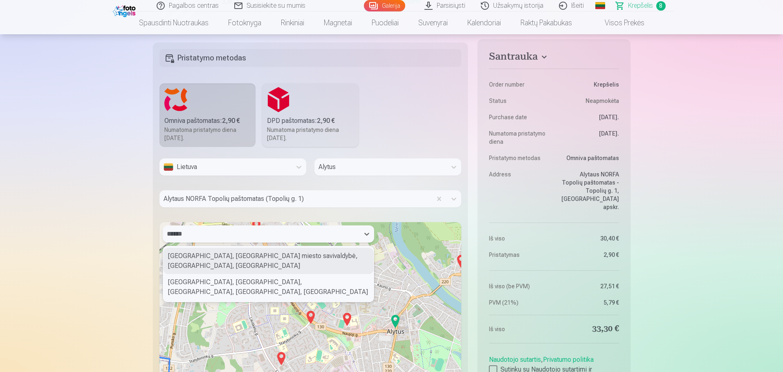
click at [255, 256] on div "Alytus, Alytaus miesto savivaldybė, Alytus County, Lithuania" at bounding box center [268, 261] width 210 height 26
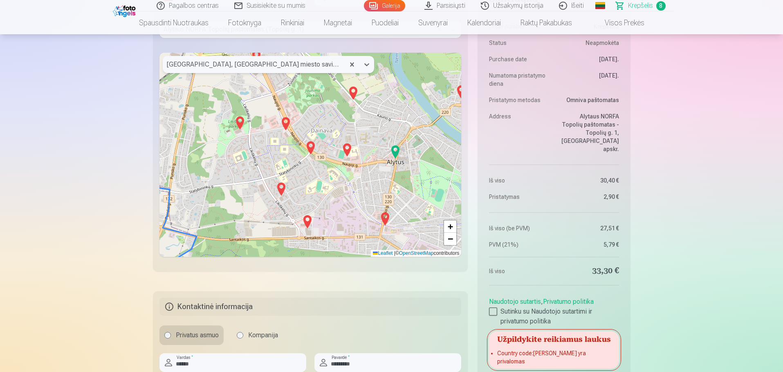
scroll to position [1062, 0]
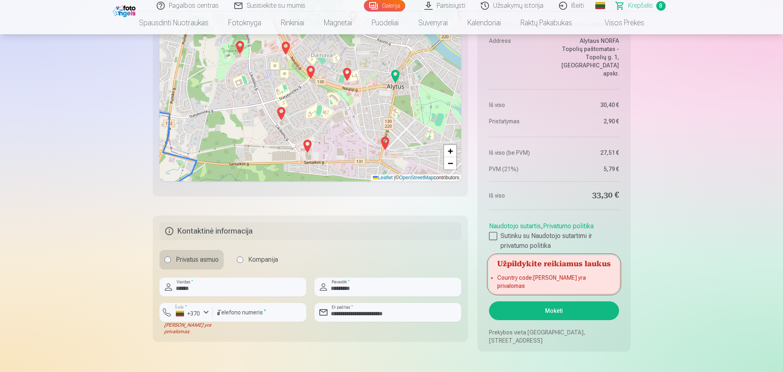
click at [505, 288] on li "Country code : Laukas yra privalomas" at bounding box center [553, 282] width 113 height 16
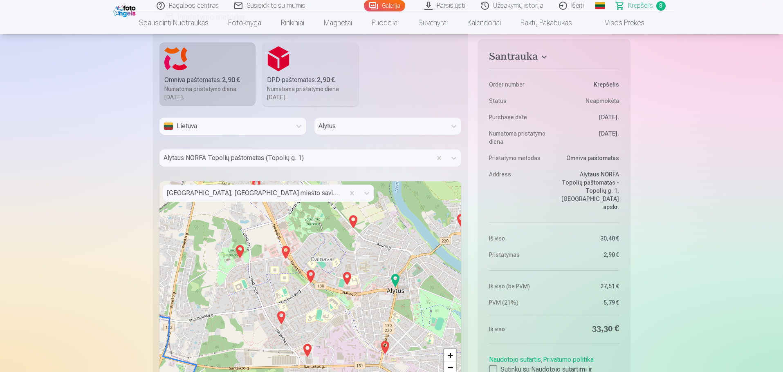
scroll to position [899, 0]
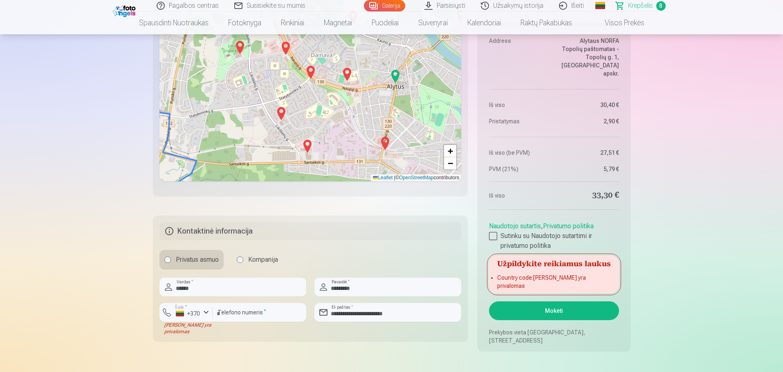
scroll to position [1022, 0]
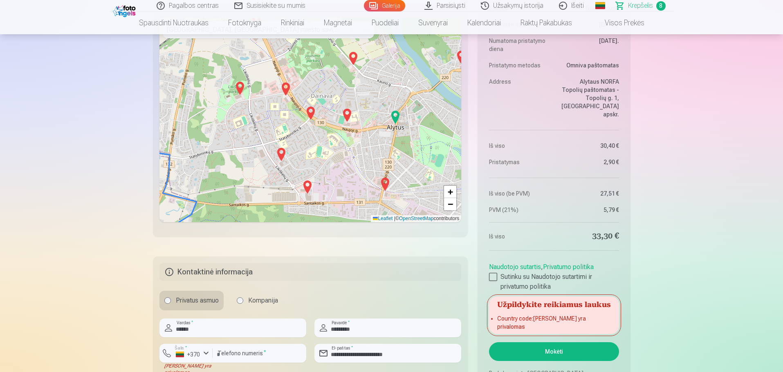
click at [517, 311] on h5 "Užpildykite reikiamus laukus" at bounding box center [554, 304] width 130 height 15
click at [494, 281] on div at bounding box center [493, 277] width 8 height 8
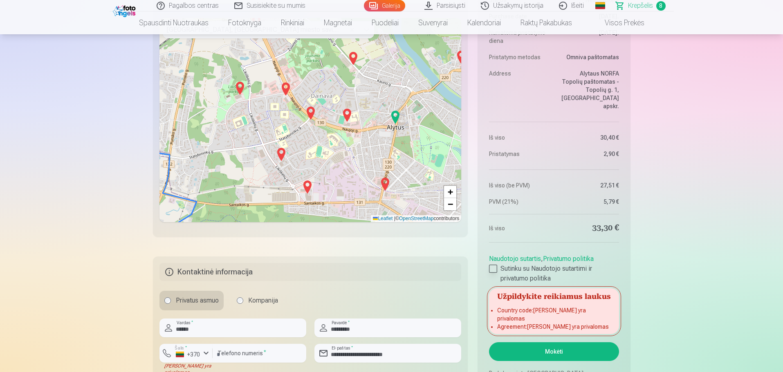
click at [493, 273] on div at bounding box center [493, 269] width 8 height 8
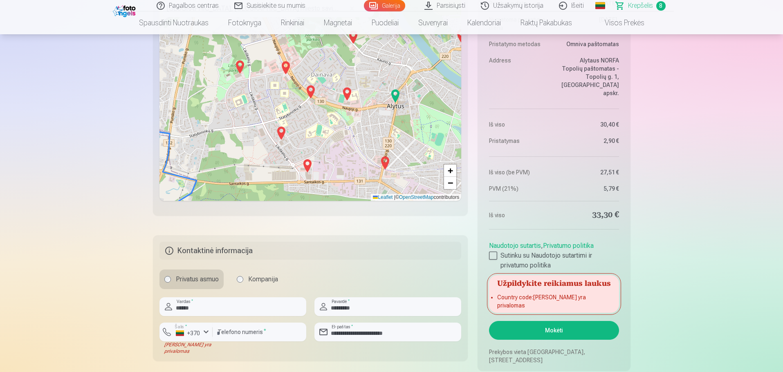
scroll to position [1062, 0]
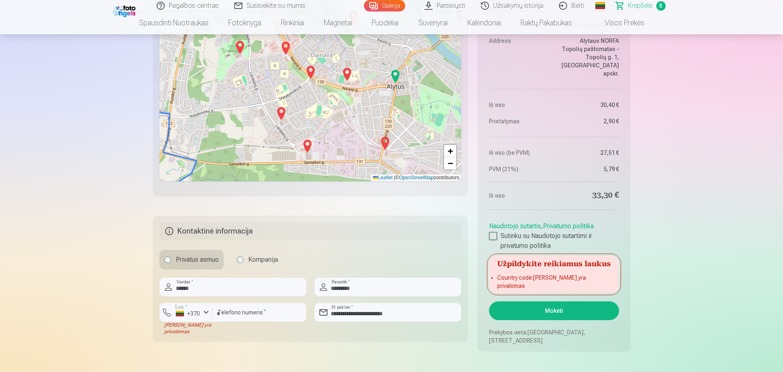
click at [282, 94] on div "+ − Leaflet | © OpenStreetMap contributors" at bounding box center [310, 79] width 302 height 204
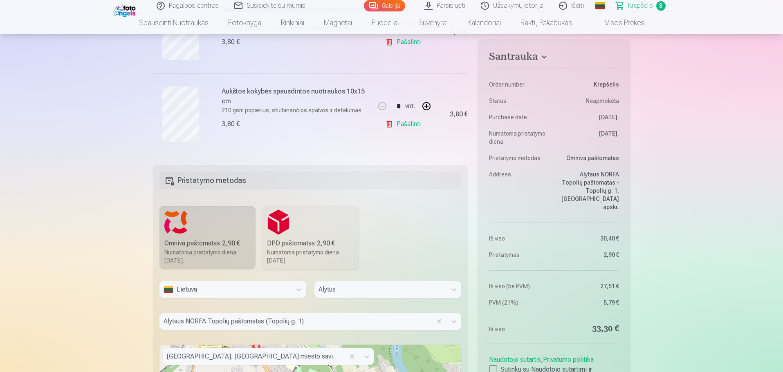
scroll to position [654, 0]
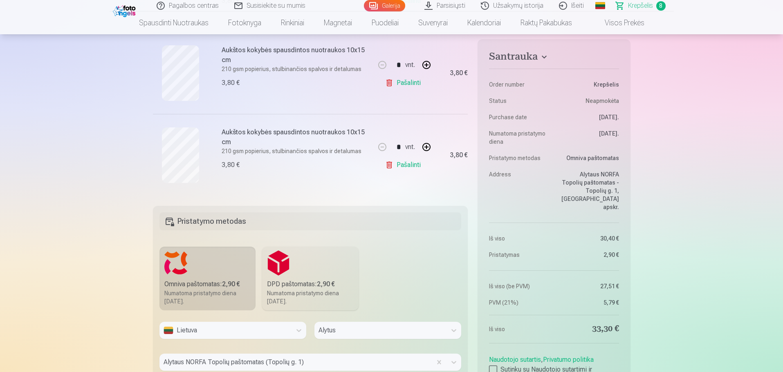
click at [244, 223] on h5 "Pristatymo metodas" at bounding box center [310, 221] width 302 height 18
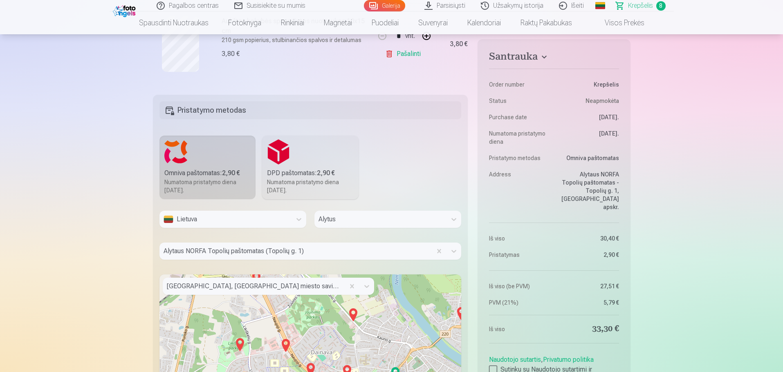
scroll to position [776, 0]
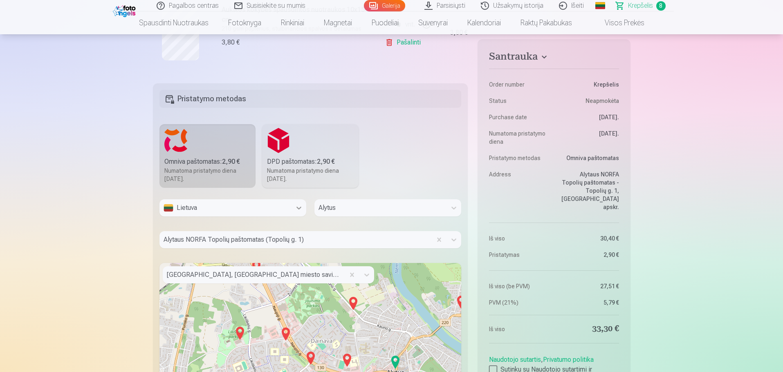
click at [296, 208] on icon at bounding box center [299, 208] width 8 height 8
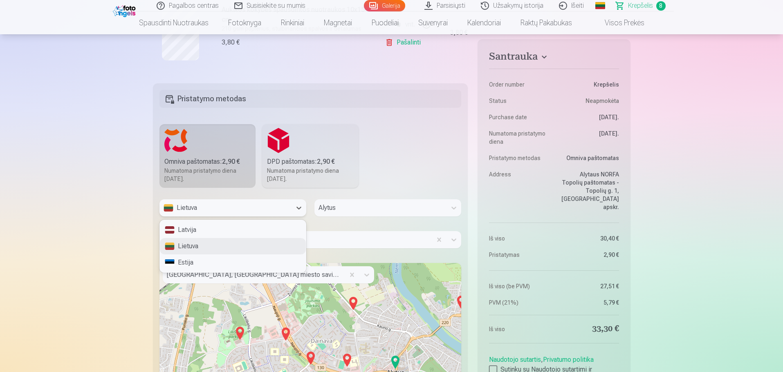
click at [231, 242] on div "Lietuva" at bounding box center [233, 246] width 146 height 16
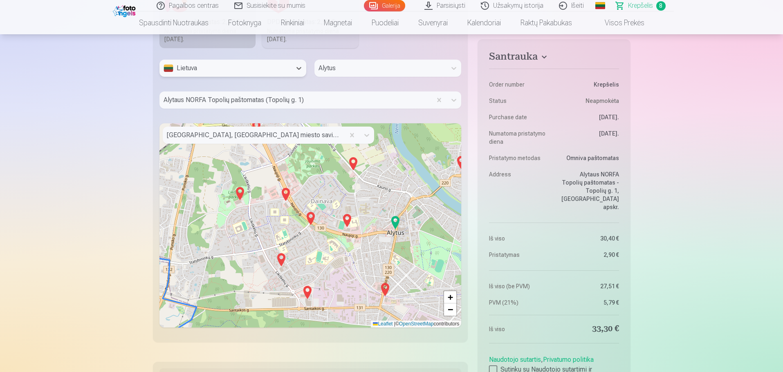
scroll to position [817, 0]
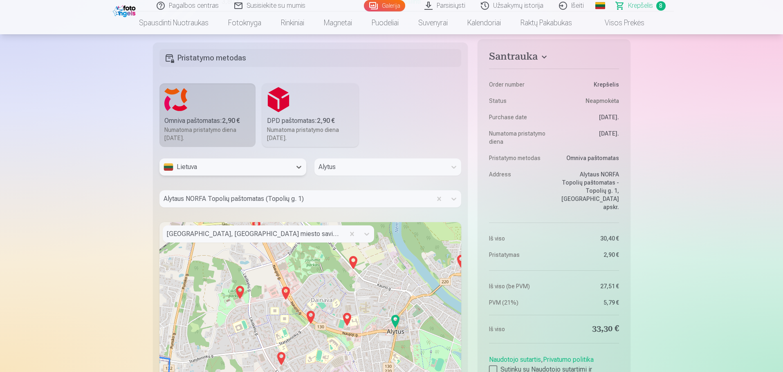
click at [302, 133] on div "Numatoma pristatymo diena 1.11.2025." at bounding box center [310, 134] width 87 height 16
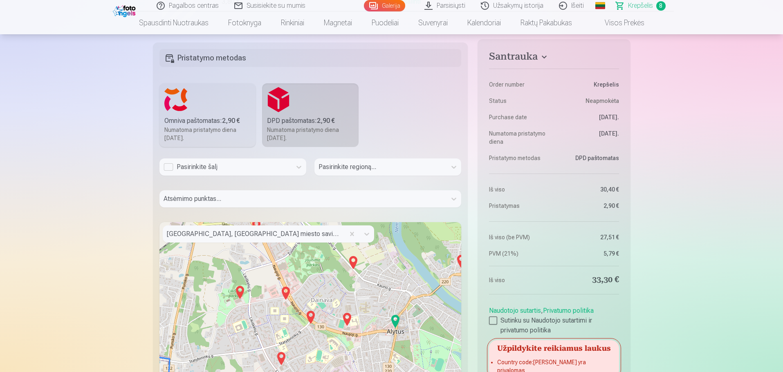
click at [186, 169] on div "Pasirinkite šalį" at bounding box center [225, 167] width 124 height 10
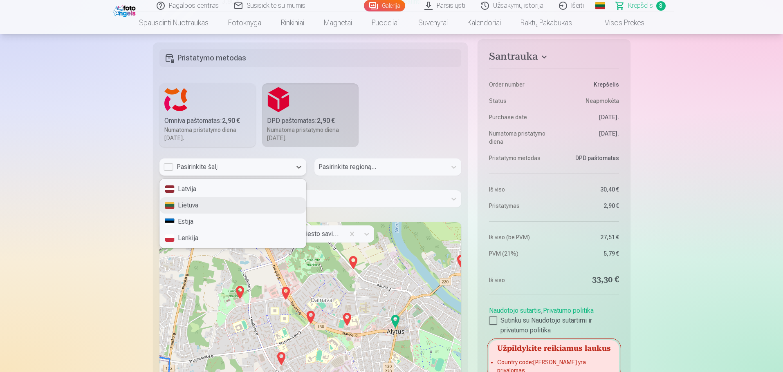
click at [176, 210] on div "Lietuva" at bounding box center [233, 205] width 146 height 16
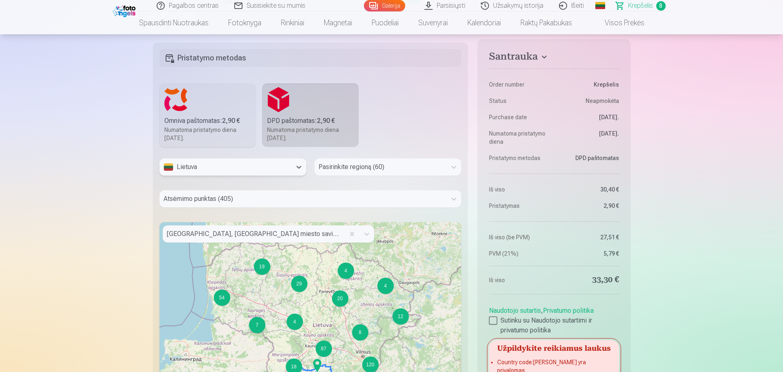
click at [350, 174] on div "Pasirinkite regioną (60)" at bounding box center [380, 167] width 132 height 17
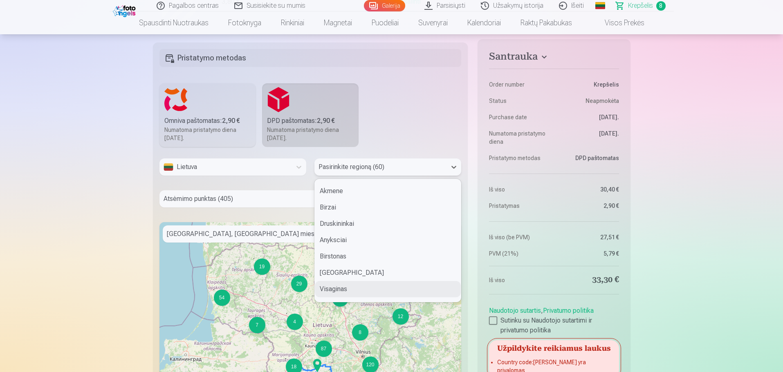
scroll to position [572, 0]
click at [336, 192] on div "Alytus" at bounding box center [388, 189] width 146 height 16
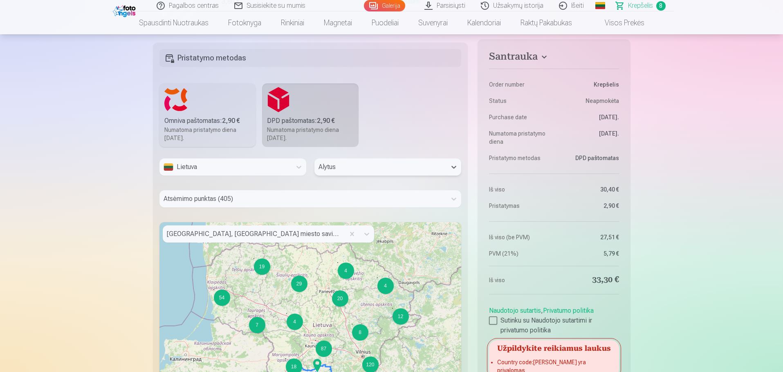
click at [328, 212] on div at bounding box center [310, 211] width 302 height 7
click at [322, 199] on div at bounding box center [302, 198] width 279 height 11
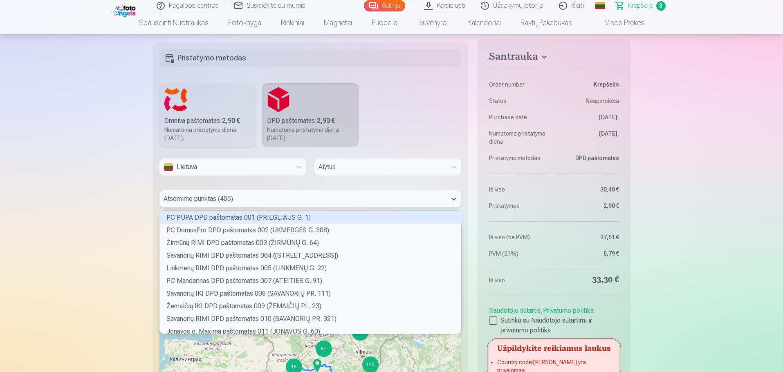
scroll to position [121, 299]
type input "****"
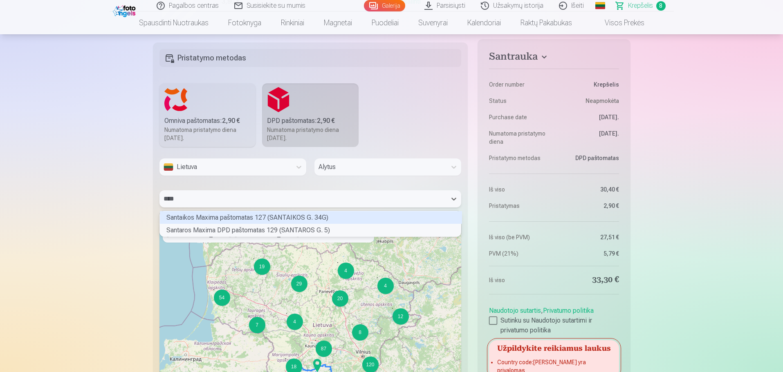
scroll to position [23, 299]
click at [262, 218] on div "Santaikos Maxima paštomatas 127 (SANTAIKOS G. 34G)" at bounding box center [311, 217] width 302 height 13
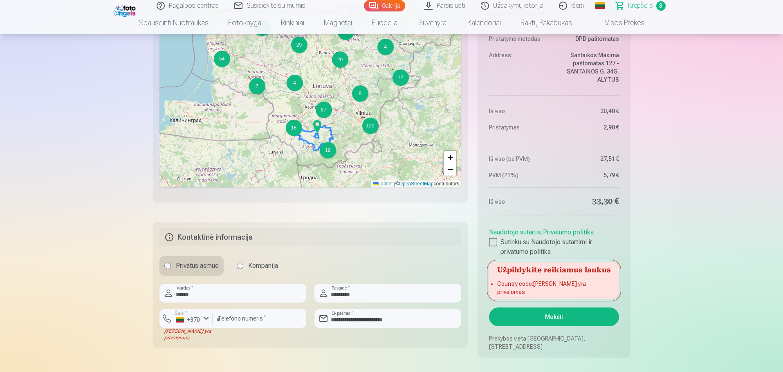
scroll to position [1062, 0]
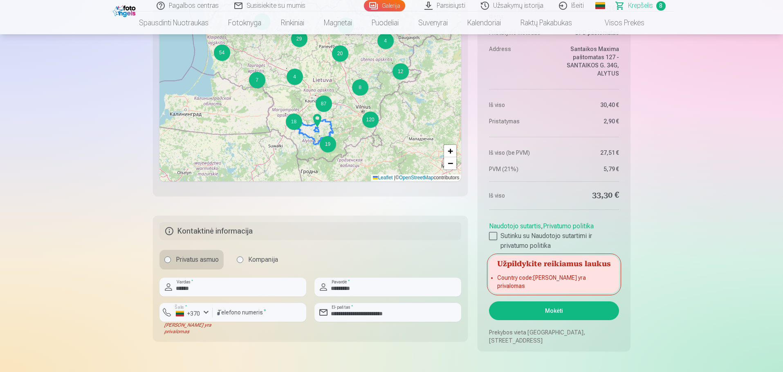
click at [338, 237] on h5 "Kontaktinė informacija" at bounding box center [310, 231] width 302 height 18
click at [271, 262] on label "Kompanija" at bounding box center [257, 260] width 51 height 20
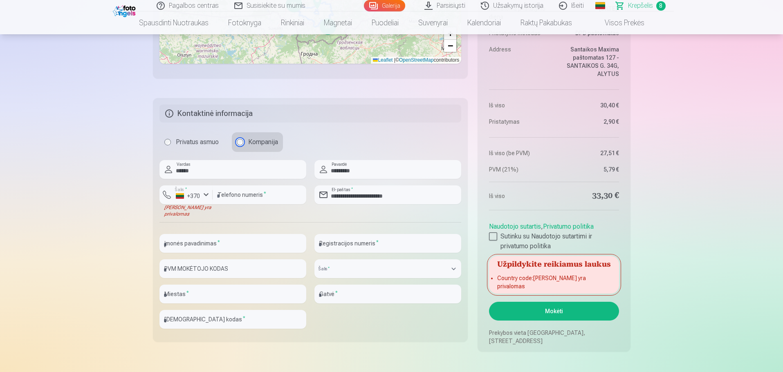
scroll to position [1185, 0]
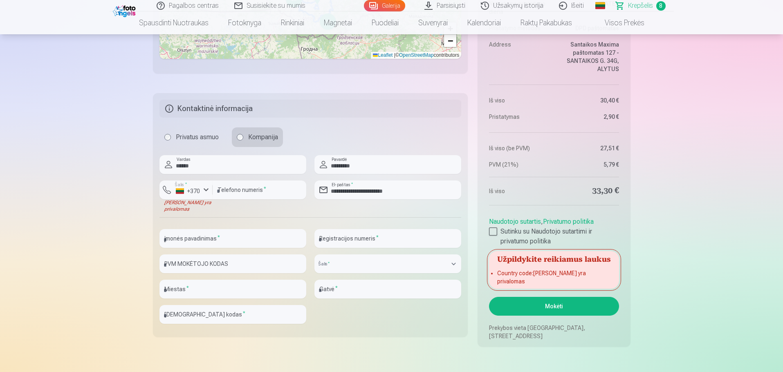
drag, startPoint x: 192, startPoint y: 141, endPoint x: 185, endPoint y: 141, distance: 6.9
click at [191, 141] on label "Privatus asmuo" at bounding box center [191, 137] width 64 height 20
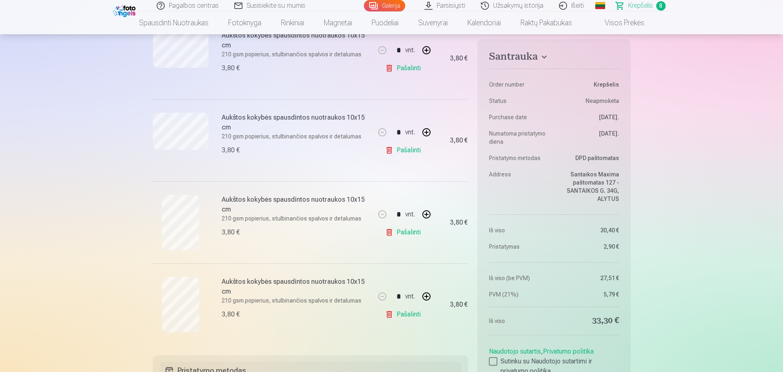
scroll to position [613, 0]
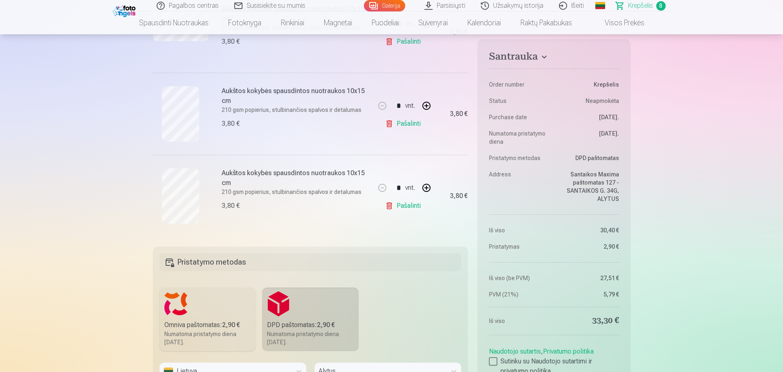
click at [427, 107] on button "button" at bounding box center [426, 106] width 20 height 20
click at [381, 106] on button "button" at bounding box center [382, 106] width 20 height 20
type input "*"
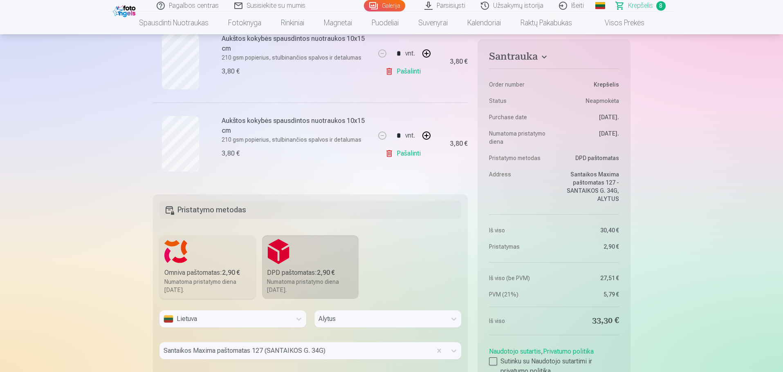
scroll to position [736, 0]
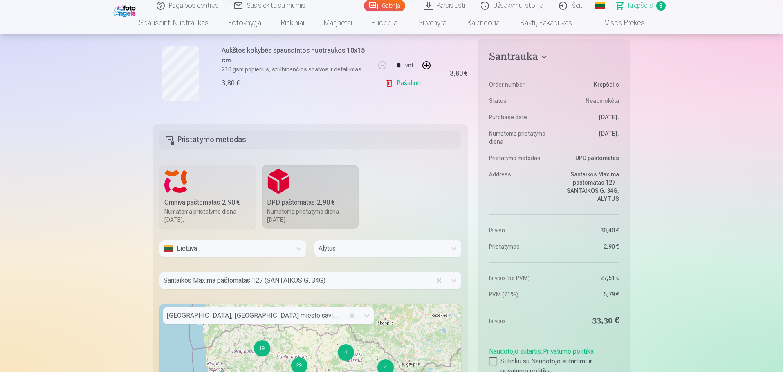
click at [221, 140] on h5 "Pristatymo metodas" at bounding box center [310, 140] width 302 height 18
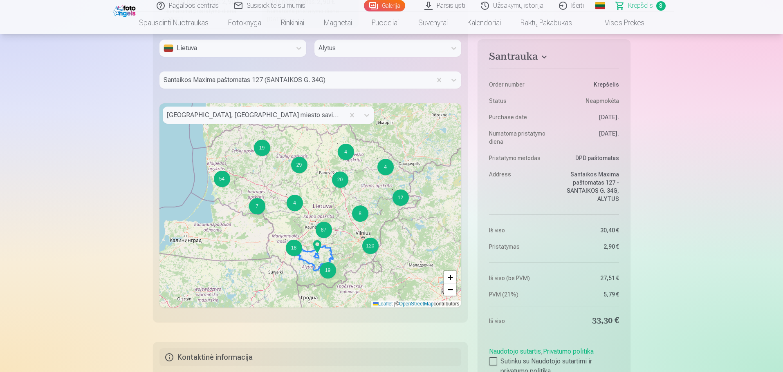
scroll to position [940, 0]
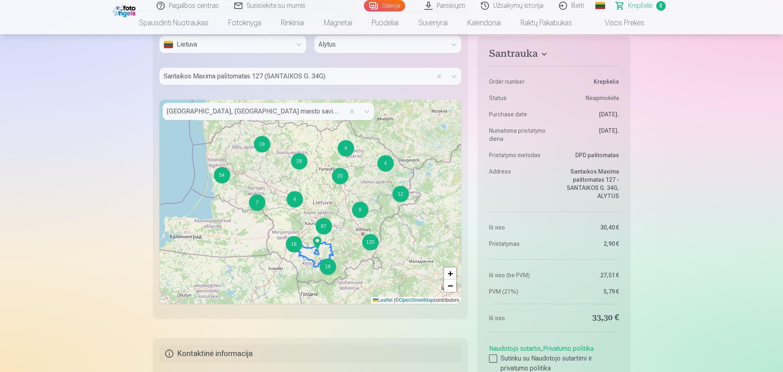
click at [315, 255] on icon at bounding box center [315, 254] width 36 height 25
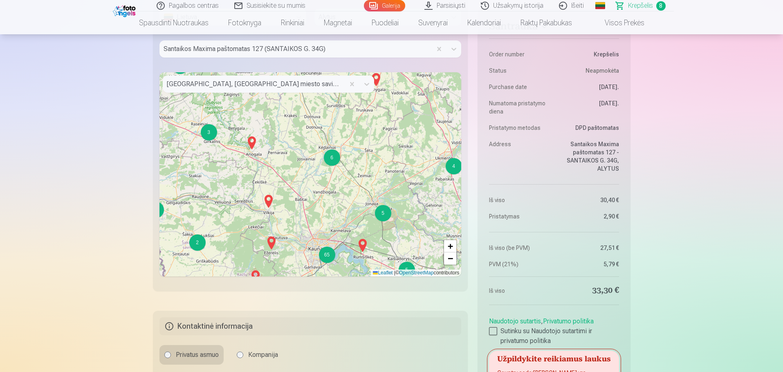
scroll to position [981, 0]
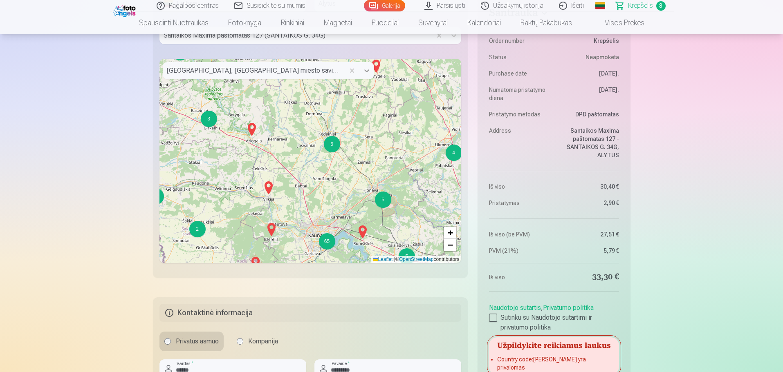
click at [366, 76] on div at bounding box center [366, 70] width 15 height 15
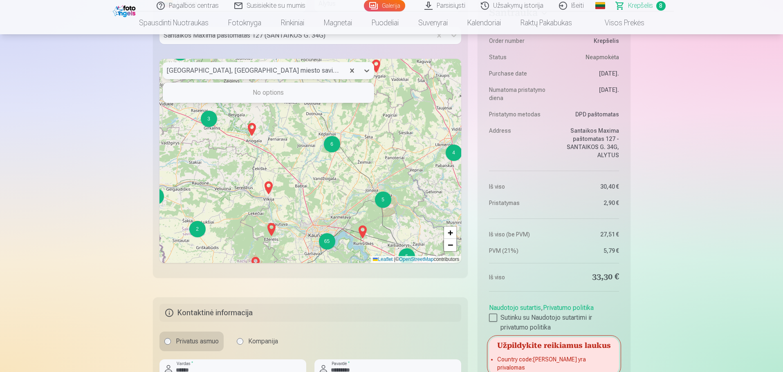
click at [290, 92] on div "No options" at bounding box center [268, 93] width 210 height 16
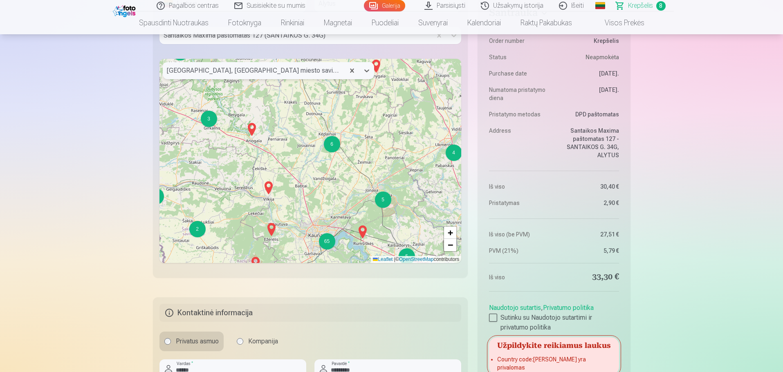
click at [255, 74] on div at bounding box center [254, 70] width 174 height 11
click at [257, 72] on div at bounding box center [254, 70] width 174 height 11
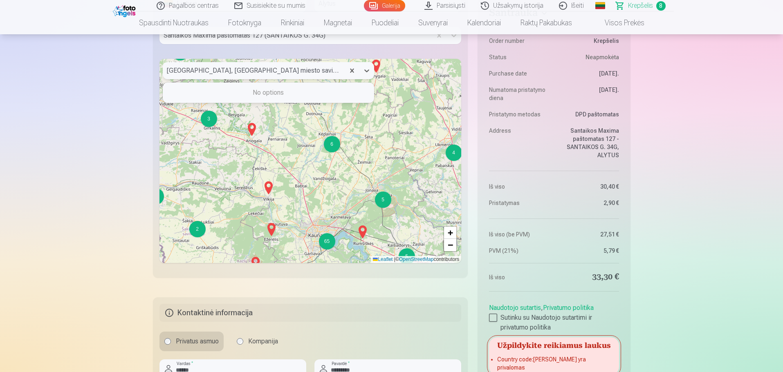
click at [257, 73] on div at bounding box center [254, 70] width 174 height 11
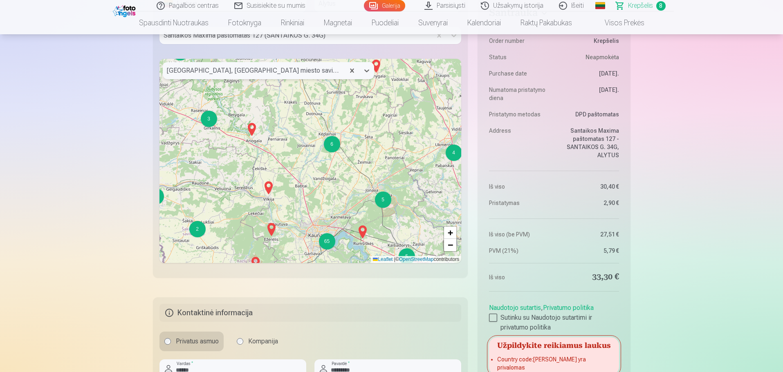
click at [257, 73] on div at bounding box center [254, 70] width 174 height 11
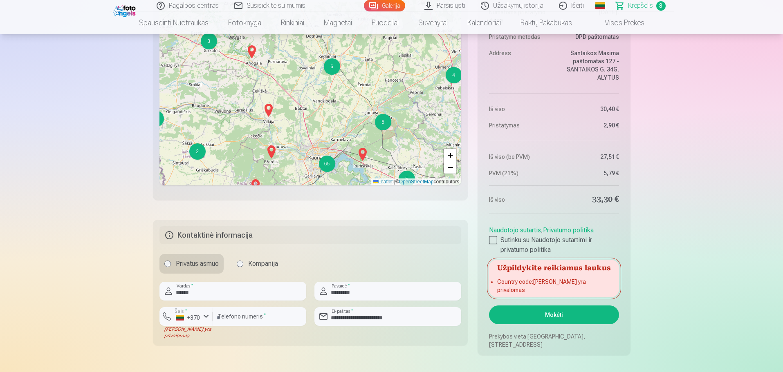
scroll to position [1103, 0]
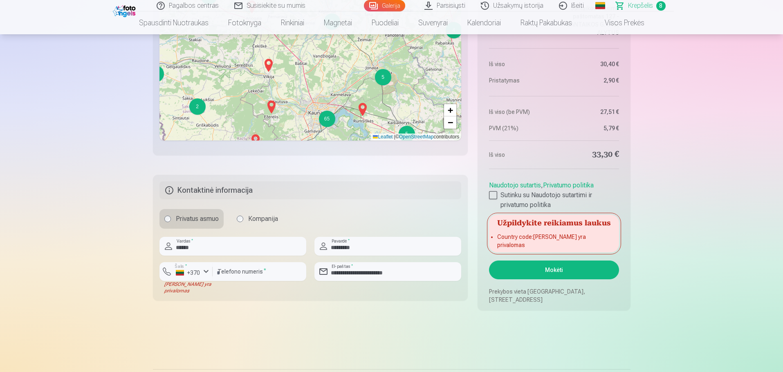
click at [522, 243] on li "Country code : Laukas yra privalomas" at bounding box center [553, 241] width 113 height 16
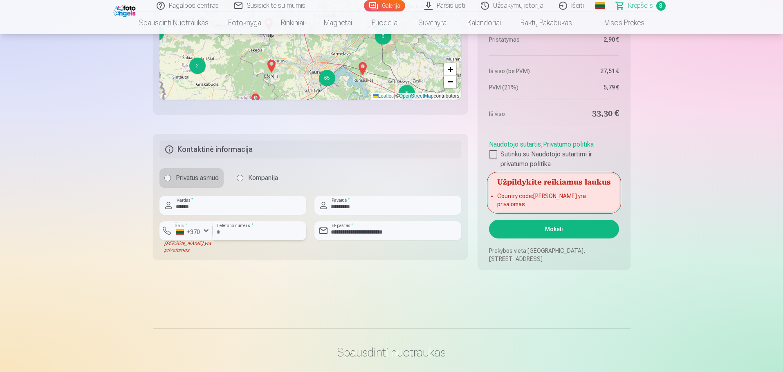
click at [229, 236] on input "********" at bounding box center [259, 230] width 94 height 19
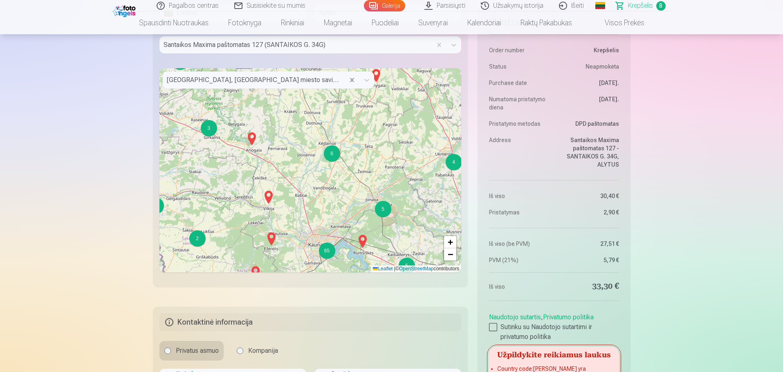
scroll to position [817, 0]
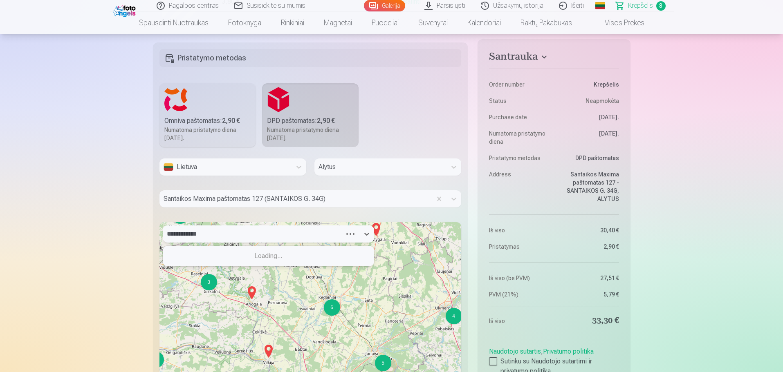
type input "**********"
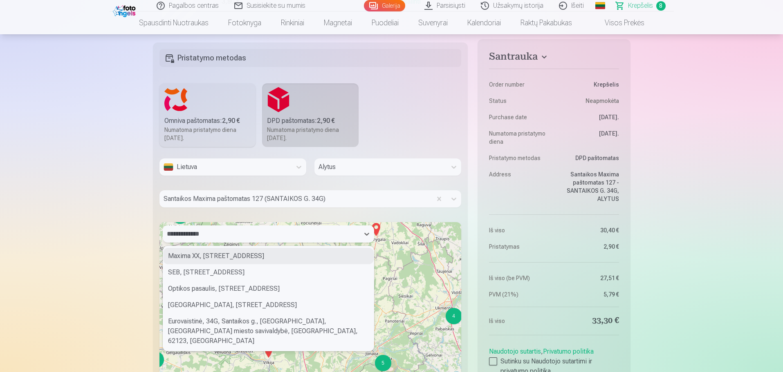
click at [260, 262] on div "Maxima XX, 34G, Santaikos g., Alytus, Alytaus miesto savivaldybė, Alytus County…" at bounding box center [268, 256] width 210 height 16
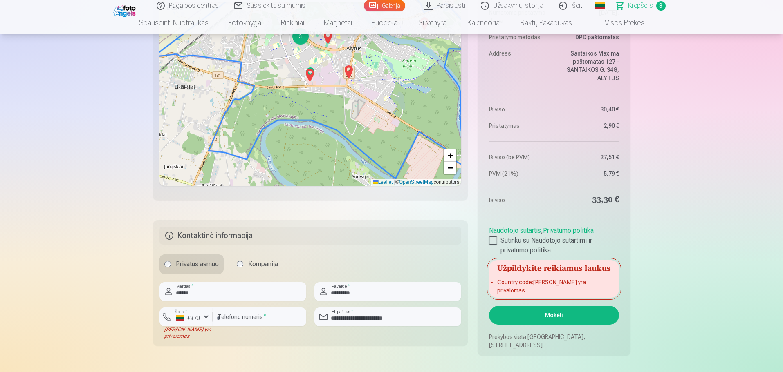
scroll to position [981, 0]
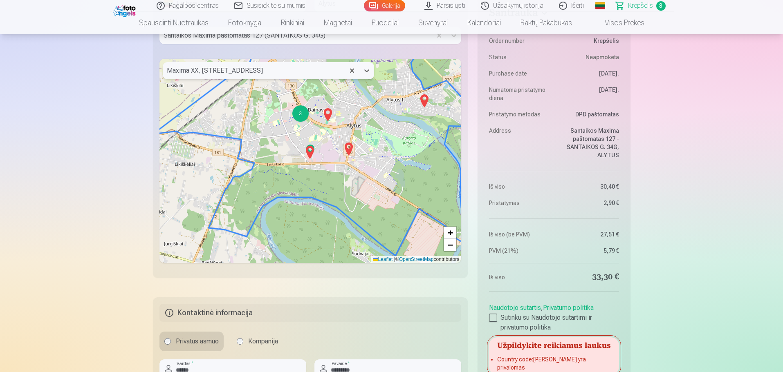
click at [349, 151] on img at bounding box center [348, 149] width 13 height 20
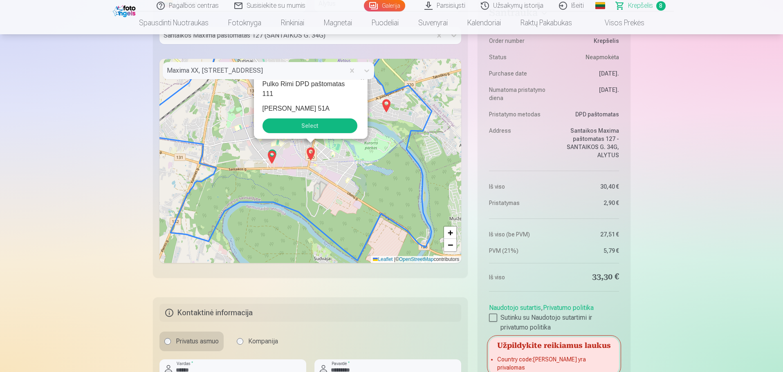
click at [272, 159] on img at bounding box center [271, 158] width 13 height 20
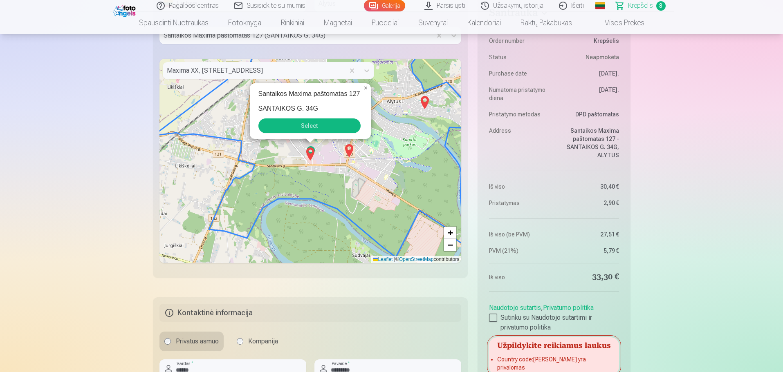
click at [316, 129] on button "Select" at bounding box center [309, 126] width 102 height 15
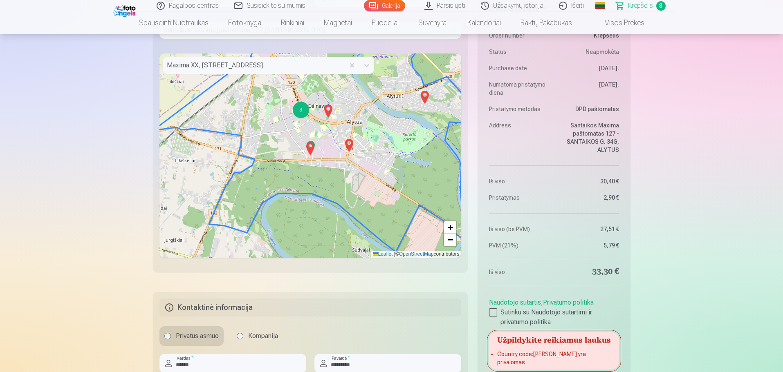
scroll to position [1062, 0]
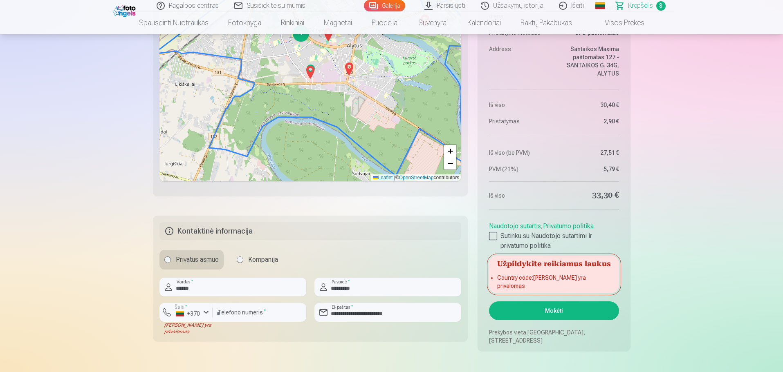
click at [544, 306] on button "Mokėti" at bounding box center [554, 311] width 130 height 19
click at [534, 312] on button "Mokėti" at bounding box center [554, 311] width 130 height 19
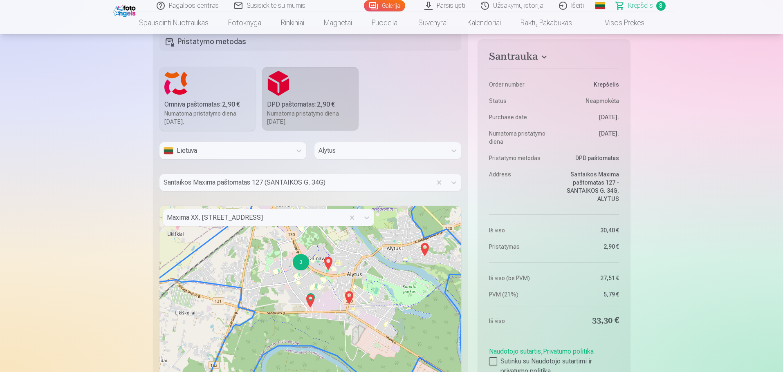
scroll to position [776, 0]
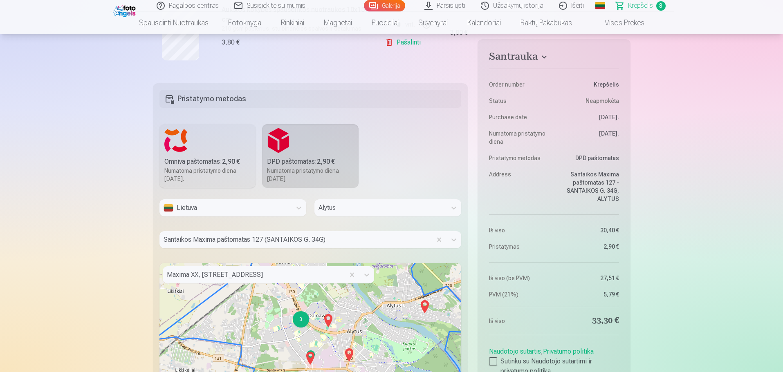
click at [363, 215] on div "Alytus" at bounding box center [380, 207] width 132 height 17
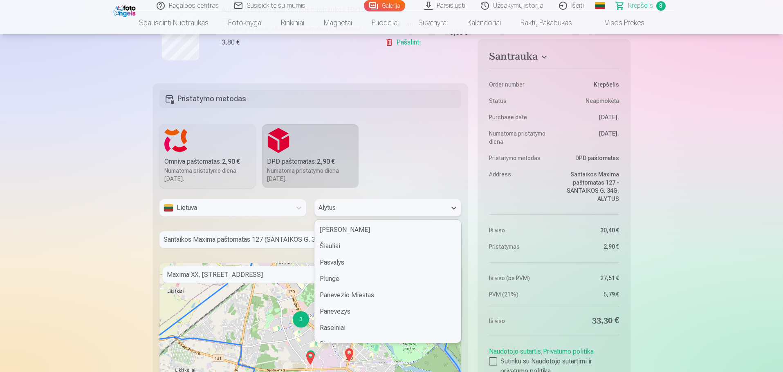
scroll to position [473, 0]
click at [350, 333] on div "Alytus" at bounding box center [388, 329] width 146 height 16
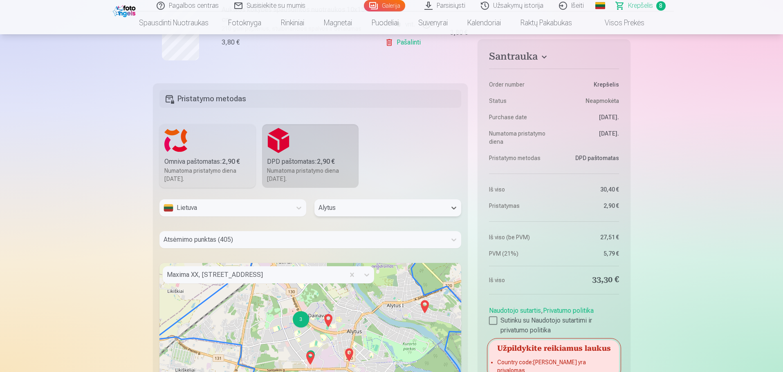
click at [380, 242] on div "Atsėmimo punktas (405)" at bounding box center [310, 243] width 302 height 24
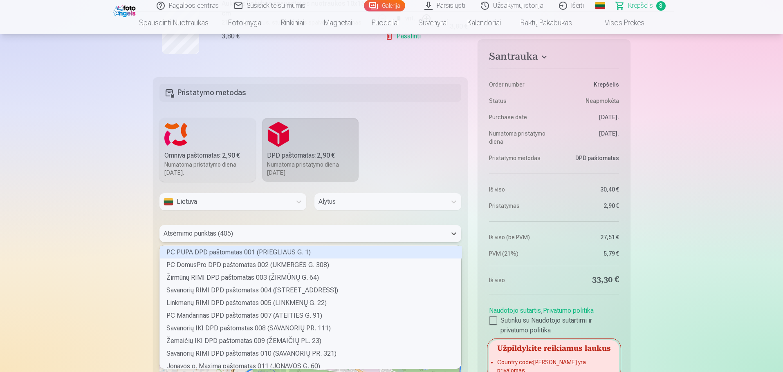
scroll to position [121, 299]
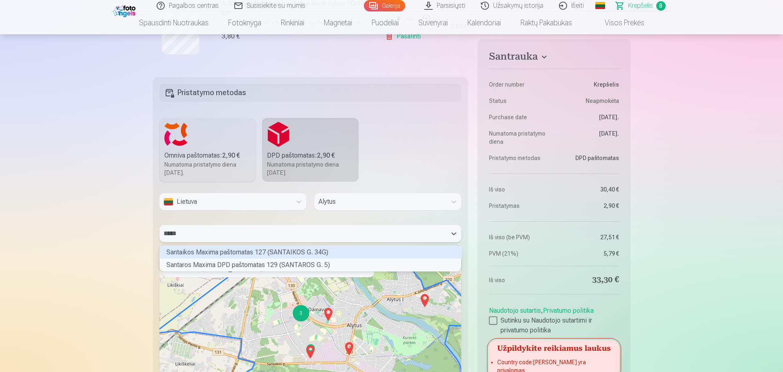
type input "******"
drag, startPoint x: 254, startPoint y: 253, endPoint x: 227, endPoint y: 252, distance: 27.0
click at [254, 254] on div "Santaikos Maxima paštomatas 127 (SANTAIKOS G. 34G)" at bounding box center [311, 252] width 302 height 13
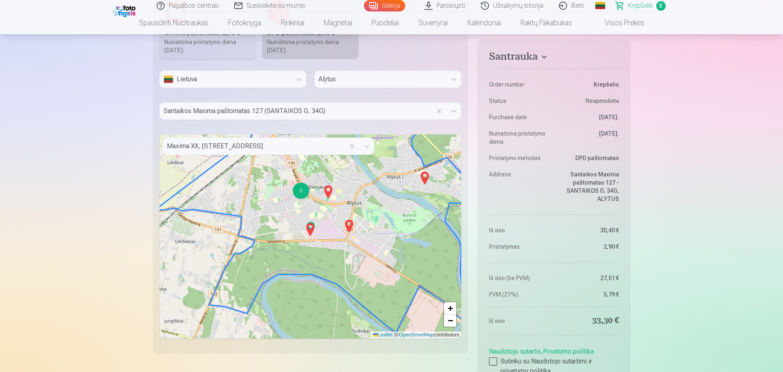
scroll to position [1069, 0]
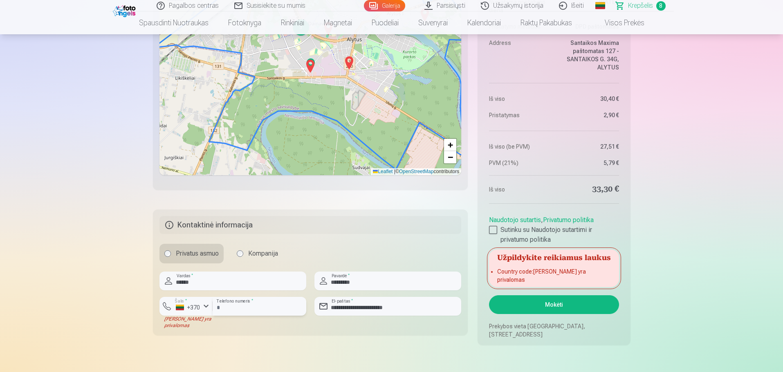
drag, startPoint x: 246, startPoint y: 307, endPoint x: 236, endPoint y: 318, distance: 15.6
click at [246, 307] on input "********" at bounding box center [259, 306] width 94 height 19
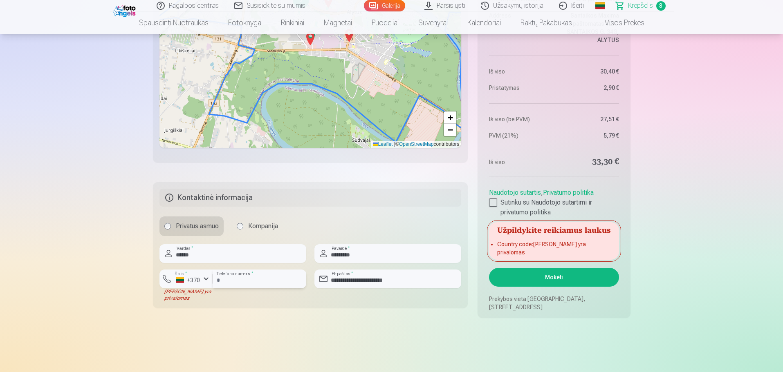
scroll to position [1109, 0]
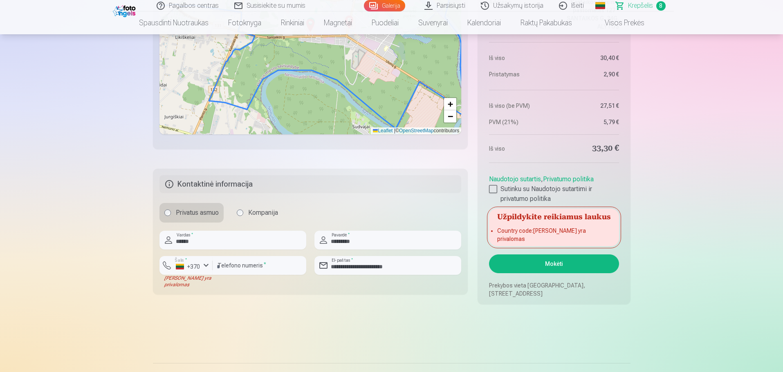
click at [521, 266] on button "Mokėti" at bounding box center [554, 264] width 130 height 19
click at [342, 272] on input "**********" at bounding box center [387, 265] width 147 height 19
click at [369, 237] on input "*********" at bounding box center [387, 240] width 147 height 19
drag, startPoint x: 241, startPoint y: 260, endPoint x: 233, endPoint y: 266, distance: 9.6
click at [241, 260] on input "********" at bounding box center [259, 265] width 94 height 19
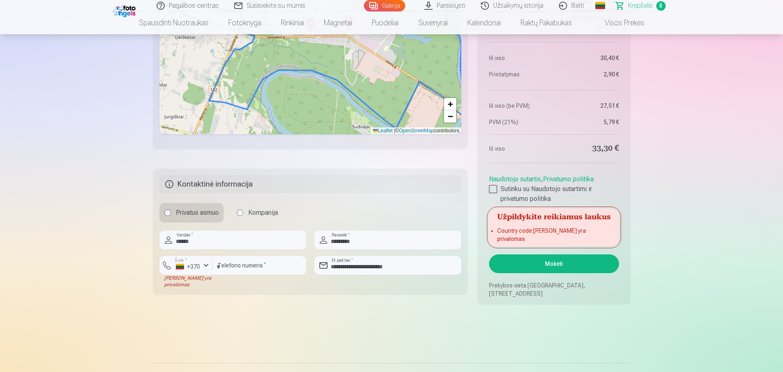
click at [183, 280] on div "Laukas yra privalomas" at bounding box center [185, 281] width 53 height 13
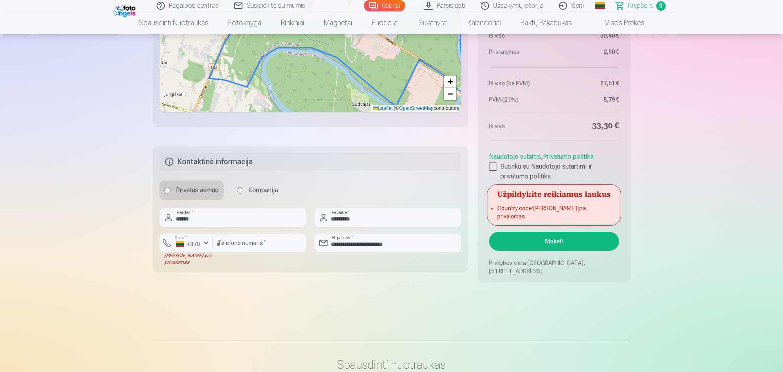
scroll to position [1150, 0]
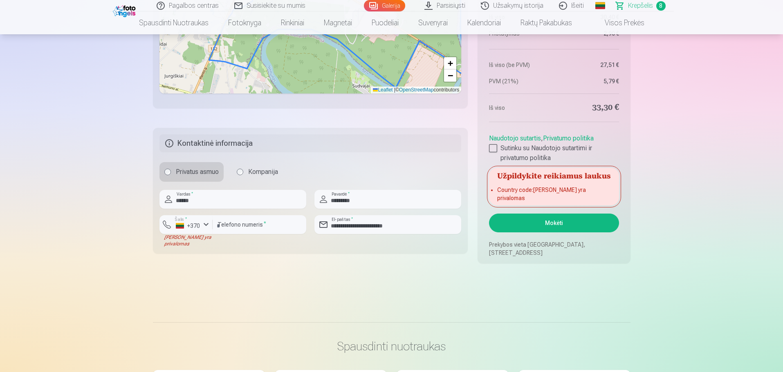
click at [170, 145] on h5 "Kontaktinė informacija" at bounding box center [310, 143] width 302 height 18
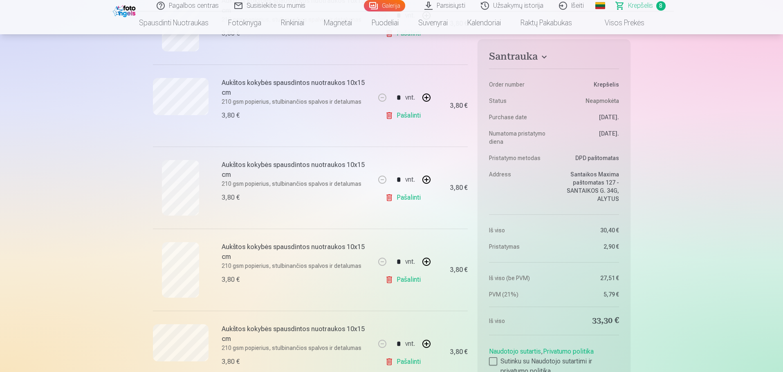
scroll to position [6, 0]
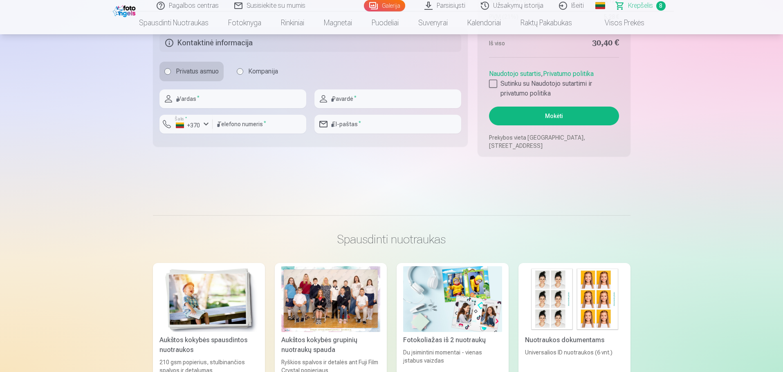
scroll to position [905, 0]
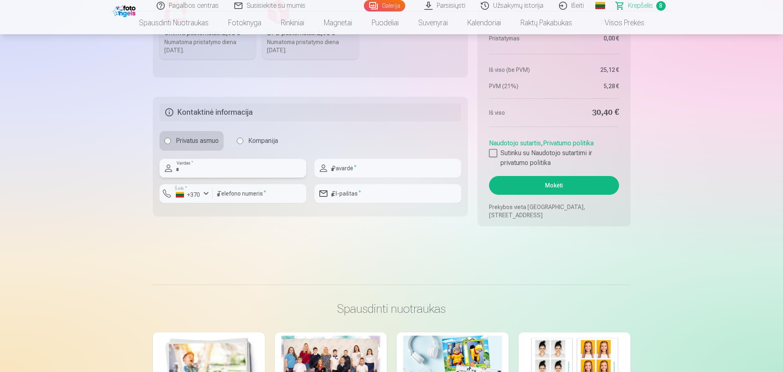
click at [246, 166] on input "text" at bounding box center [232, 168] width 147 height 19
click at [179, 168] on input "******" at bounding box center [232, 168] width 147 height 19
type input "******"
click at [348, 172] on input "text" at bounding box center [387, 168] width 147 height 19
type input "*********"
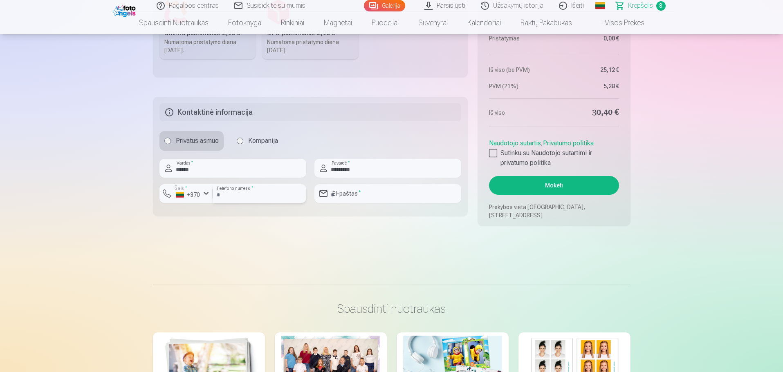
click at [221, 193] on input "number" at bounding box center [259, 193] width 94 height 19
click at [233, 188] on input "number" at bounding box center [259, 193] width 94 height 19
click at [391, 193] on input "email" at bounding box center [387, 193] width 147 height 19
type input "**********"
click at [266, 197] on input "number" at bounding box center [259, 193] width 94 height 19
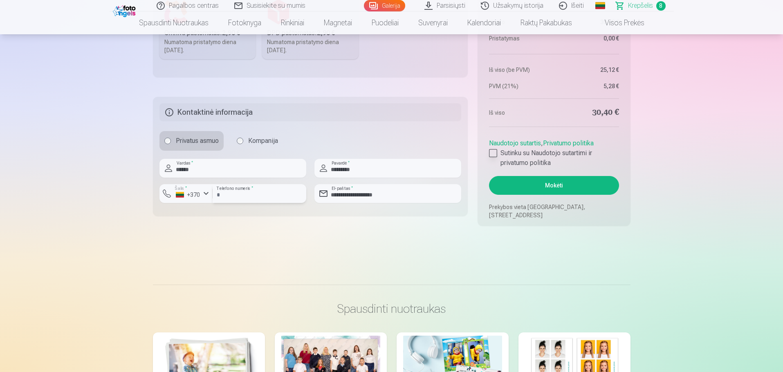
type input "********"
click at [496, 153] on div at bounding box center [493, 153] width 8 height 8
click at [537, 183] on button "Mokėti" at bounding box center [554, 185] width 130 height 19
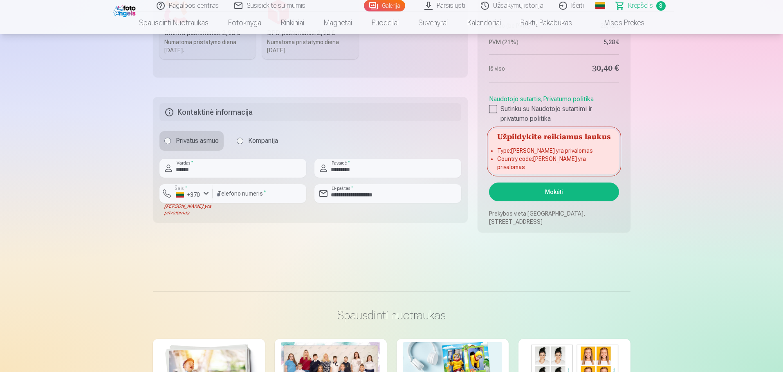
click at [181, 216] on fieldset "**********" at bounding box center [310, 160] width 315 height 126
click at [175, 210] on div "Laukas yra privalomas" at bounding box center [185, 209] width 53 height 13
click at [194, 190] on button "Šalis * +370" at bounding box center [185, 193] width 53 height 19
click at [205, 210] on li "+370 Lietuva" at bounding box center [203, 213] width 74 height 16
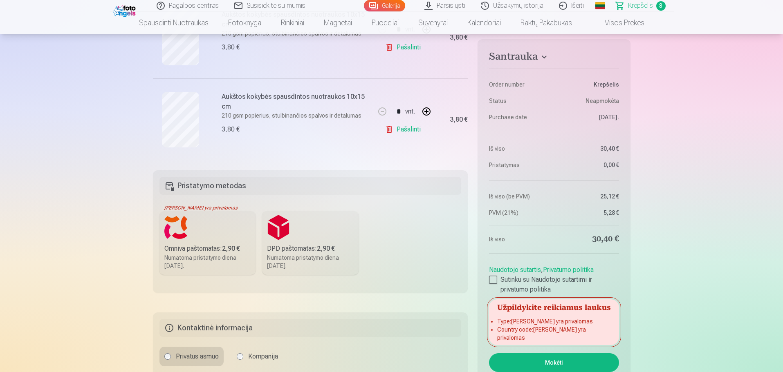
scroll to position [742, 0]
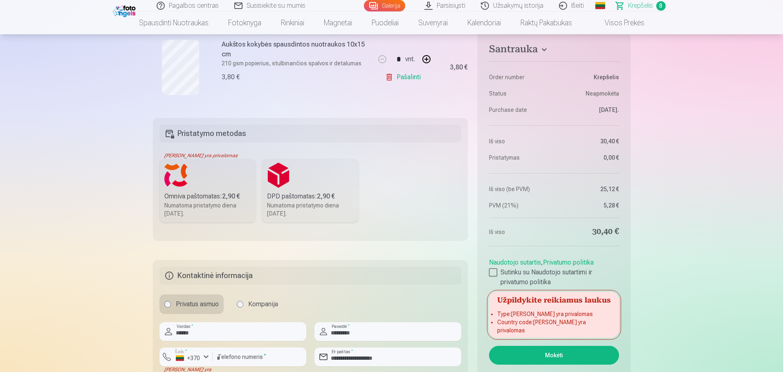
click at [301, 186] on label "DPD paštomatas : 2,90 € Numatoma pristatymo diena 1.11.2025." at bounding box center [310, 191] width 96 height 64
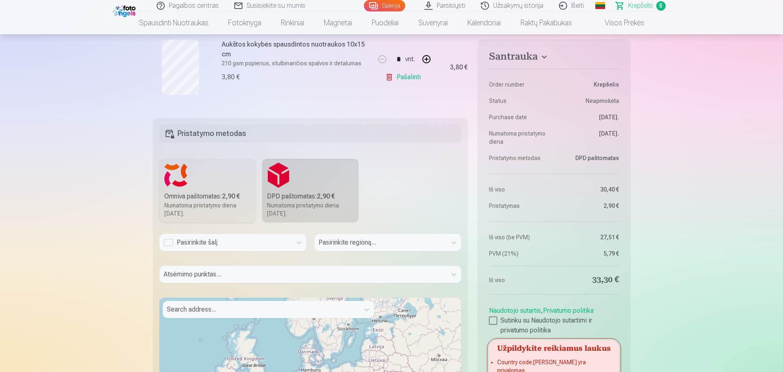
click at [214, 248] on div "Pasirinkite šalį" at bounding box center [225, 242] width 132 height 17
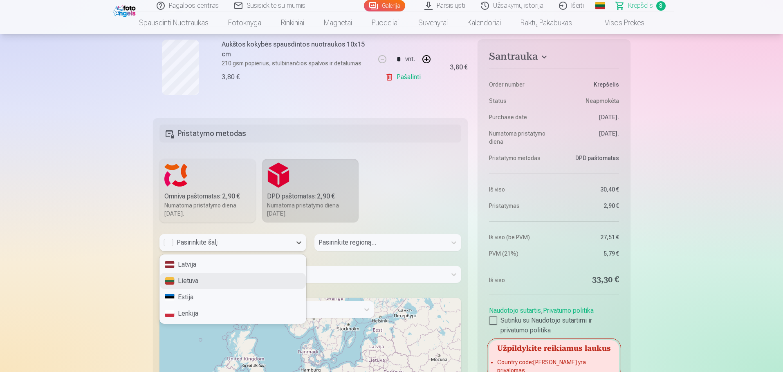
click at [199, 277] on div "Lietuva" at bounding box center [233, 281] width 146 height 16
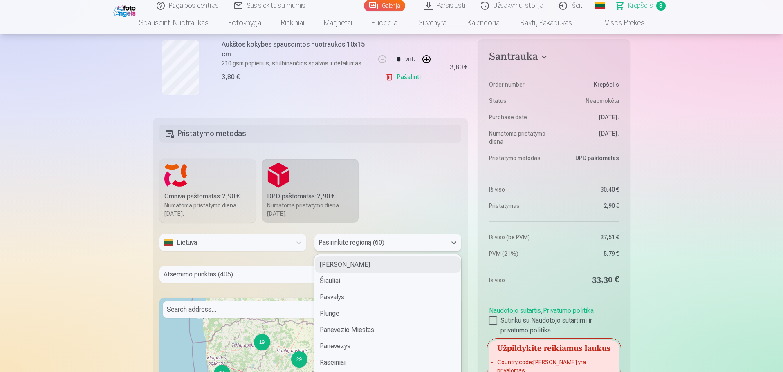
scroll to position [751, 0]
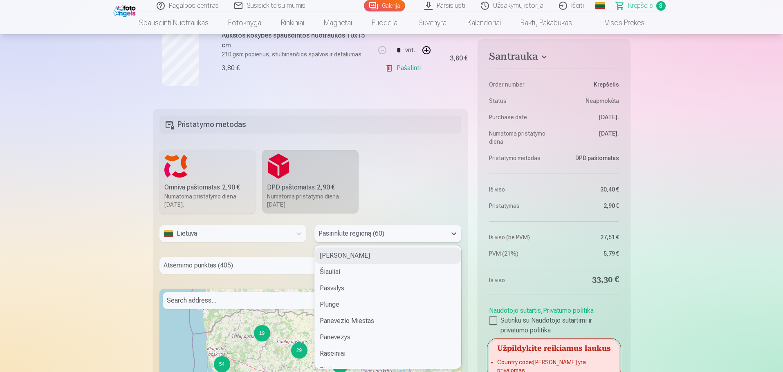
click at [356, 240] on div "Pasirinkite regioną (60)" at bounding box center [380, 233] width 132 height 17
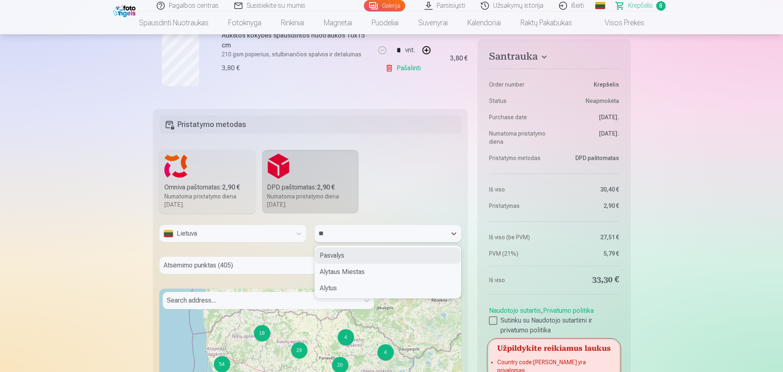
type input "***"
click at [370, 274] on div "Alytaus Miestas" at bounding box center [388, 272] width 146 height 16
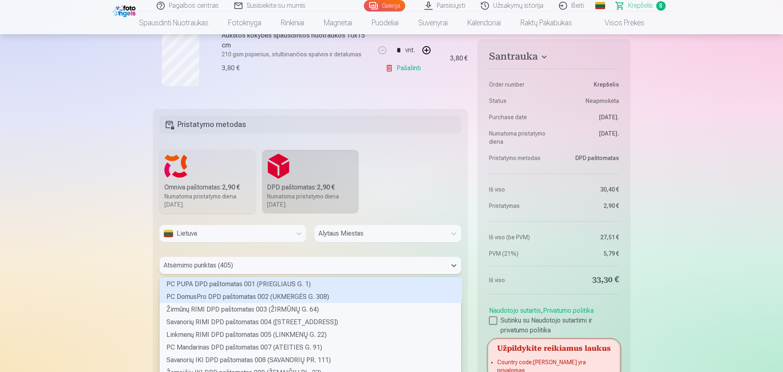
click at [253, 265] on div "405 results available. Use Up and Down to choose options, press Enter to select…" at bounding box center [310, 265] width 302 height 17
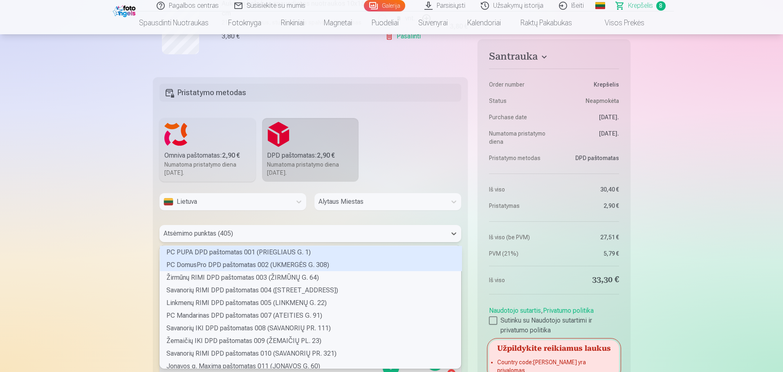
scroll to position [121, 299]
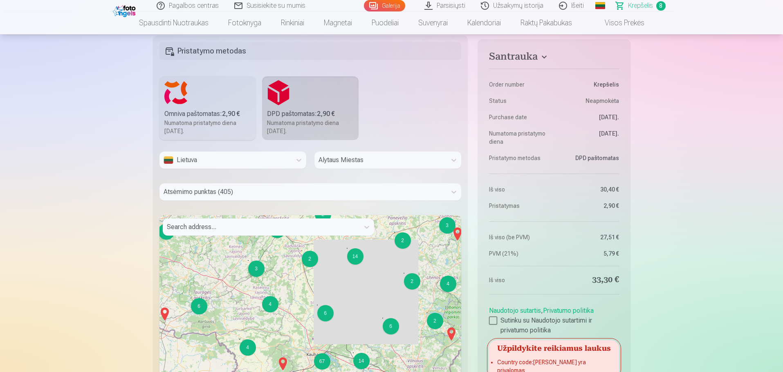
scroll to position [864, 0]
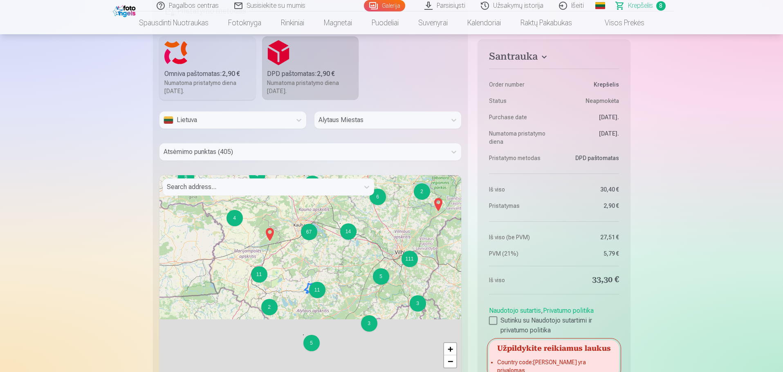
drag, startPoint x: 327, startPoint y: 343, endPoint x: 314, endPoint y: 254, distance: 90.4
click at [314, 254] on div "6 2 2 5 10 4 5 44 3 3 4 4 4 2 4 11 2 6 2 2 2 14 4 2 3 3 21 5 11 3 6 14 67 5 3 1…" at bounding box center [310, 277] width 302 height 204
click at [317, 297] on div "11" at bounding box center [317, 290] width 16 height 16
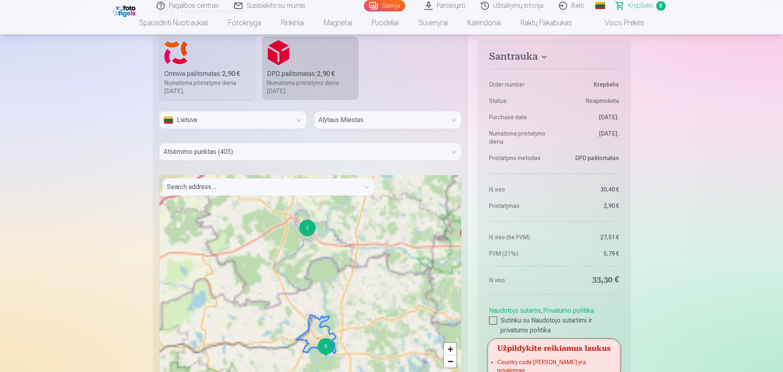
scroll to position [823, 0]
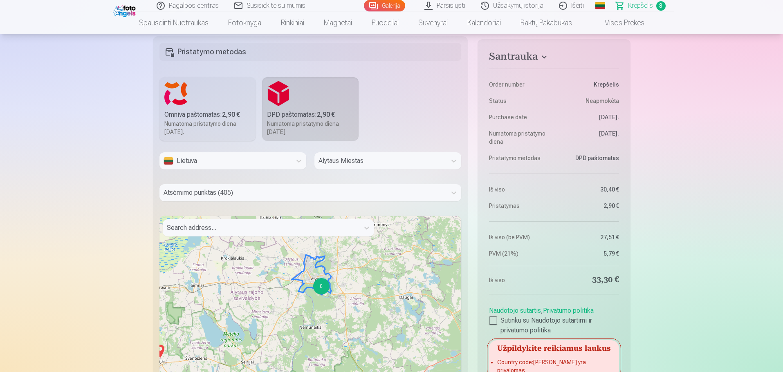
drag, startPoint x: 324, startPoint y: 325, endPoint x: 319, endPoint y: 212, distance: 113.3
click at [319, 212] on div "Lietuva Alytaus Miestas Atsėmimo punktas (405) Search address... 2 2 2 8 2 4 3 …" at bounding box center [310, 286] width 302 height 268
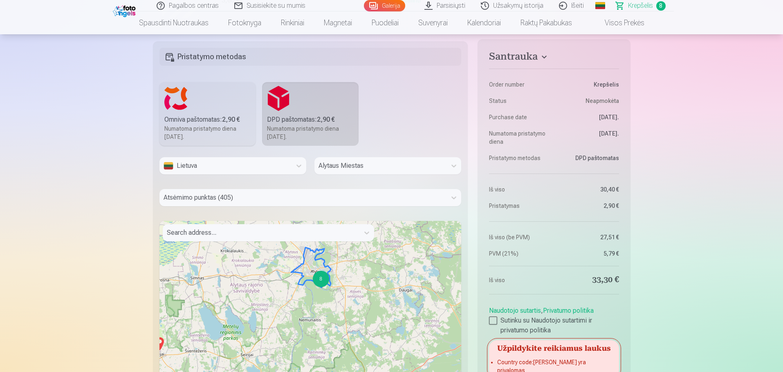
scroll to position [946, 0]
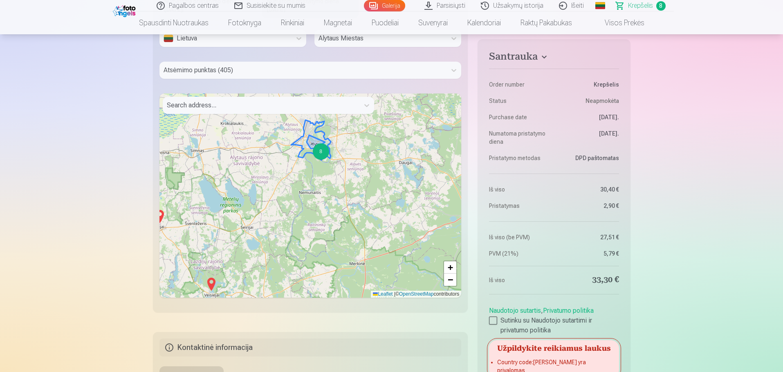
click at [326, 157] on div "8" at bounding box center [320, 151] width 16 height 16
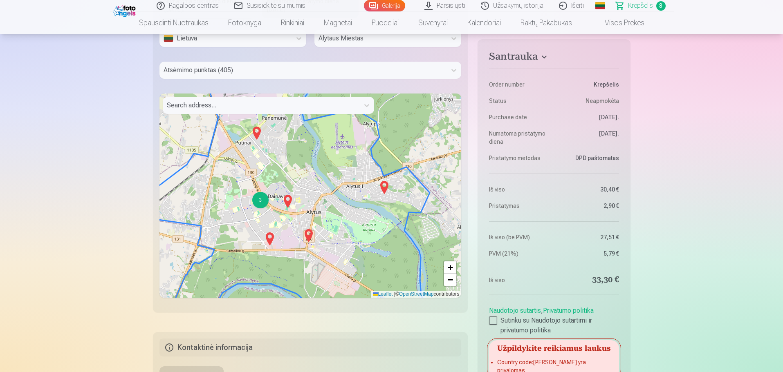
click at [311, 235] on img at bounding box center [308, 236] width 13 height 20
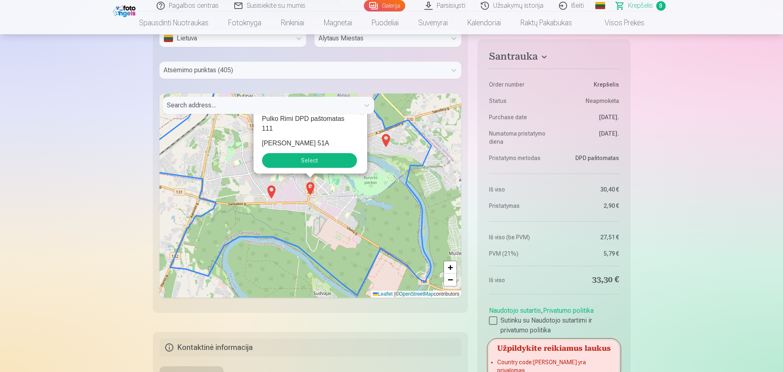
click at [302, 157] on button "Select" at bounding box center [309, 160] width 95 height 15
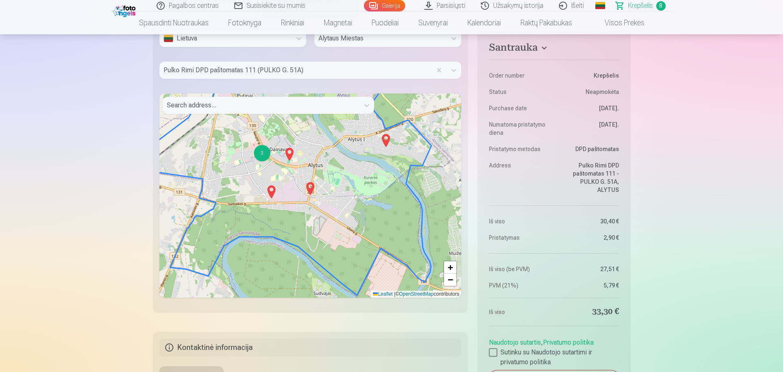
click at [271, 194] on img at bounding box center [271, 192] width 13 height 20
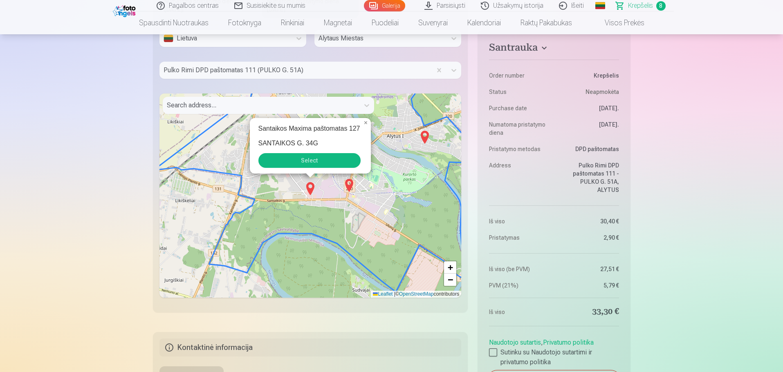
click at [331, 163] on button "Select" at bounding box center [309, 160] width 102 height 15
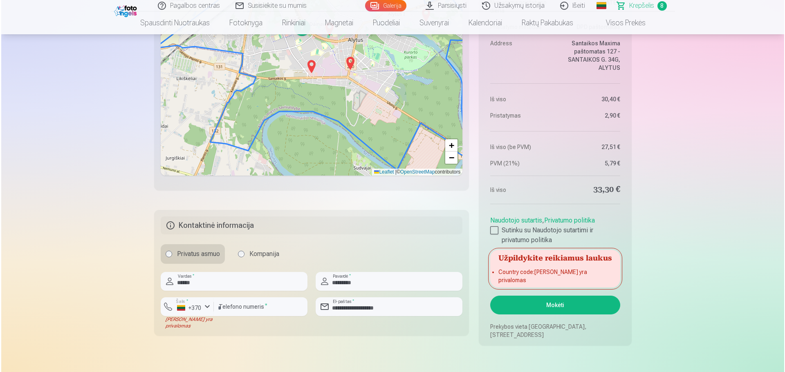
scroll to position [1069, 0]
click at [573, 304] on button "Mokėti" at bounding box center [554, 304] width 130 height 19
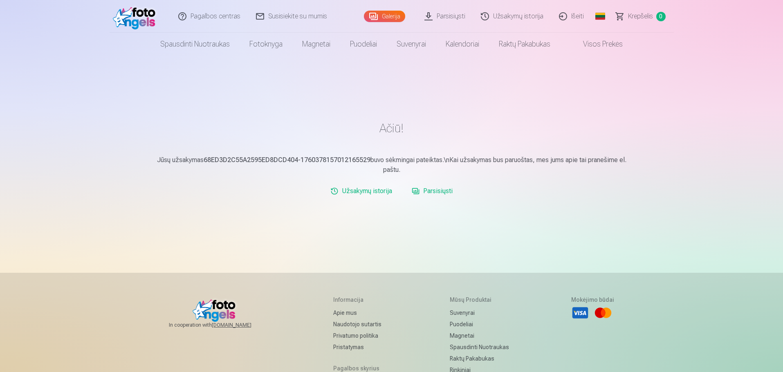
click at [239, 190] on div "Užsakymų istorija Parsisiųsti" at bounding box center [391, 191] width 477 height 16
click at [433, 189] on link "Parsisiųsti" at bounding box center [431, 191] width 47 height 16
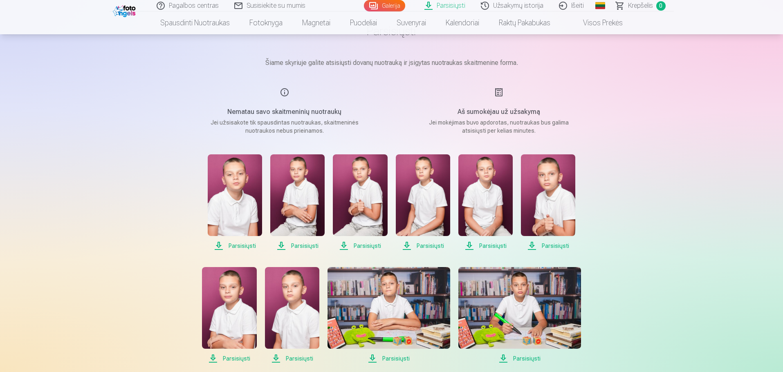
scroll to position [82, 0]
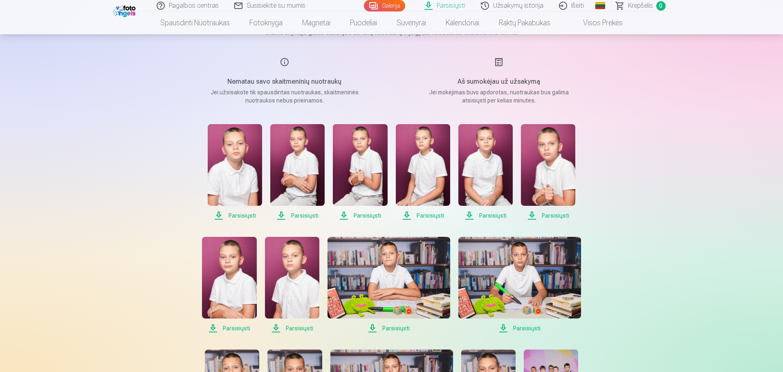
click at [246, 213] on span "Parsisiųsti" at bounding box center [235, 216] width 54 height 10
click at [296, 217] on span "Parsisiųsti" at bounding box center [297, 216] width 54 height 10
click at [358, 215] on span "Parsisiųsti" at bounding box center [360, 216] width 54 height 10
click at [416, 216] on span "Parsisiųsti" at bounding box center [423, 216] width 54 height 10
click at [480, 214] on span "Parsisiųsti" at bounding box center [485, 216] width 54 height 10
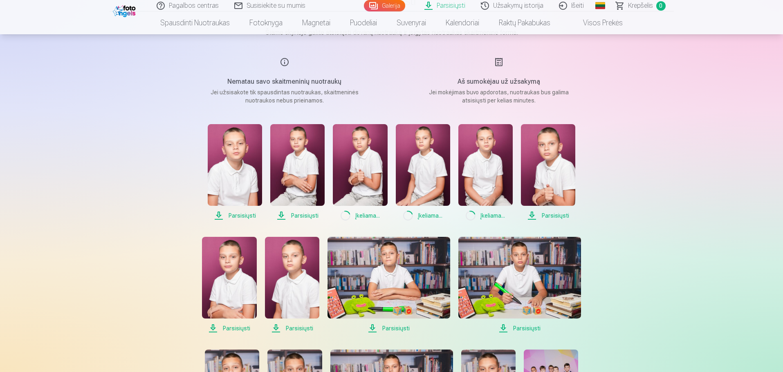
click at [539, 217] on span "Parsisiųsti" at bounding box center [548, 216] width 54 height 10
click at [238, 325] on span "Parsisiųsti" at bounding box center [229, 329] width 54 height 10
click at [284, 328] on span "Parsisiųsti" at bounding box center [292, 329] width 54 height 10
click at [387, 330] on span "Parsisiųsti" at bounding box center [388, 329] width 123 height 10
click at [519, 330] on span "Parsisiųsti" at bounding box center [519, 329] width 123 height 10
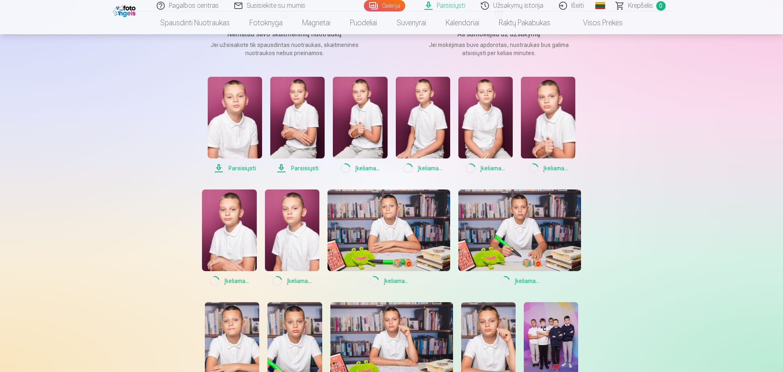
scroll to position [204, 0]
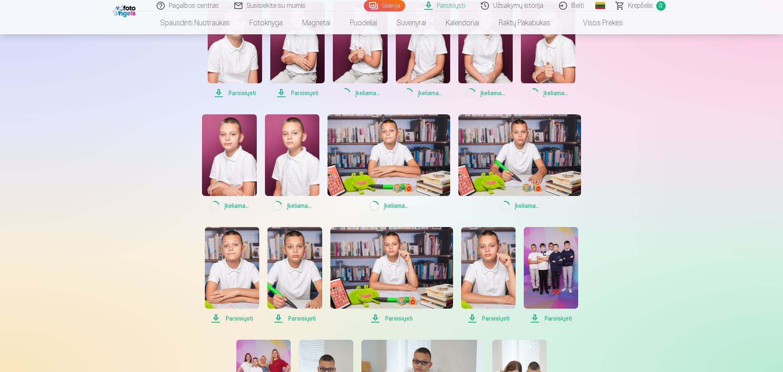
click at [233, 319] on span "Parsisiųsti" at bounding box center [232, 319] width 54 height 10
click at [293, 320] on span "Parsisiųsti" at bounding box center [294, 319] width 54 height 10
click at [399, 320] on span "Parsisiųsti" at bounding box center [391, 319] width 123 height 10
click at [496, 318] on span "Parsisiųsti" at bounding box center [488, 319] width 54 height 10
click at [561, 318] on span "Parsisiųsti" at bounding box center [550, 319] width 54 height 10
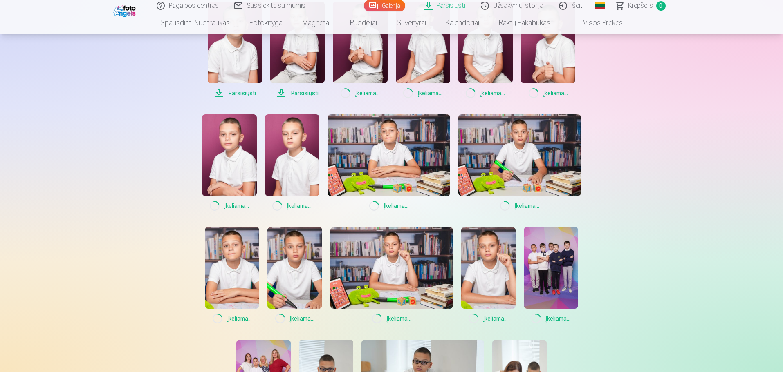
scroll to position [286, 0]
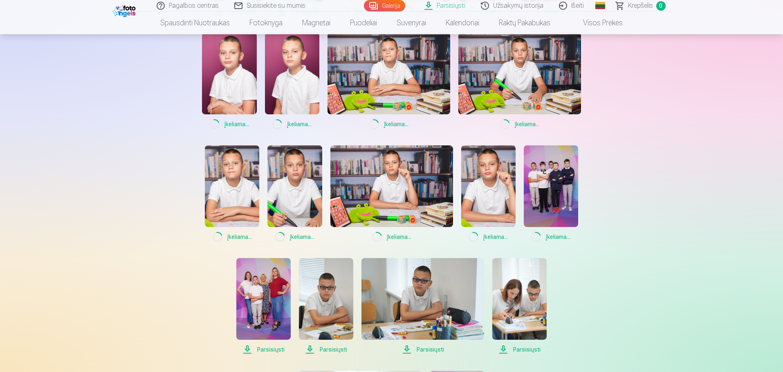
click at [257, 348] on span "Parsisiųsti" at bounding box center [263, 350] width 54 height 10
click at [311, 348] on span "Parsisiųsti" at bounding box center [326, 350] width 54 height 10
click at [434, 349] on span "Parsisiųsti" at bounding box center [422, 350] width 123 height 10
click at [522, 351] on span "Parsisiųsti" at bounding box center [519, 350] width 54 height 10
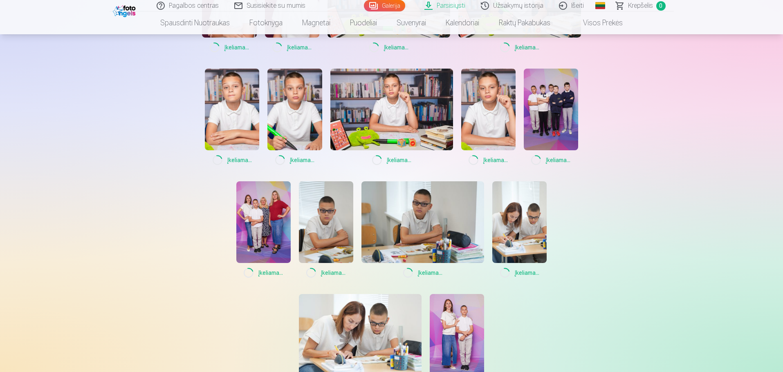
scroll to position [409, 0]
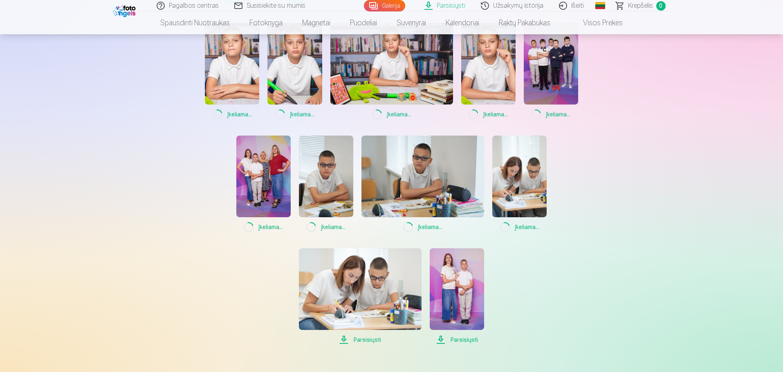
drag, startPoint x: 349, startPoint y: 337, endPoint x: 415, endPoint y: 336, distance: 65.4
click at [350, 337] on span "Parsisiųsti" at bounding box center [360, 340] width 123 height 10
click at [443, 339] on span "Parsisiųsti" at bounding box center [456, 340] width 54 height 10
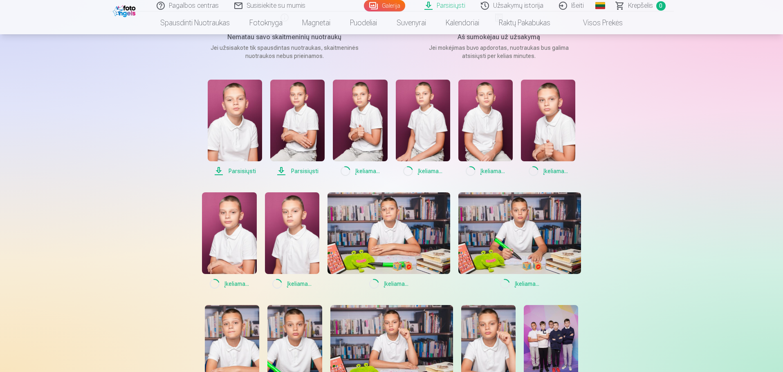
scroll to position [123, 0]
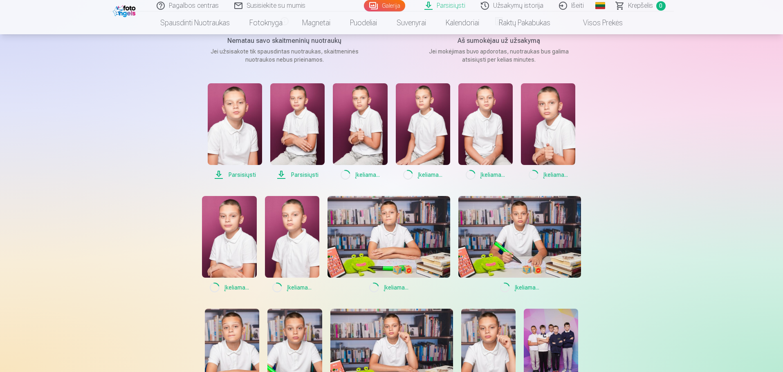
drag, startPoint x: 771, startPoint y: 184, endPoint x: 725, endPoint y: 28, distance: 163.1
